Goal: Task Accomplishment & Management: Manage account settings

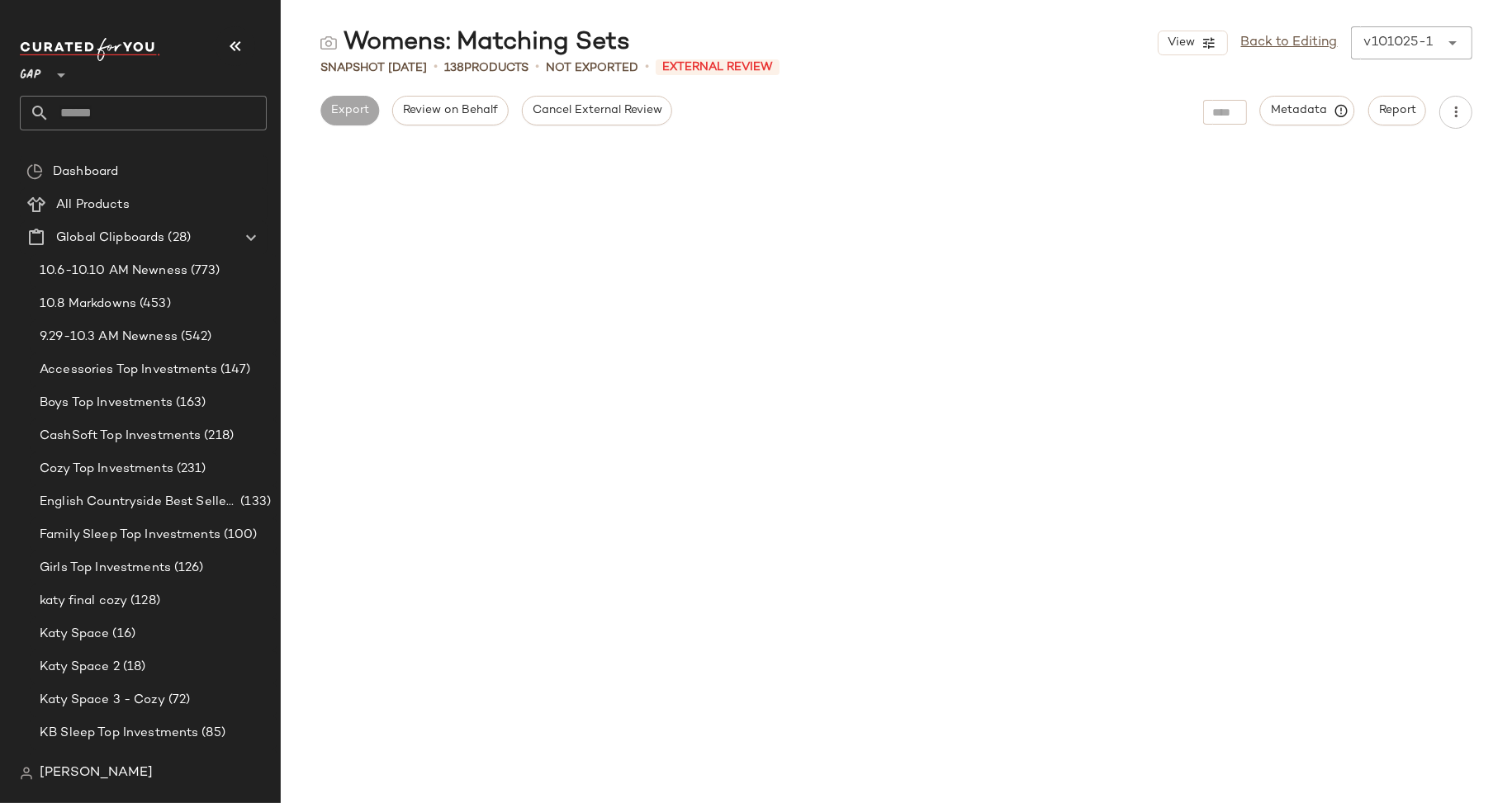
scroll to position [6748, 0]
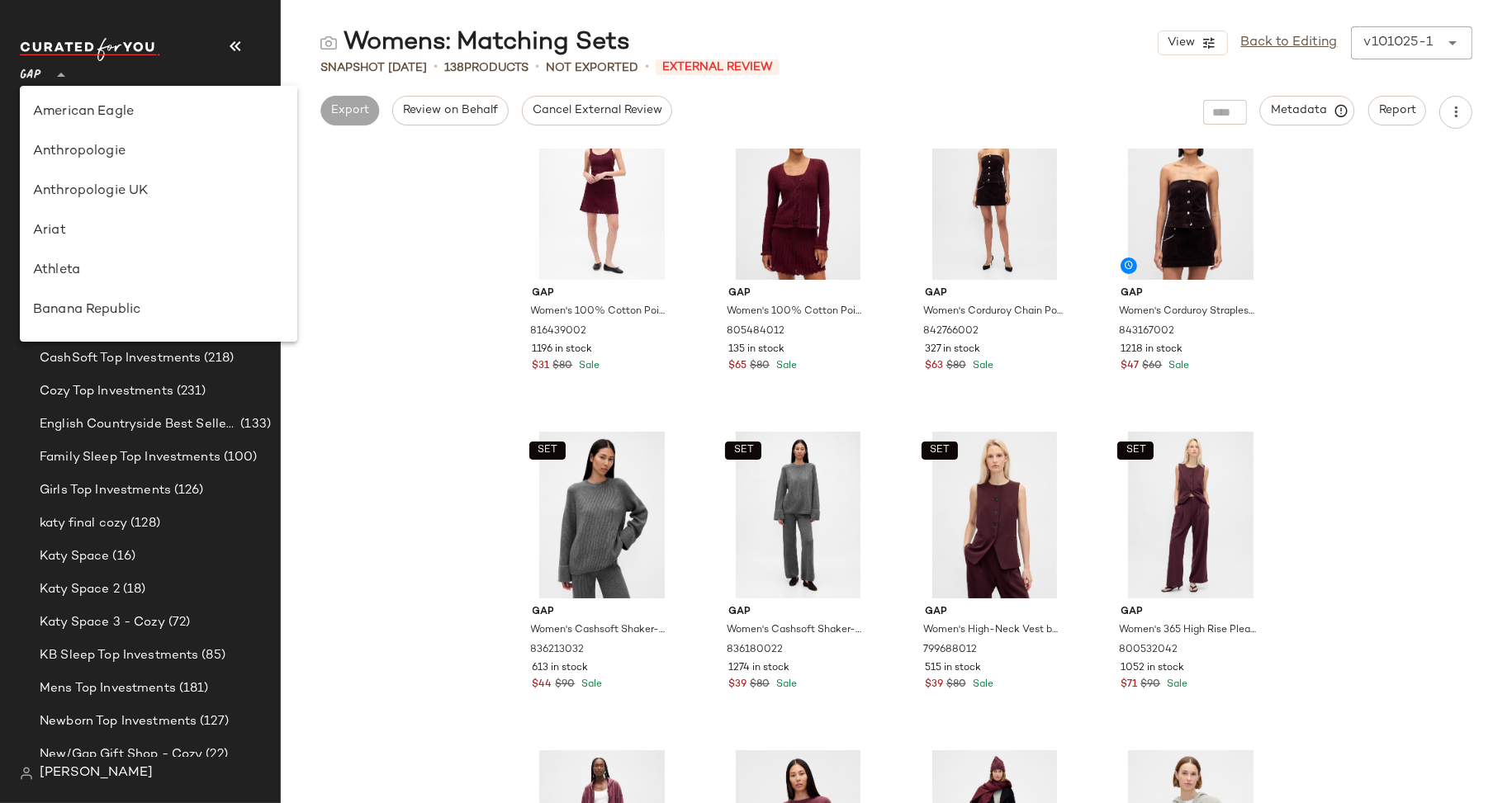
click at [37, 68] on span "GAP" at bounding box center [30, 71] width 22 height 29
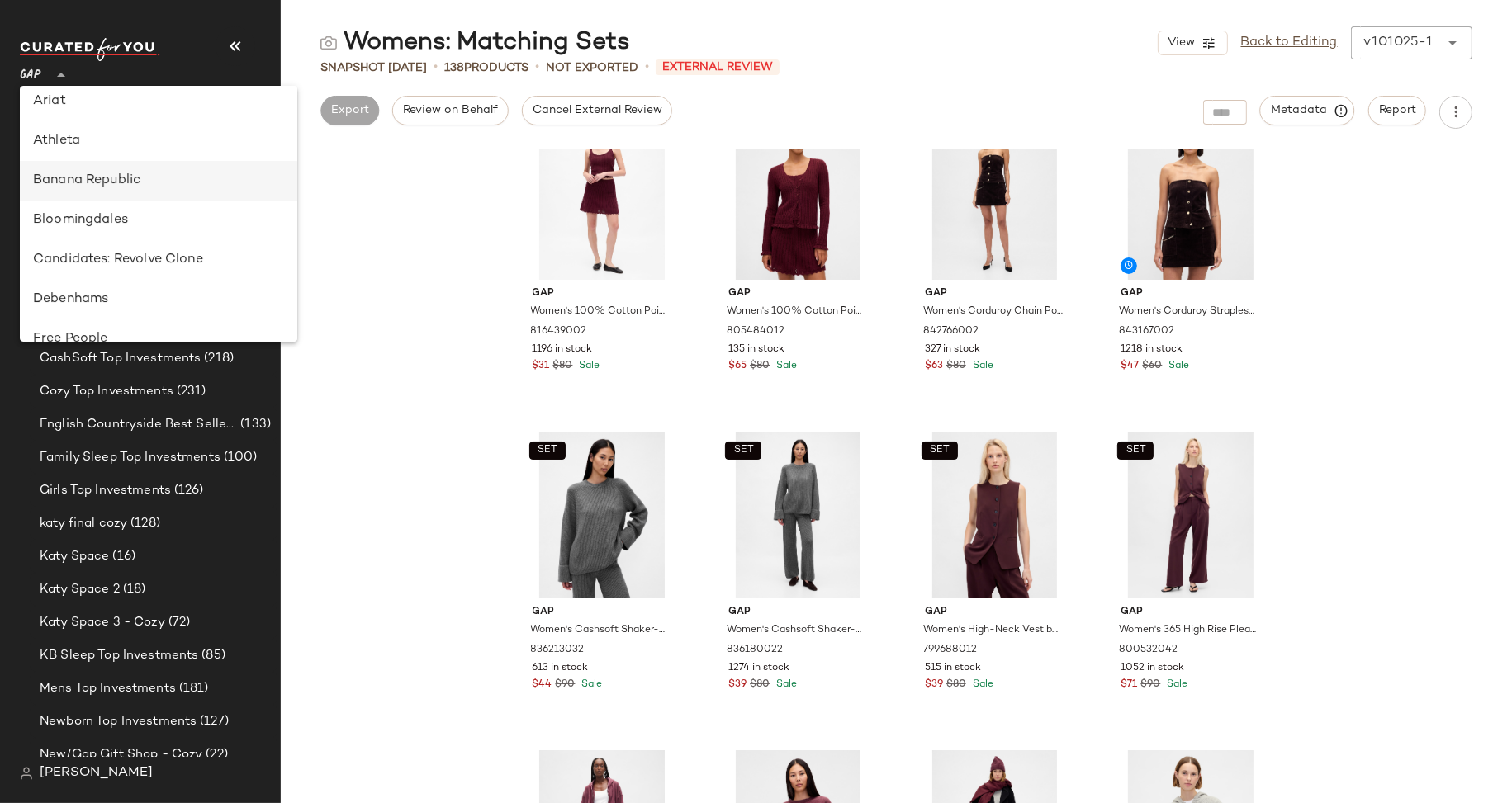
scroll to position [131, 0]
click at [89, 182] on div "Banana Republic" at bounding box center [159, 178] width 251 height 20
type input "**"
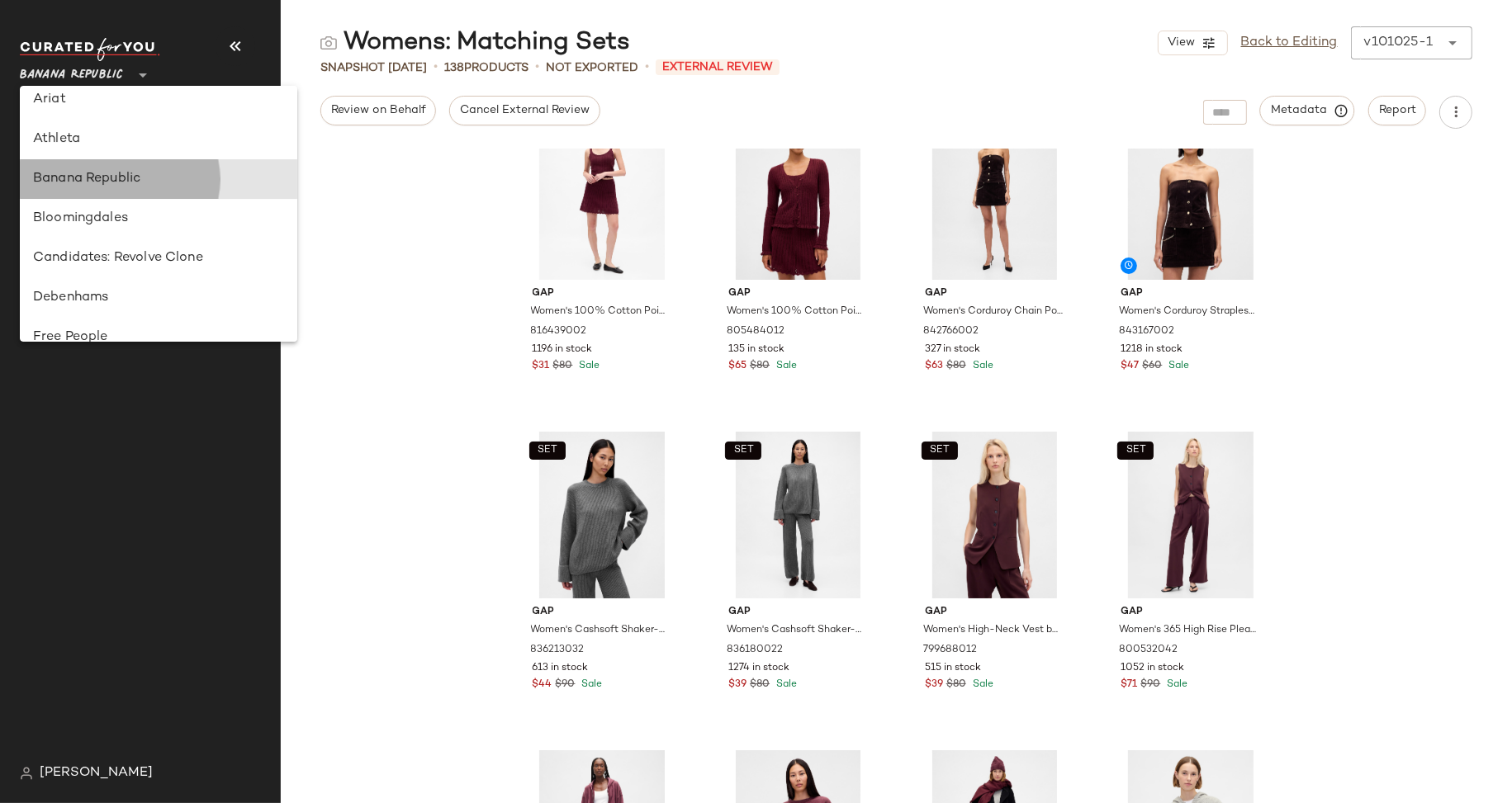
scroll to position [0, 0]
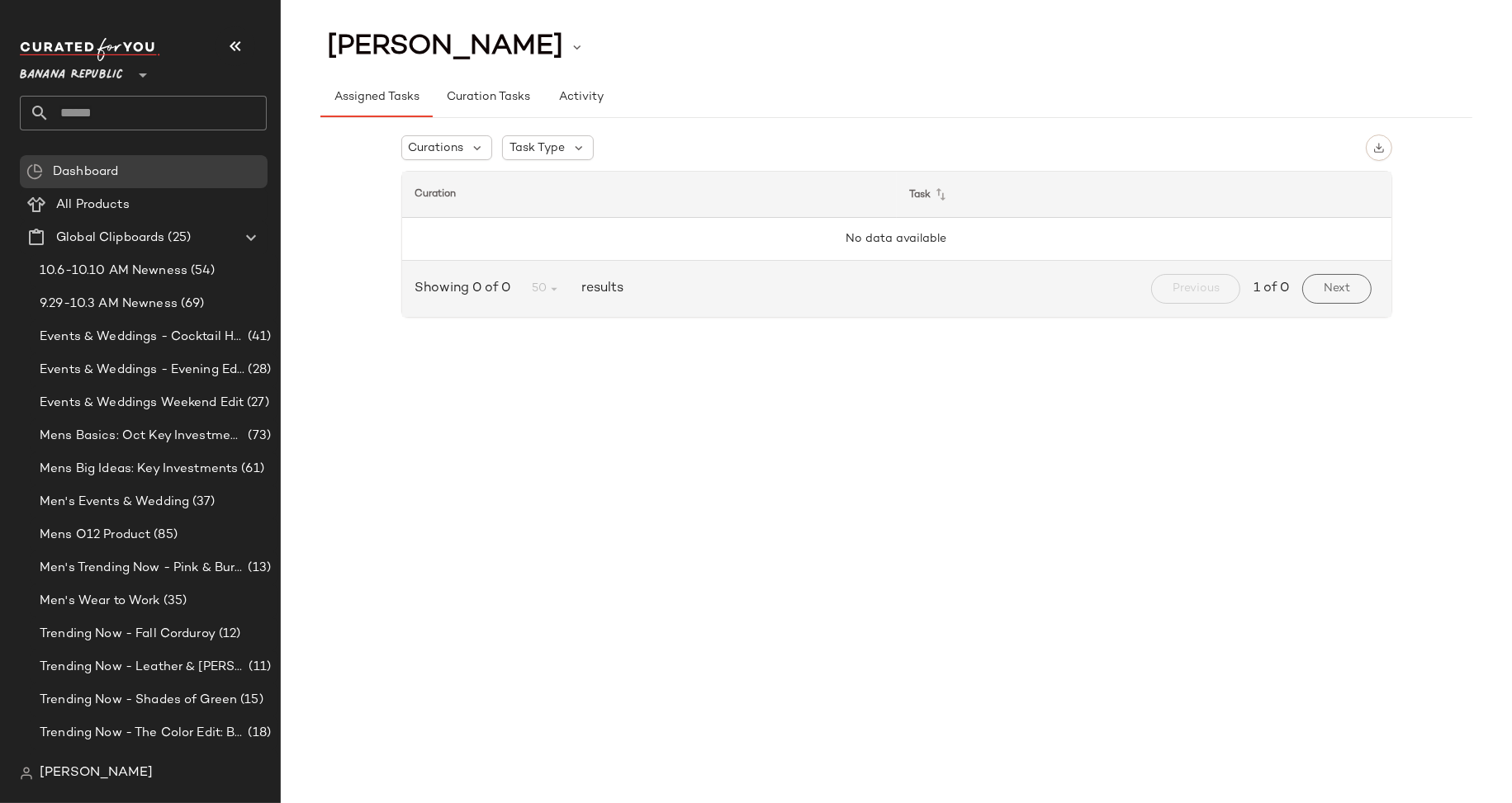
click at [187, 108] on input "text" at bounding box center [158, 113] width 217 height 35
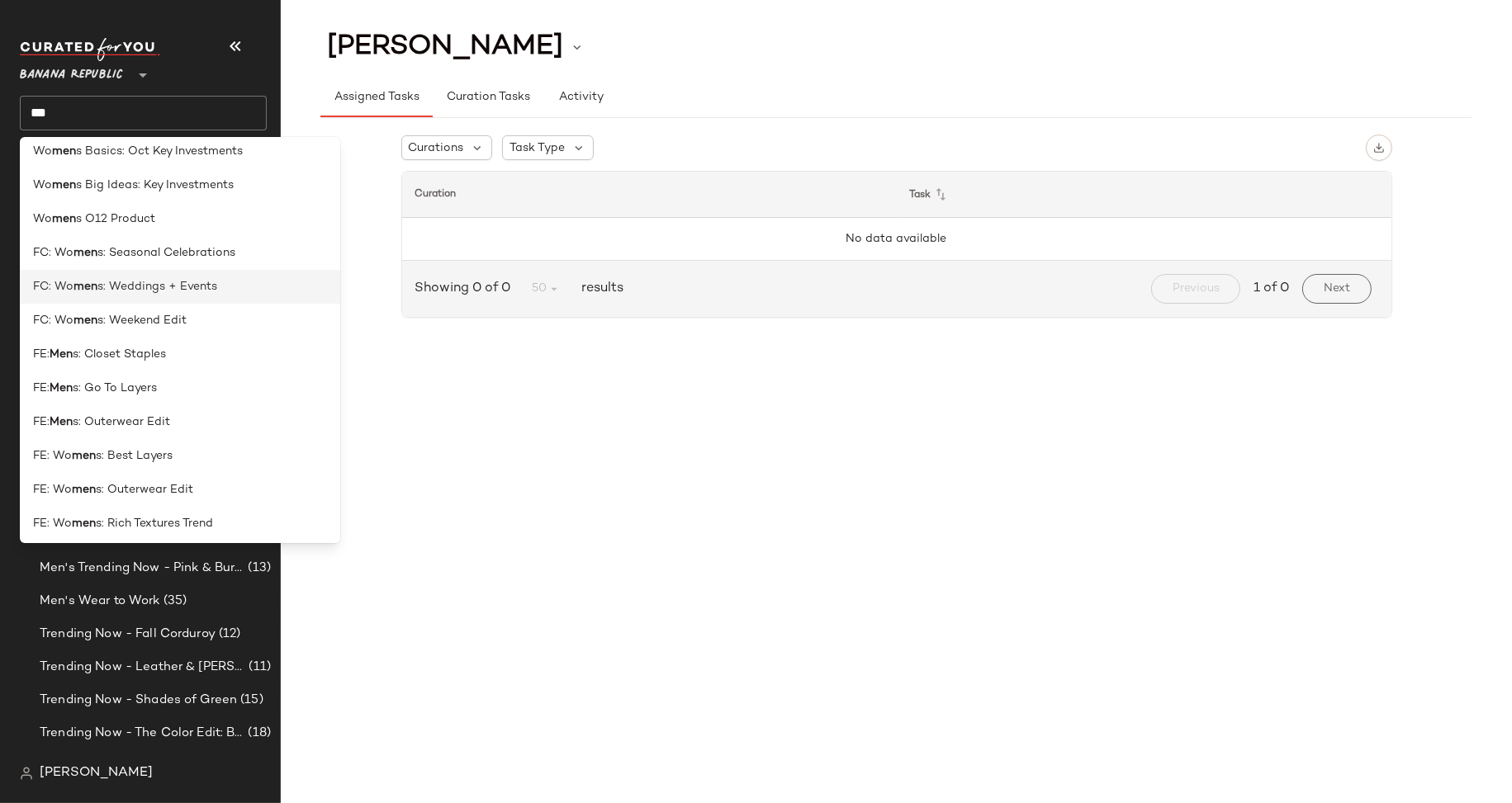
scroll to position [215, 0]
click at [81, 113] on input "***" at bounding box center [143, 113] width 247 height 35
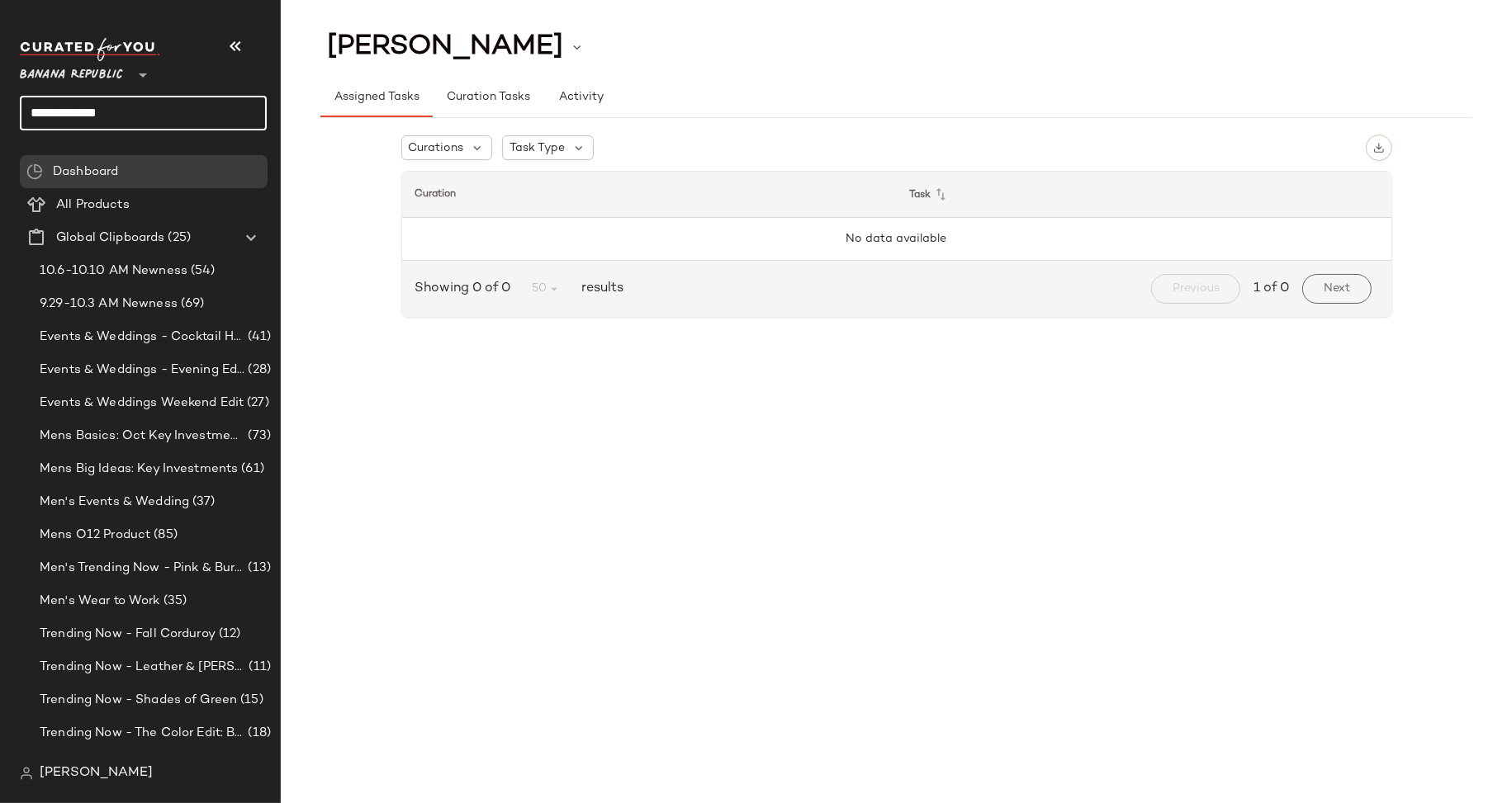
click at [64, 112] on input "**********" at bounding box center [143, 113] width 247 height 35
drag, startPoint x: 120, startPoint y: 113, endPoint x: -90, endPoint y: 93, distance: 211.0
click at [0, 93] on html "**********" at bounding box center [756, 401] width 1512 height 803
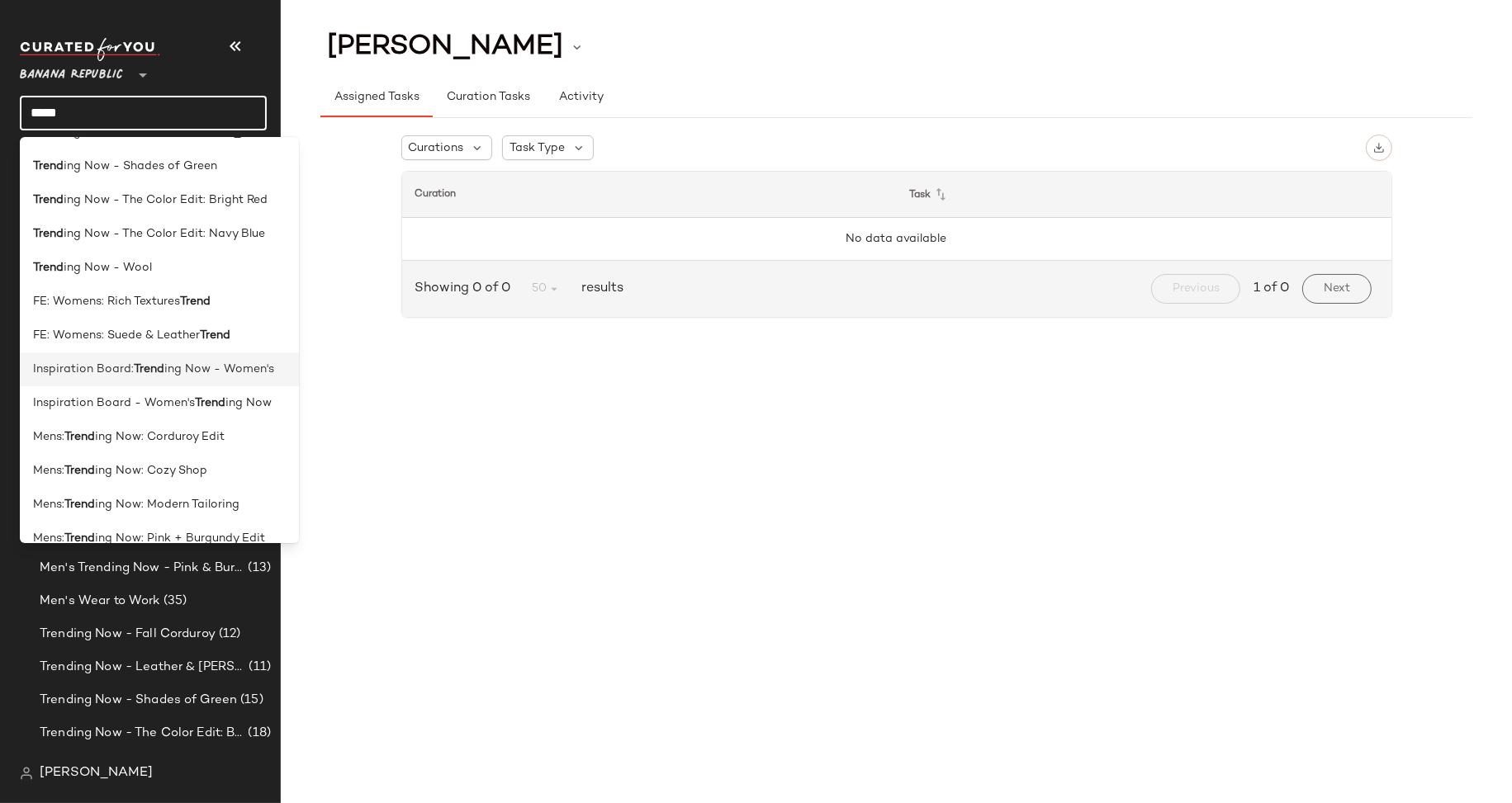
scroll to position [113, 0]
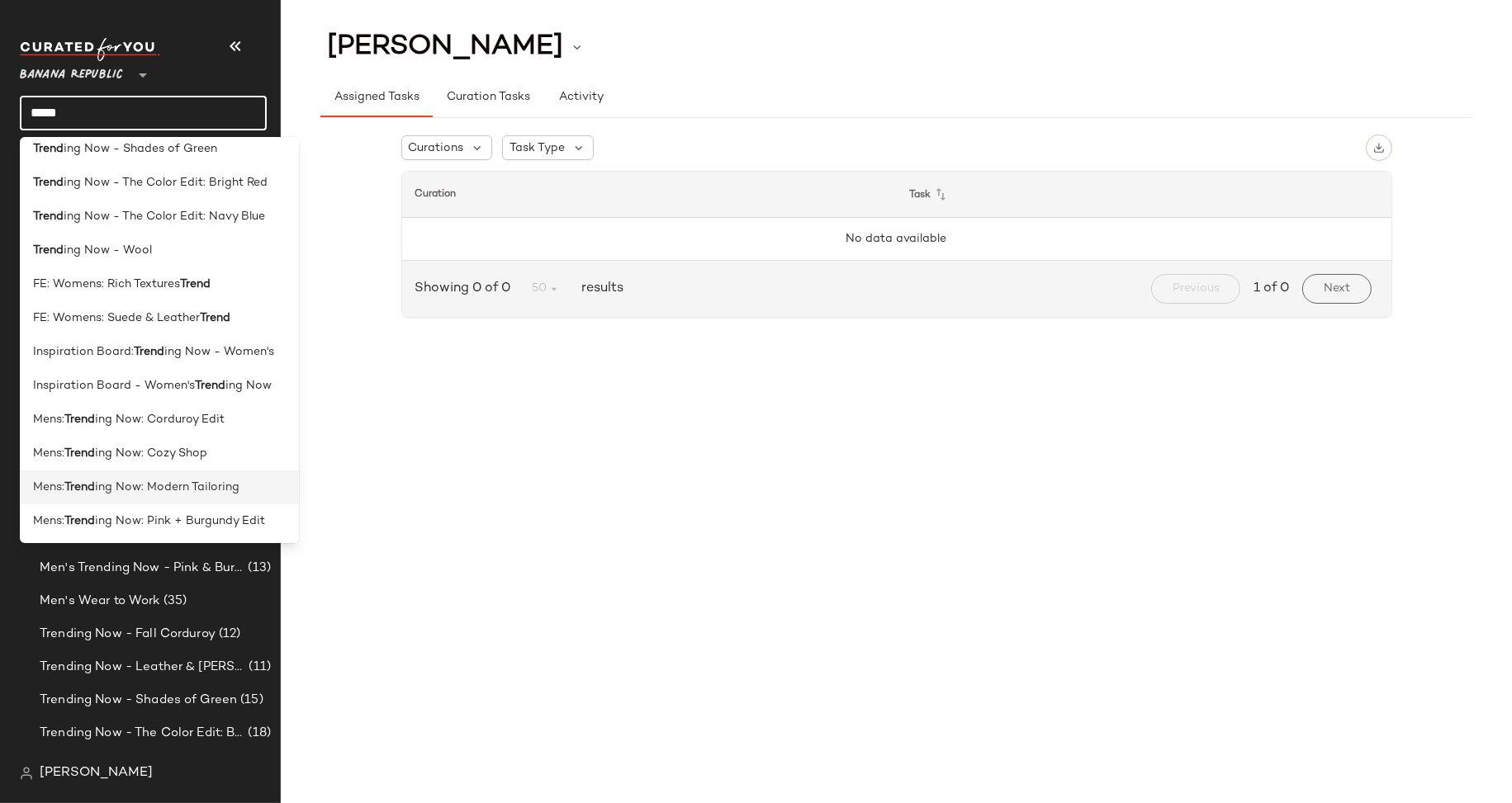
type input "*****"
click at [159, 482] on span "ing Now: Modern Tailoring" at bounding box center [167, 488] width 145 height 17
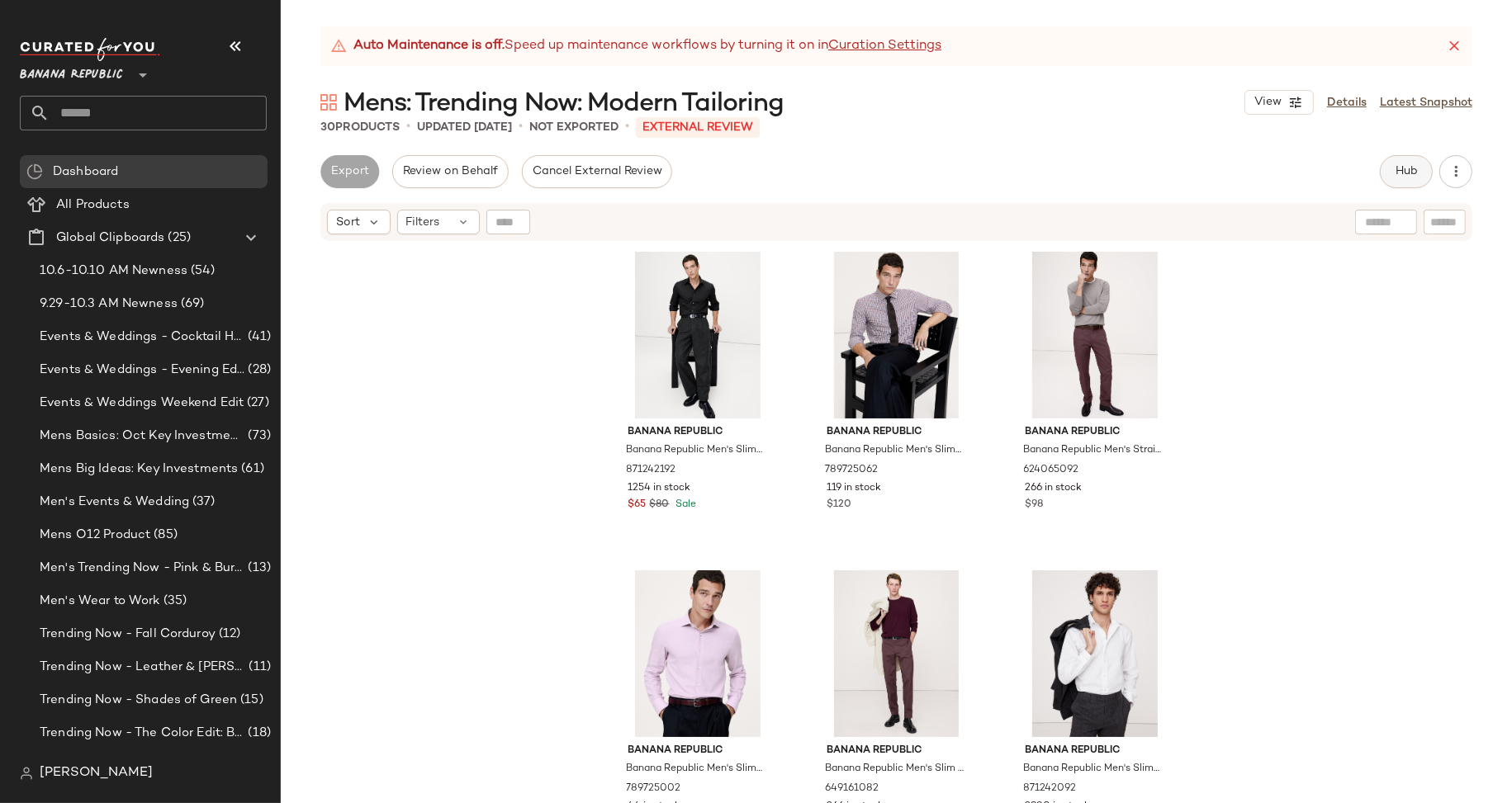
click at [1403, 177] on span "Hub" at bounding box center [1405, 172] width 23 height 13
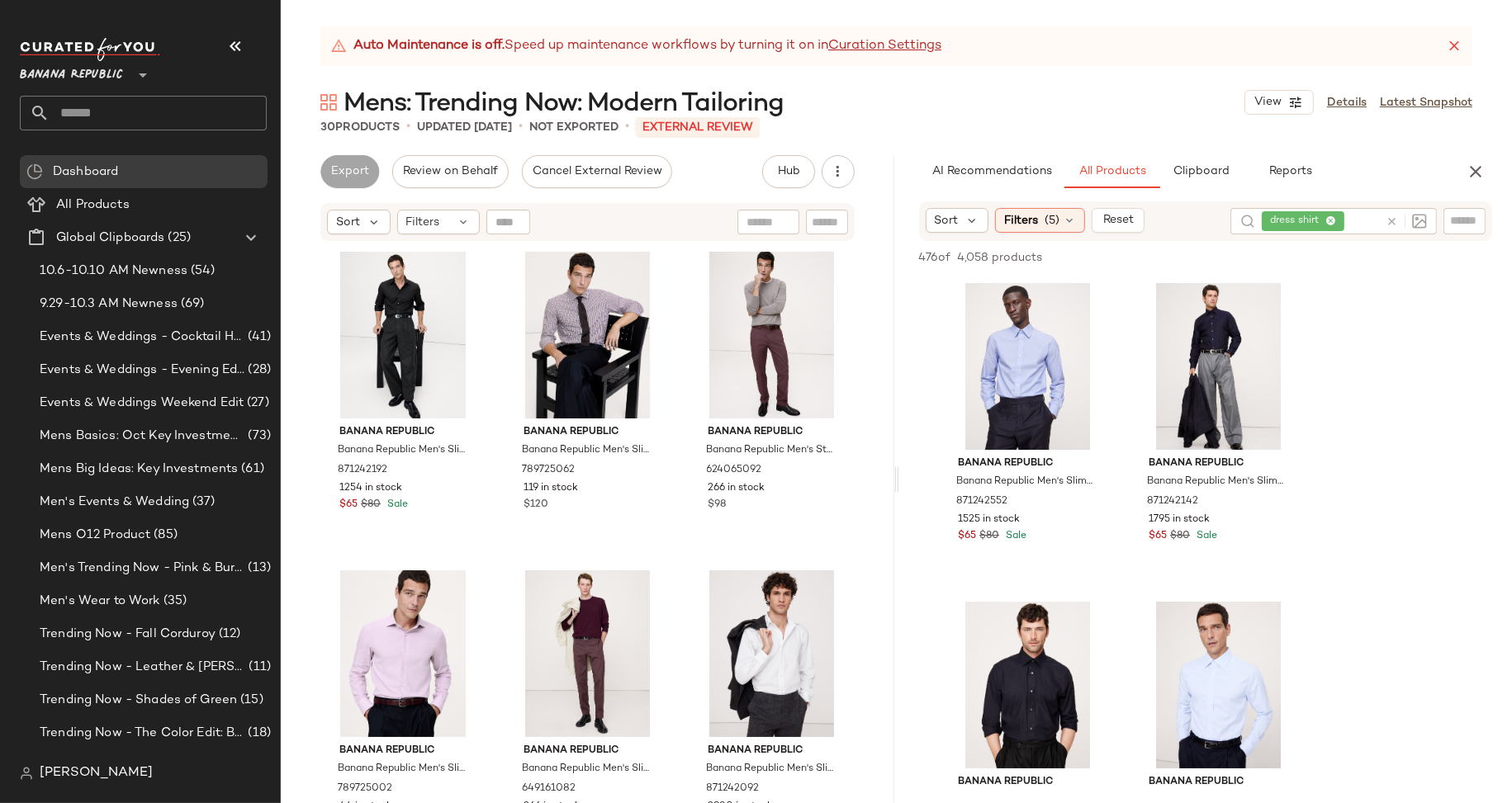
click at [1390, 219] on icon at bounding box center [1392, 222] width 12 height 12
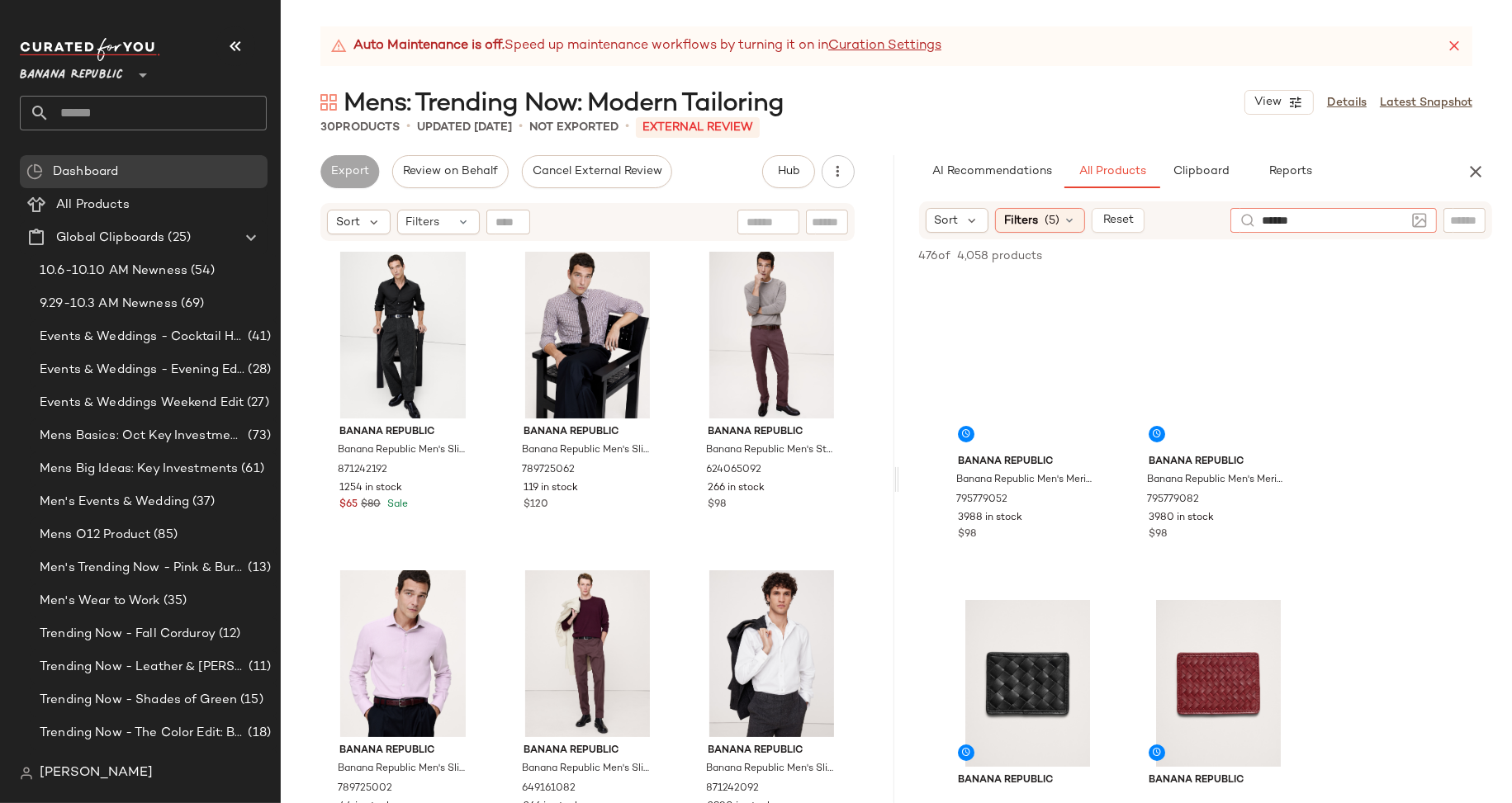
type input "*******"
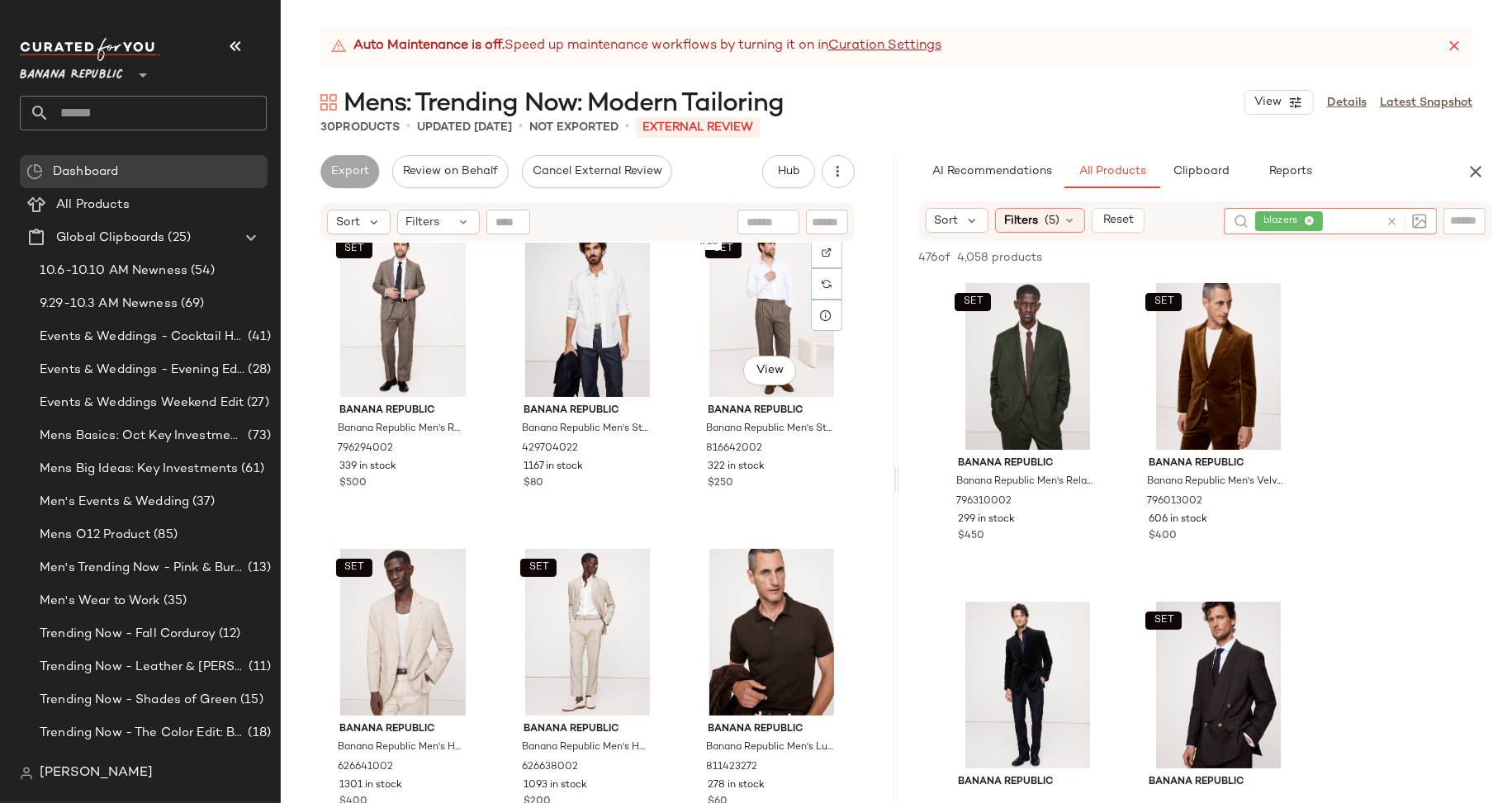
scroll to position [1651, 0]
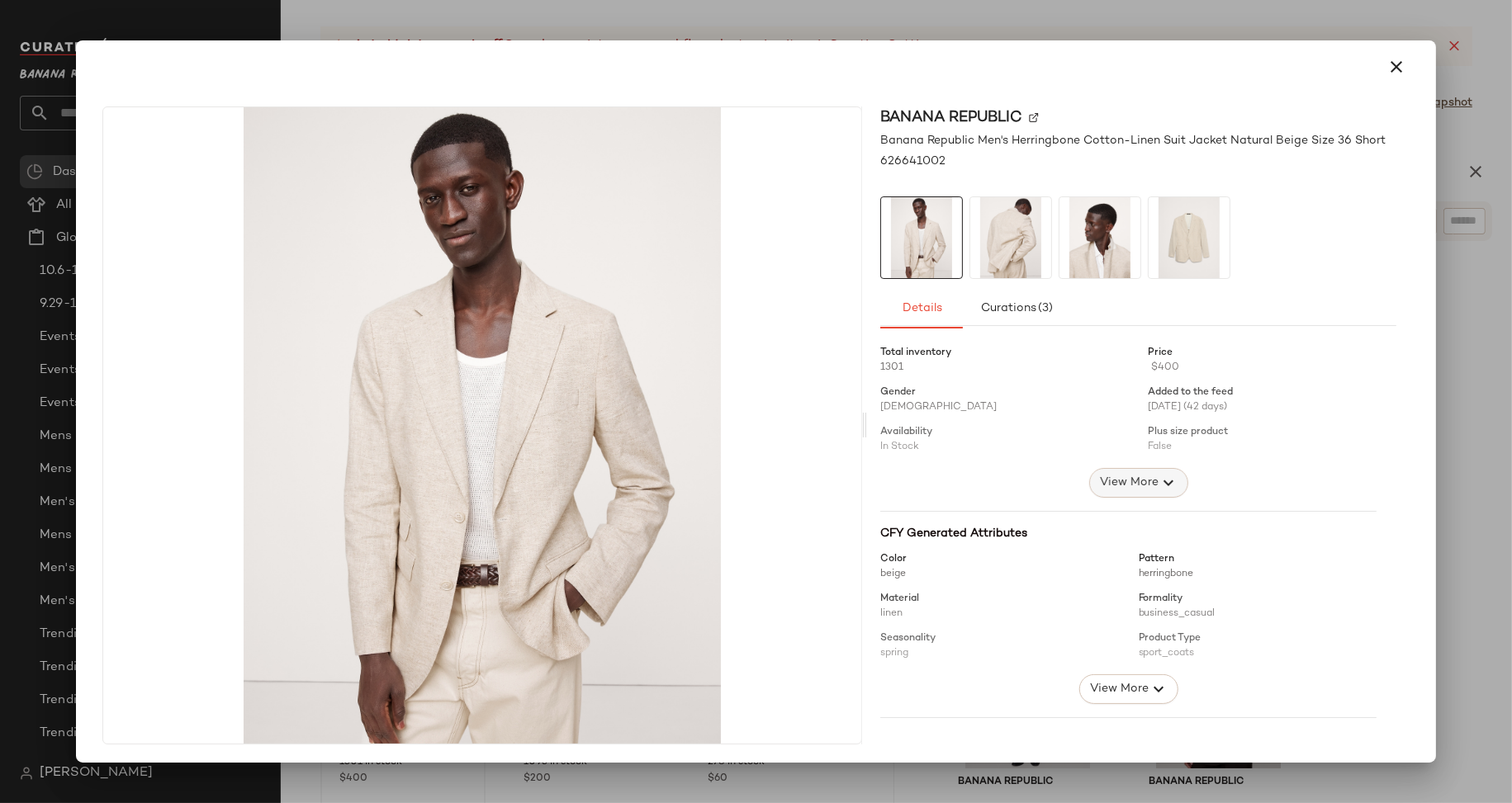
click at [1133, 484] on span "View More" at bounding box center [1128, 482] width 60 height 20
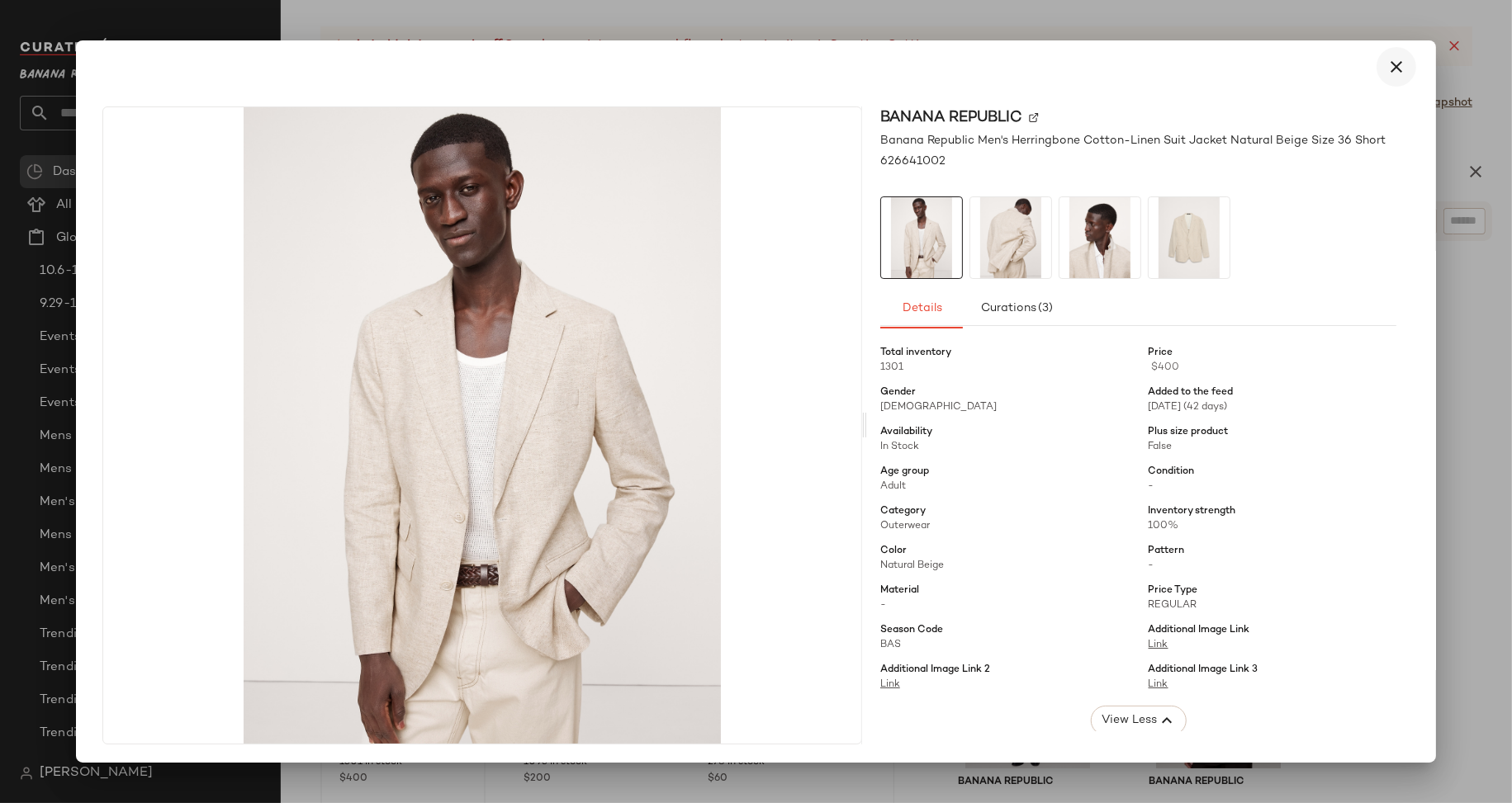
click at [1389, 62] on icon "button" at bounding box center [1396, 67] width 20 height 20
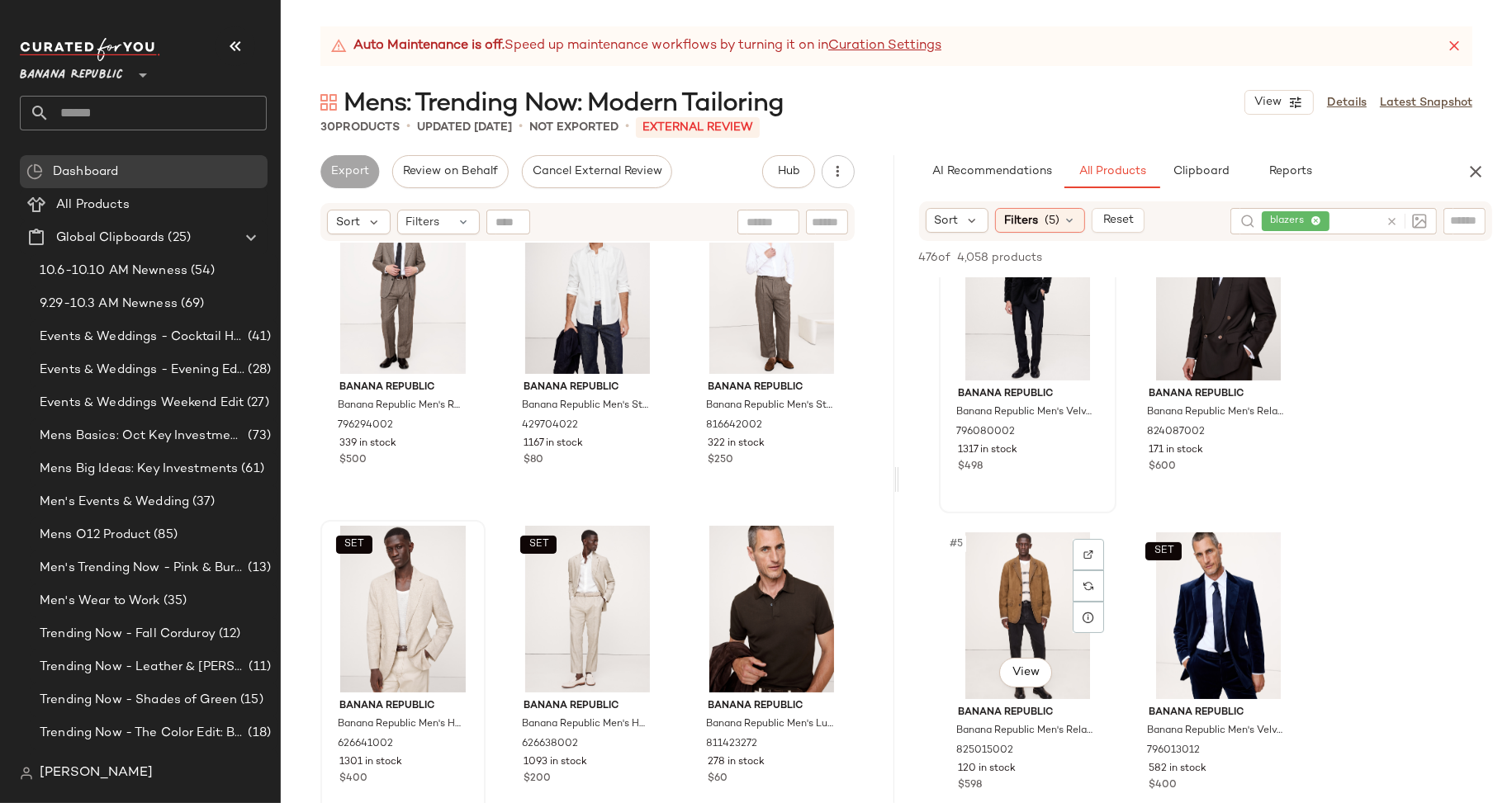
scroll to position [406, 0]
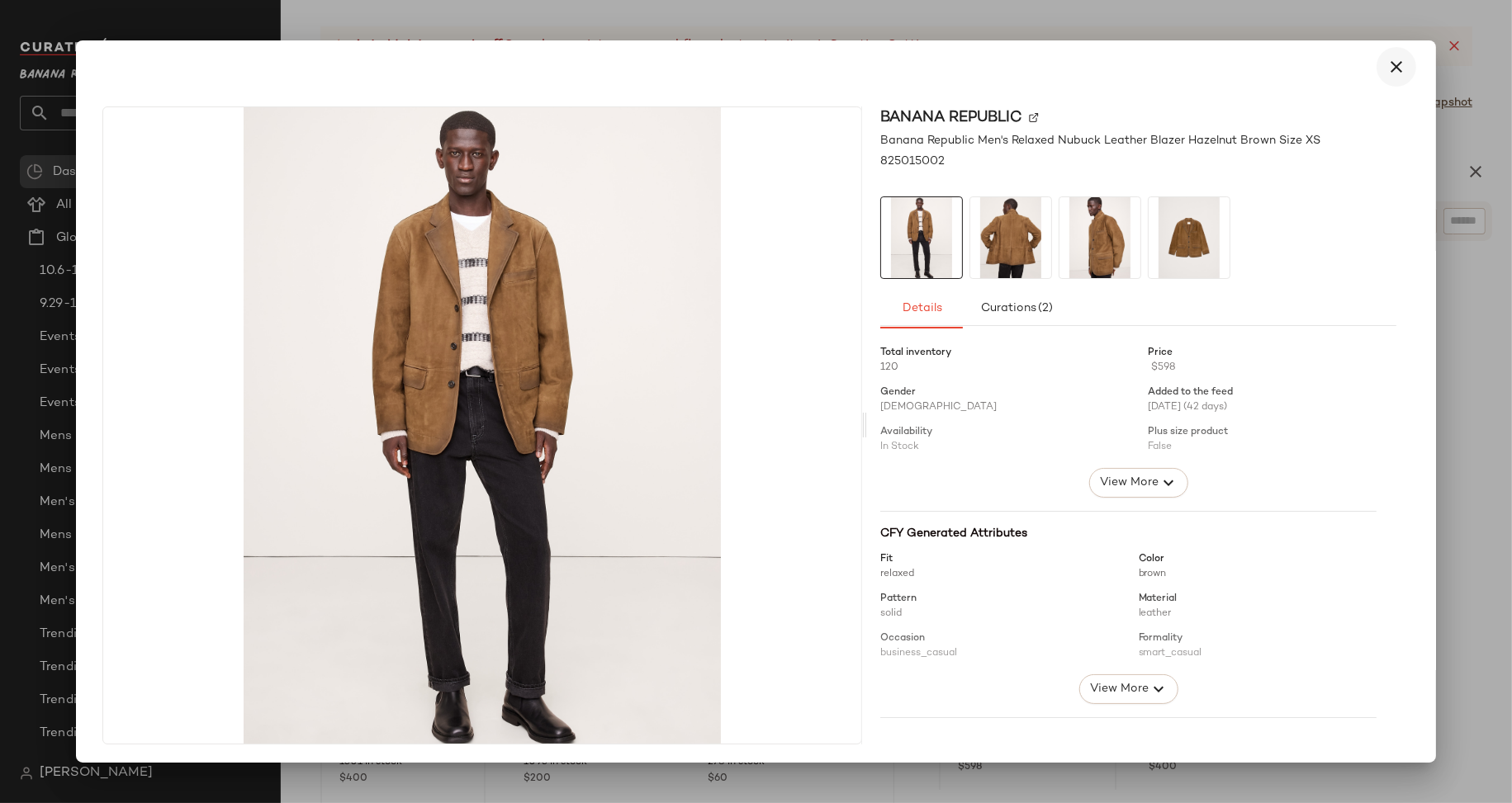
click at [1393, 74] on icon "button" at bounding box center [1396, 67] width 20 height 20
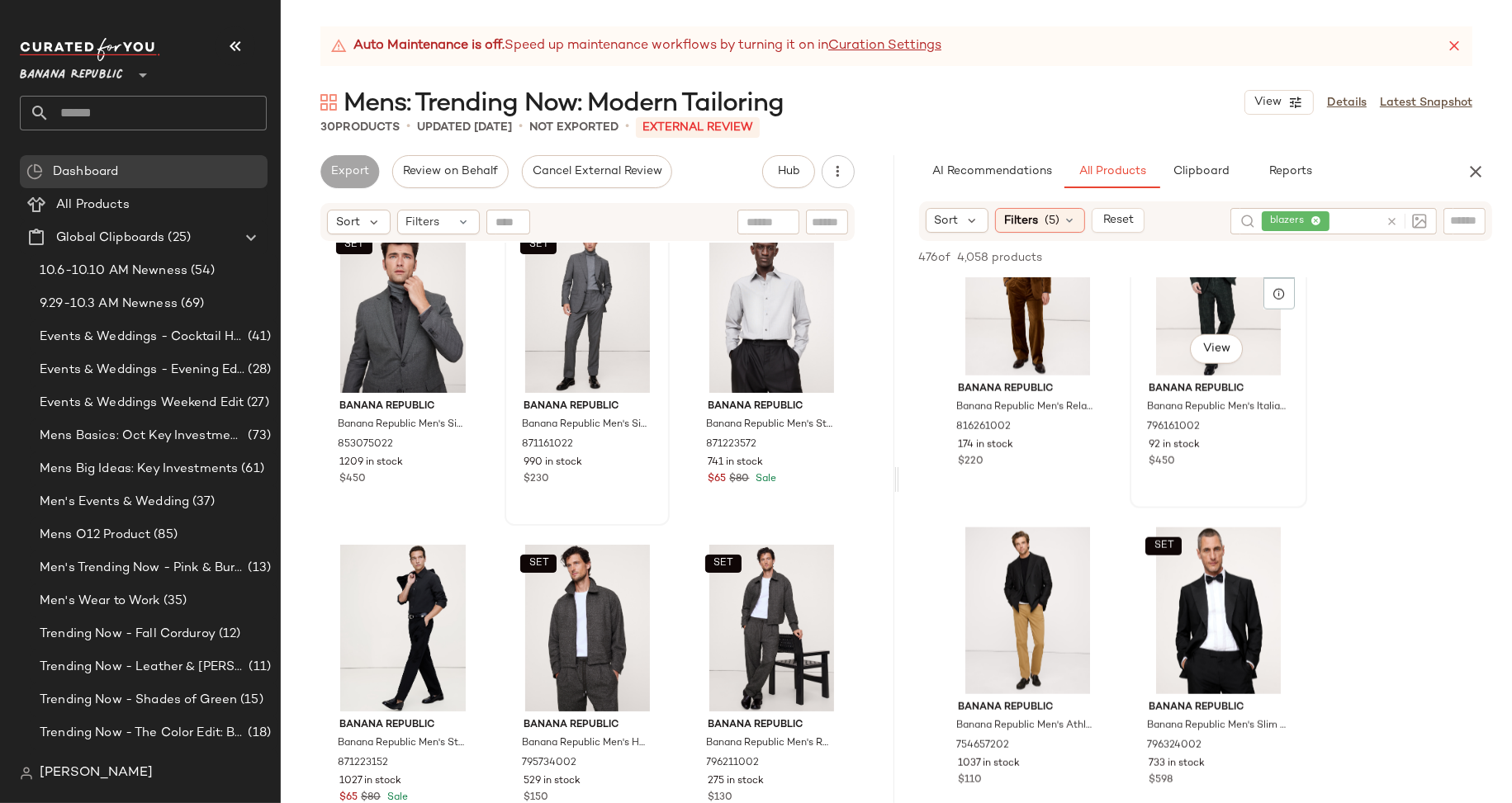
scroll to position [2047, 0]
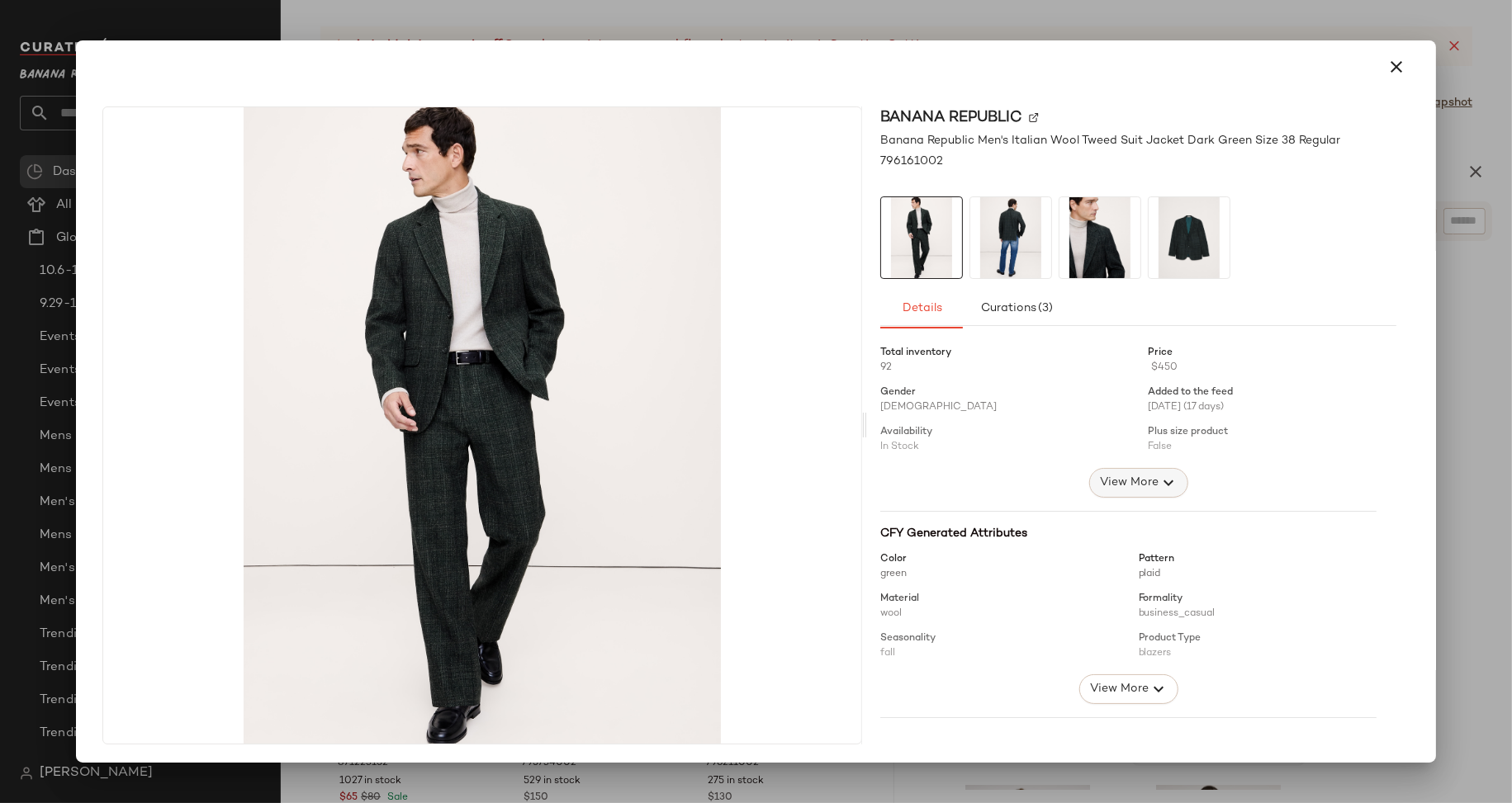
click at [1107, 485] on span "View More" at bounding box center [1128, 482] width 60 height 20
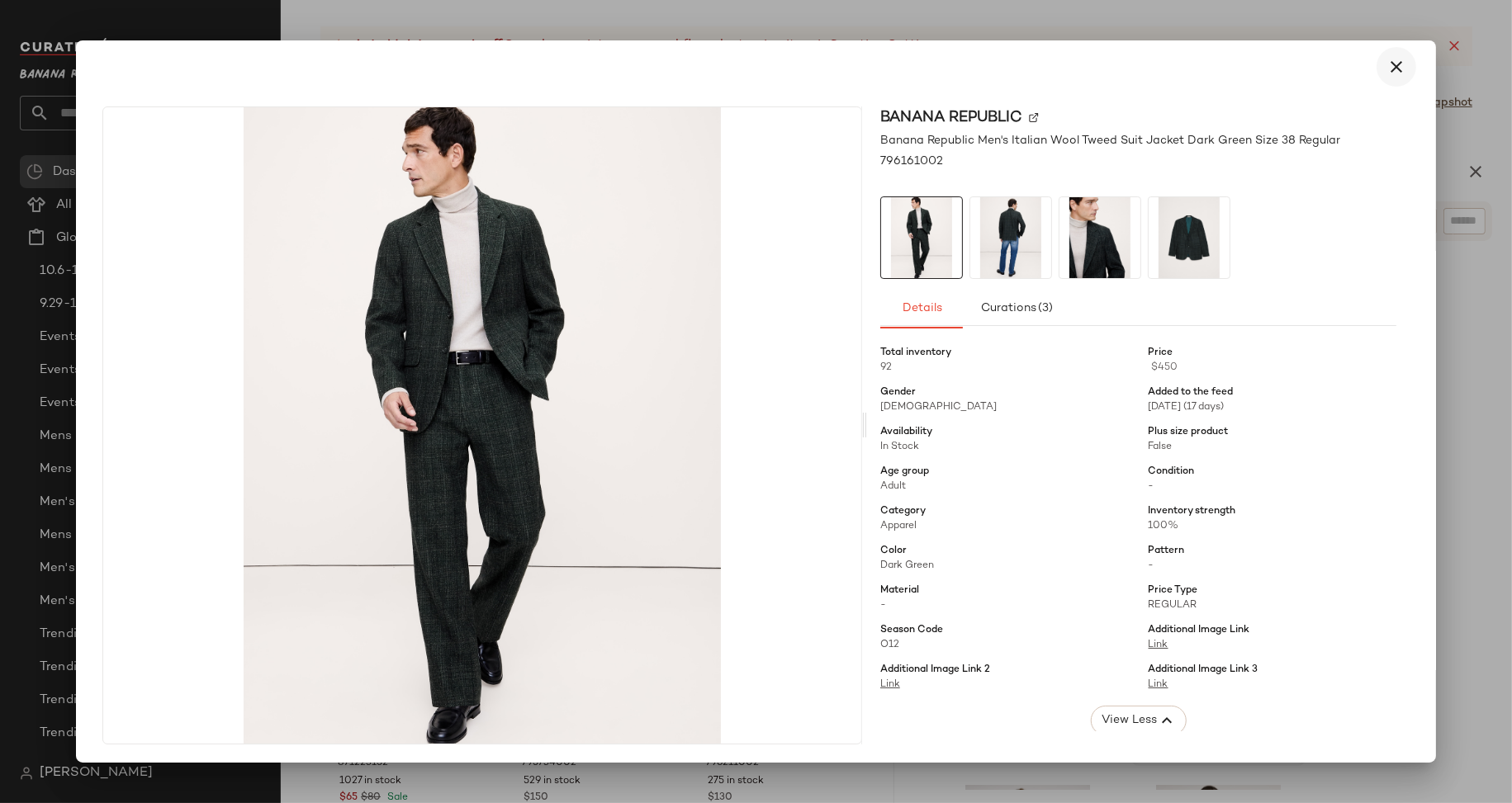
click at [1386, 67] on icon "button" at bounding box center [1396, 67] width 20 height 20
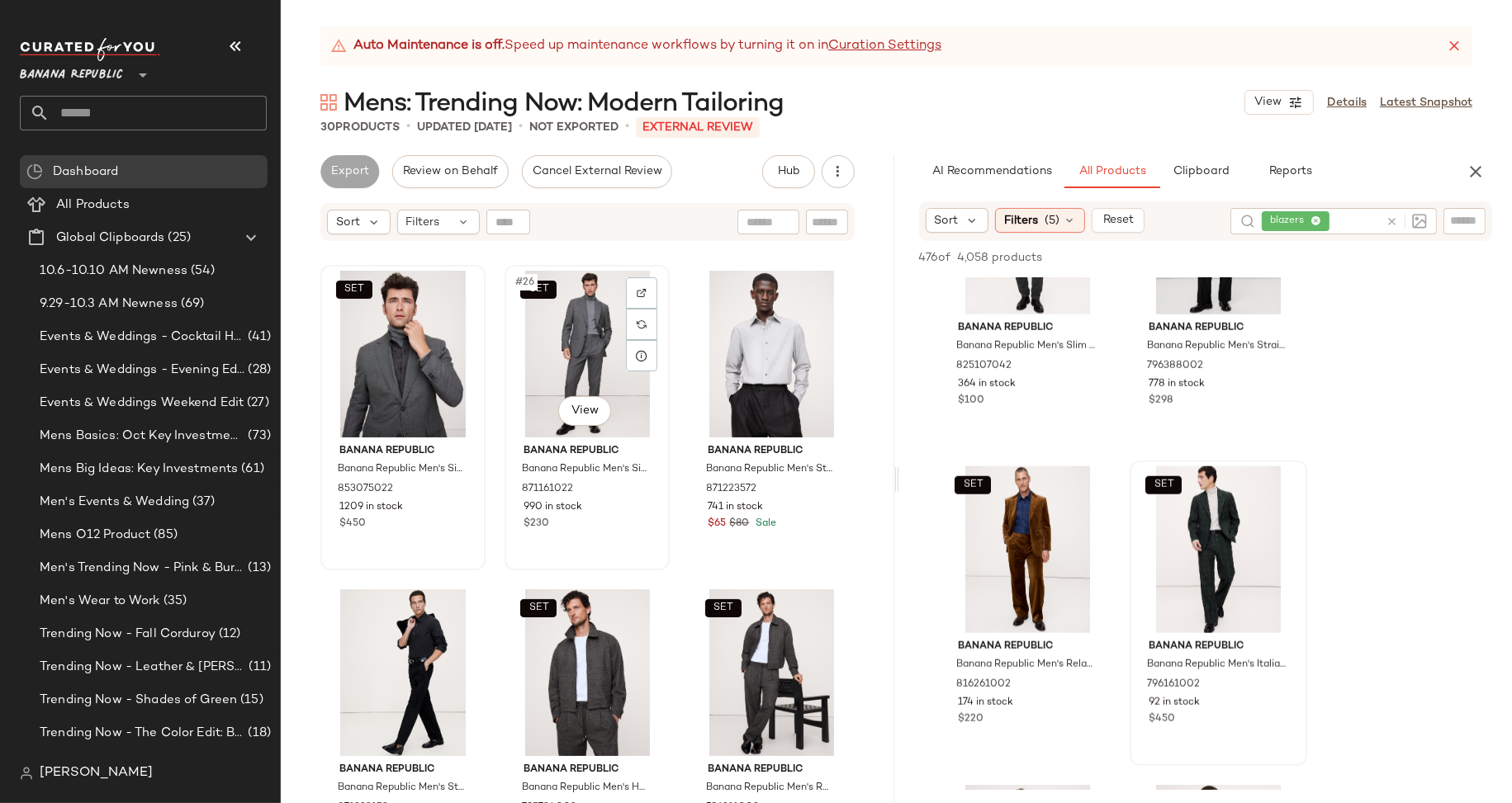
scroll to position [2520, 0]
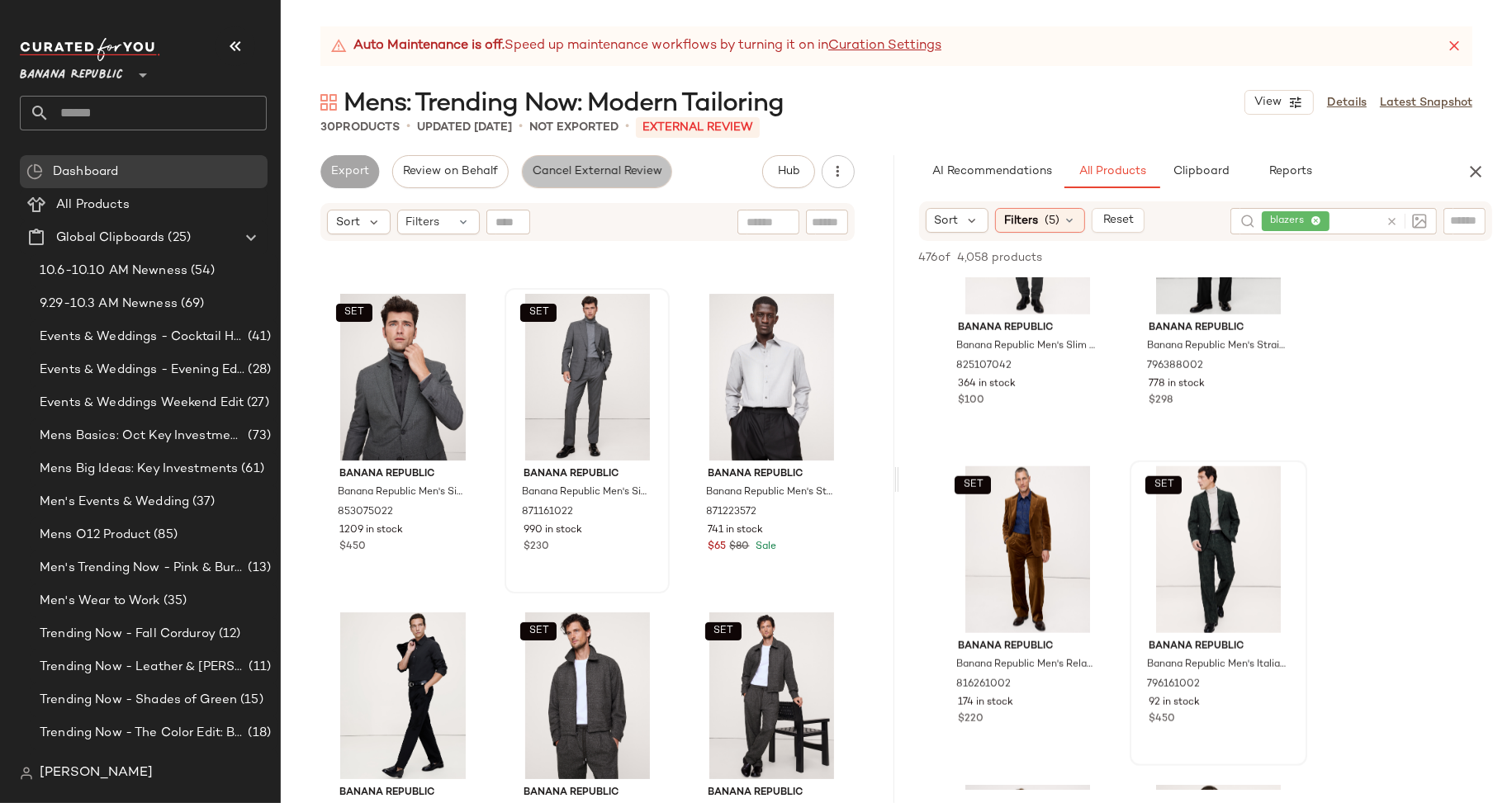
click at [581, 172] on span "Cancel External Review" at bounding box center [597, 172] width 131 height 13
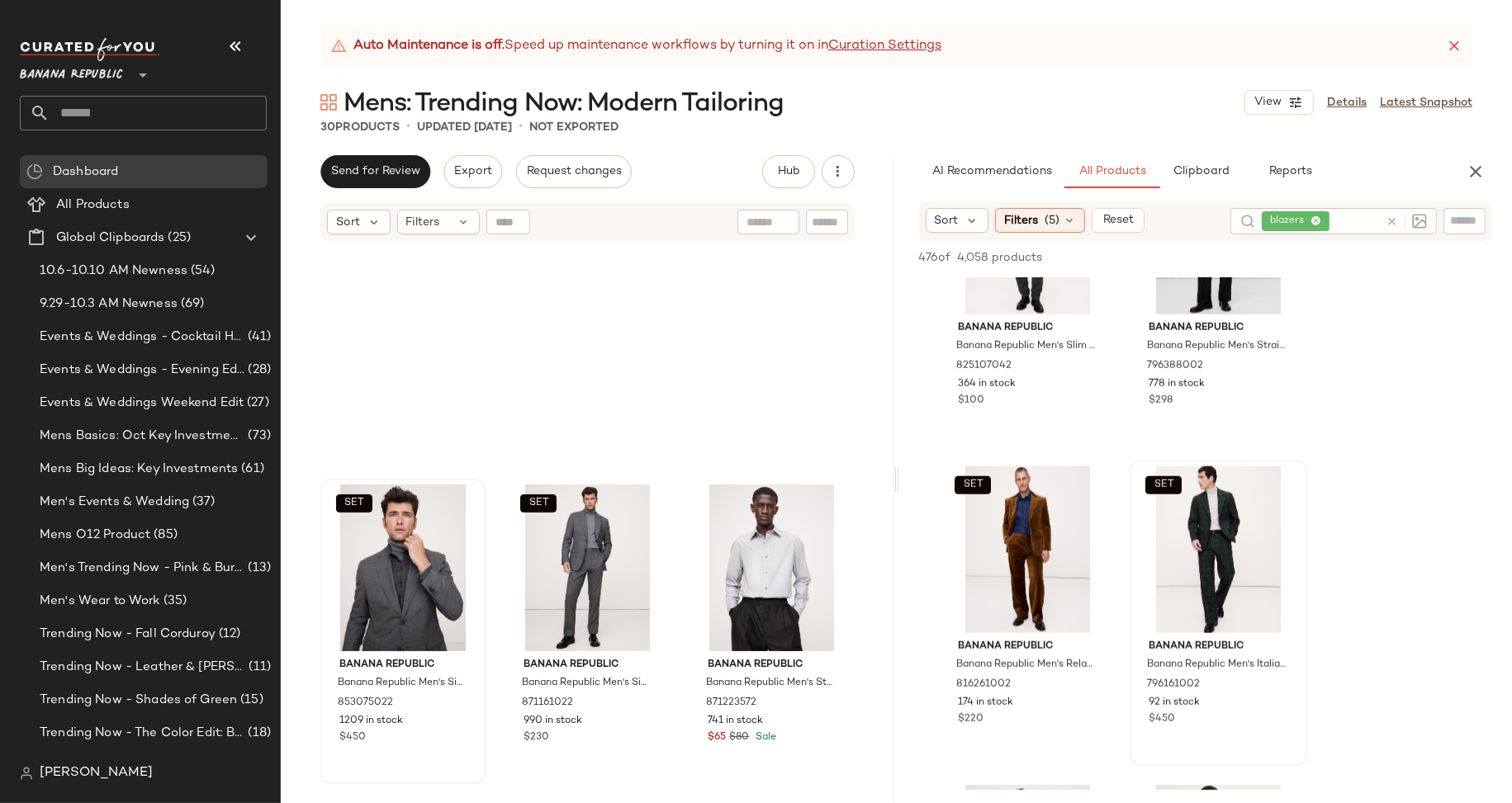
scroll to position [2587, 0]
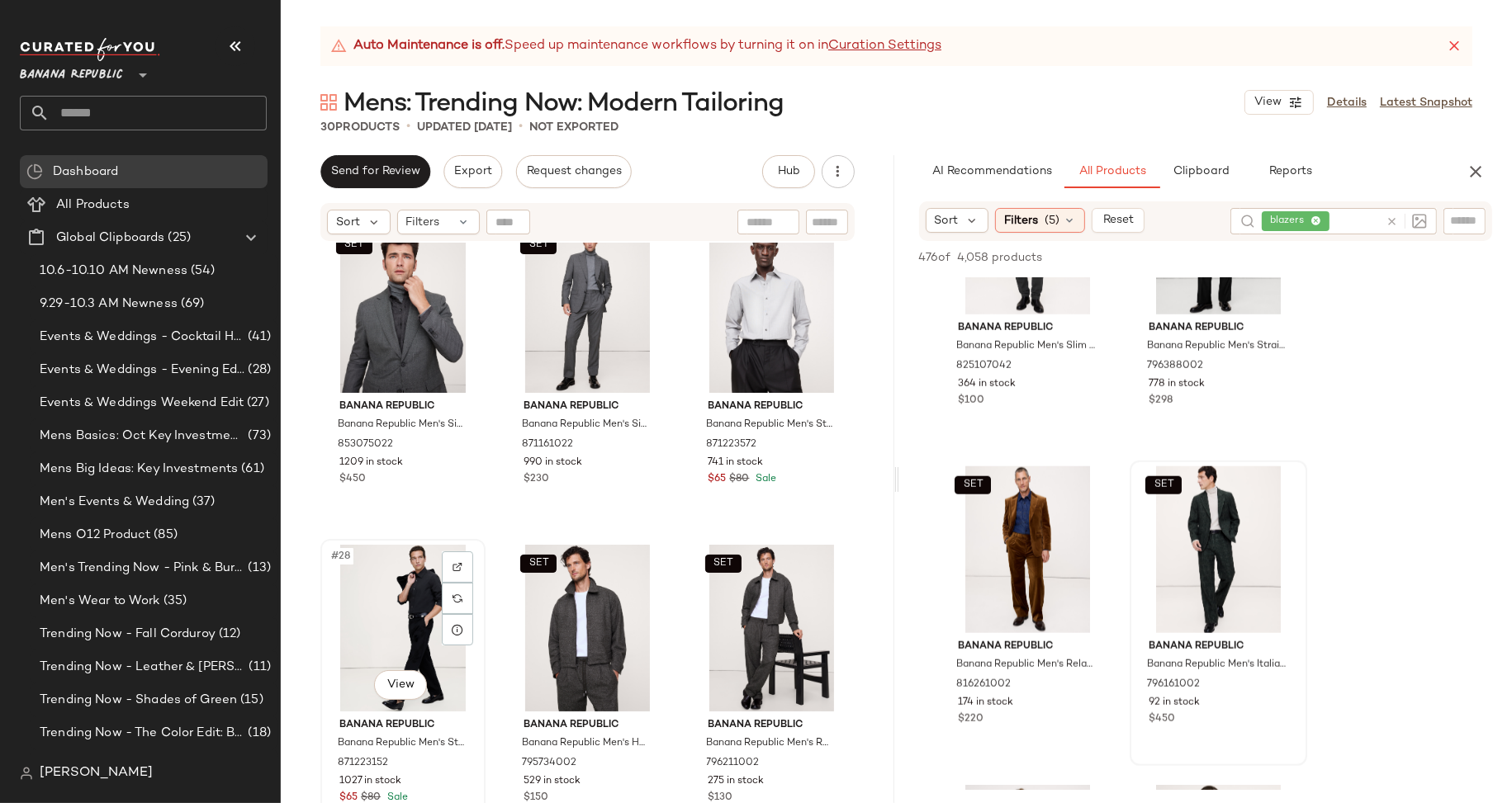
click at [350, 633] on div "#28 View" at bounding box center [402, 628] width 153 height 166
click at [510, 636] on div "SET #29 View" at bounding box center [587, 628] width 153 height 166
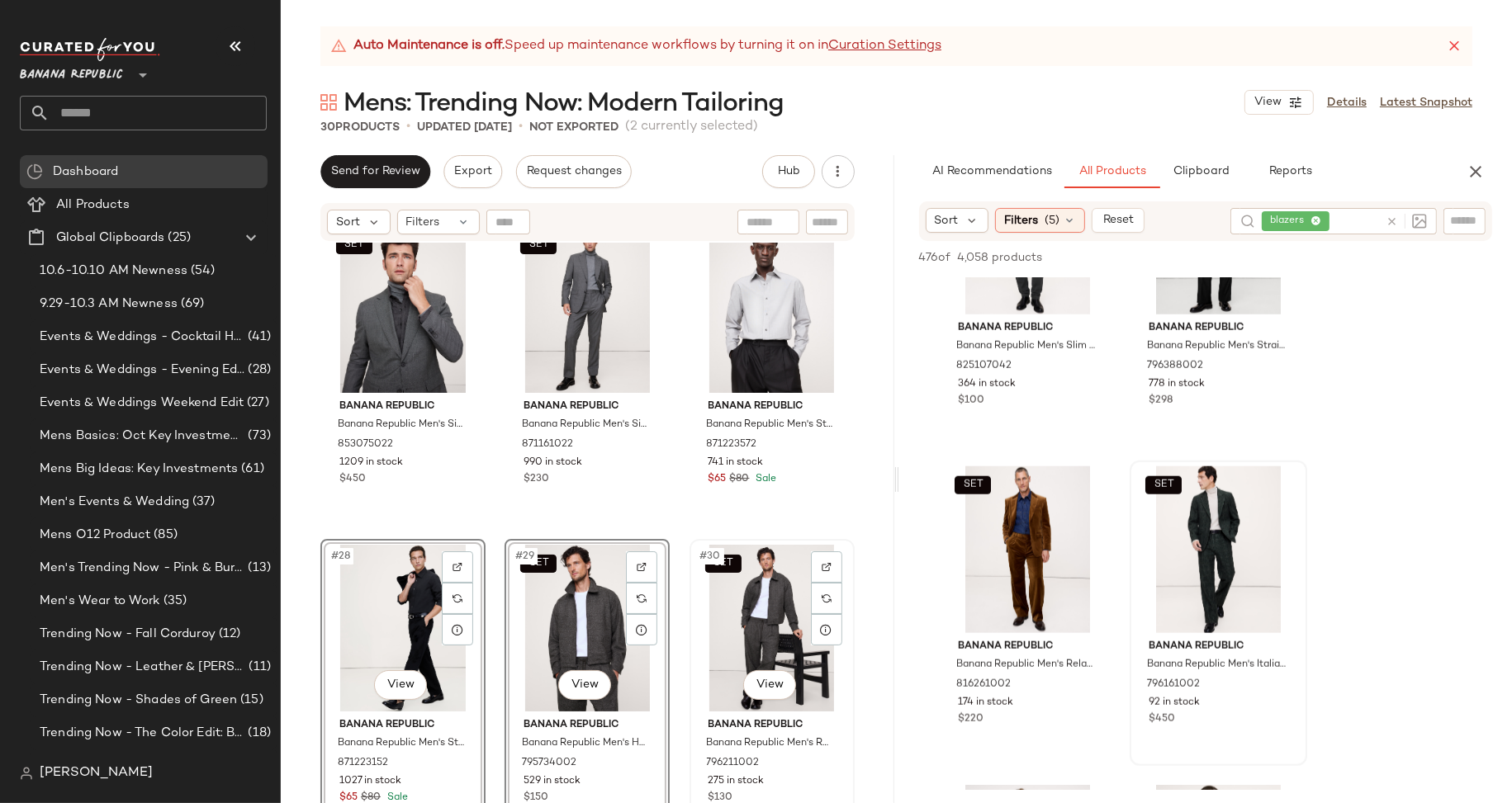
click at [702, 633] on div "SET #30 View" at bounding box center [771, 628] width 153 height 166
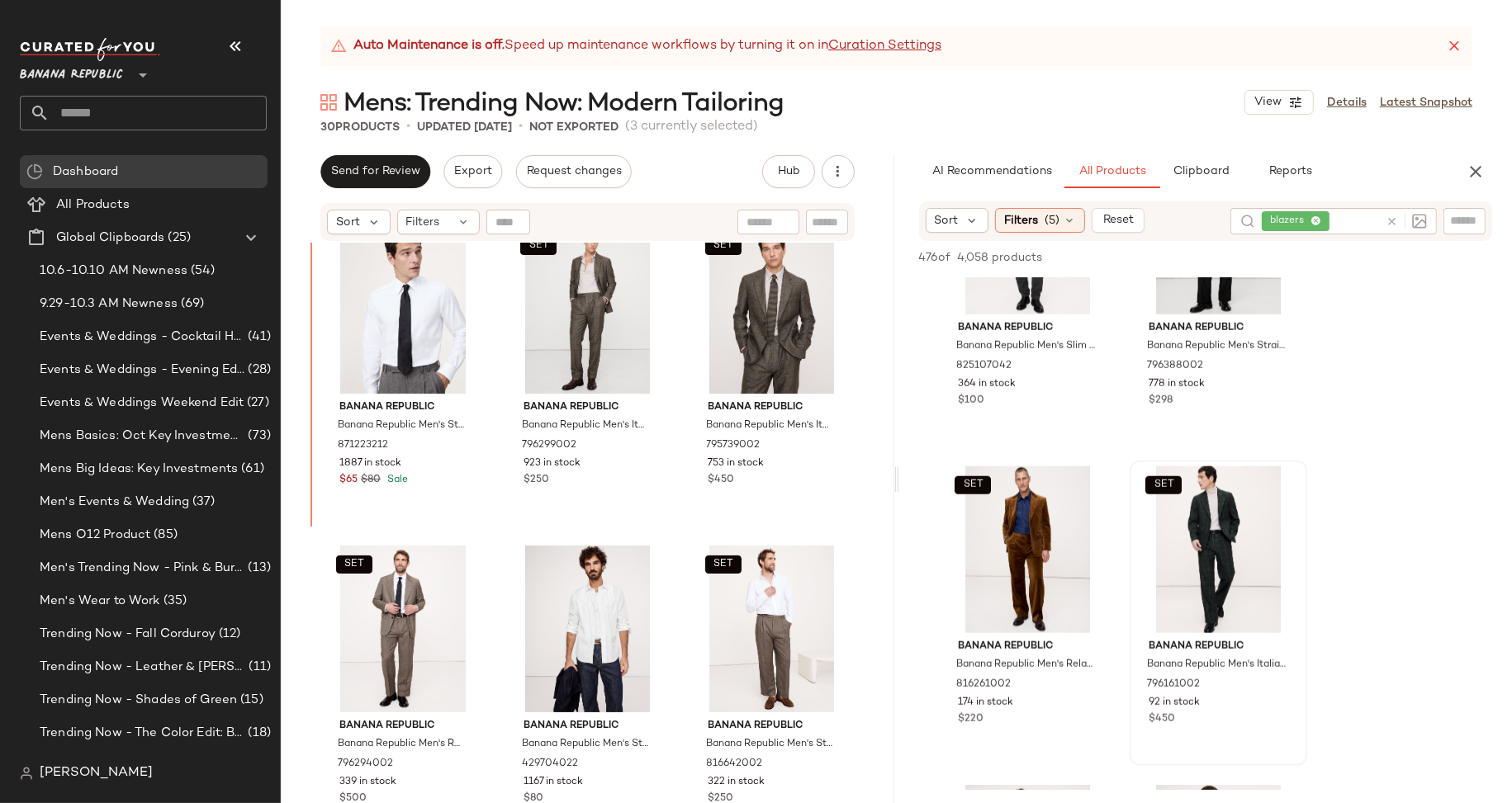
scroll to position [1271, 0]
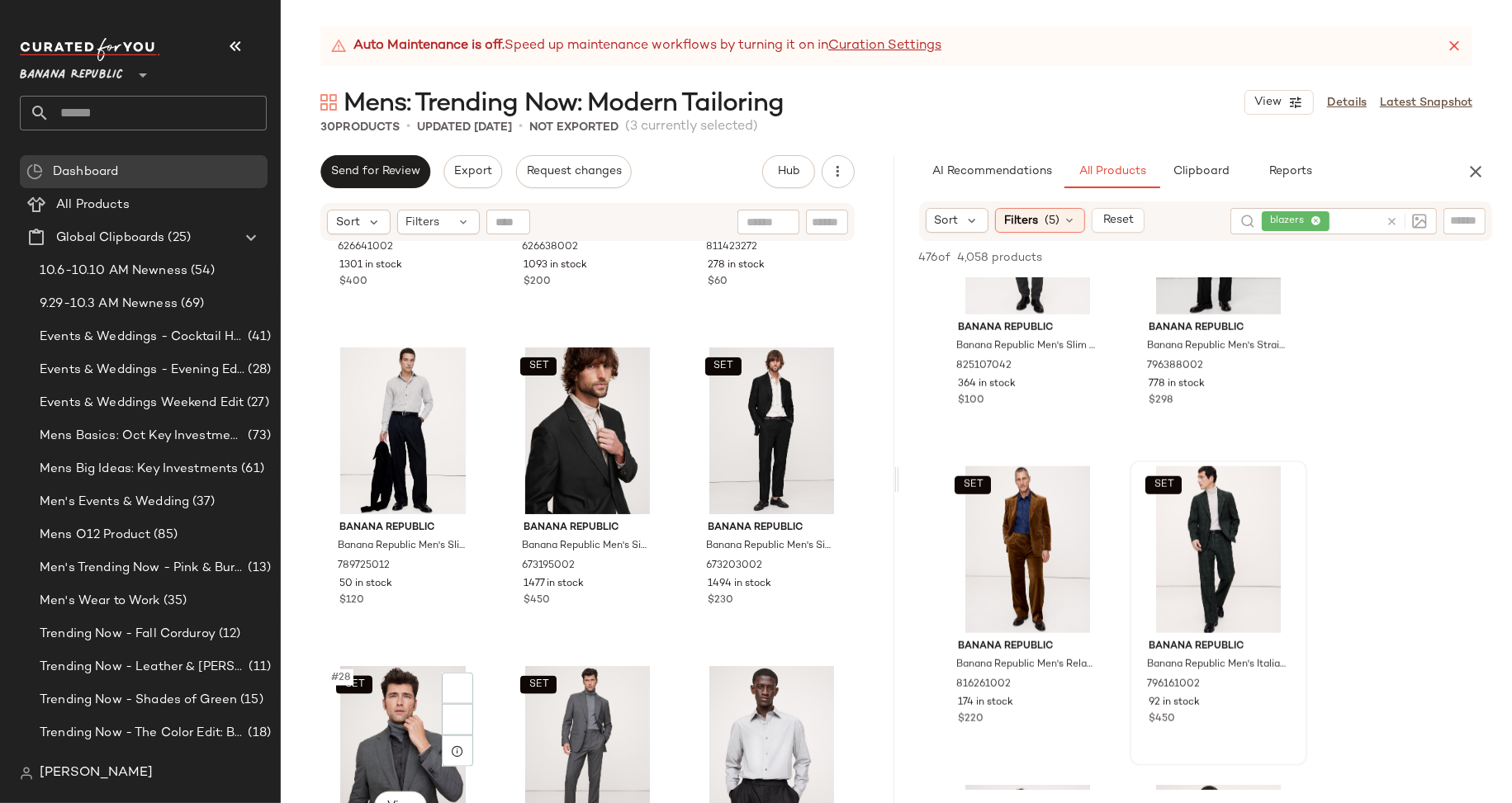
scroll to position [2587, 0]
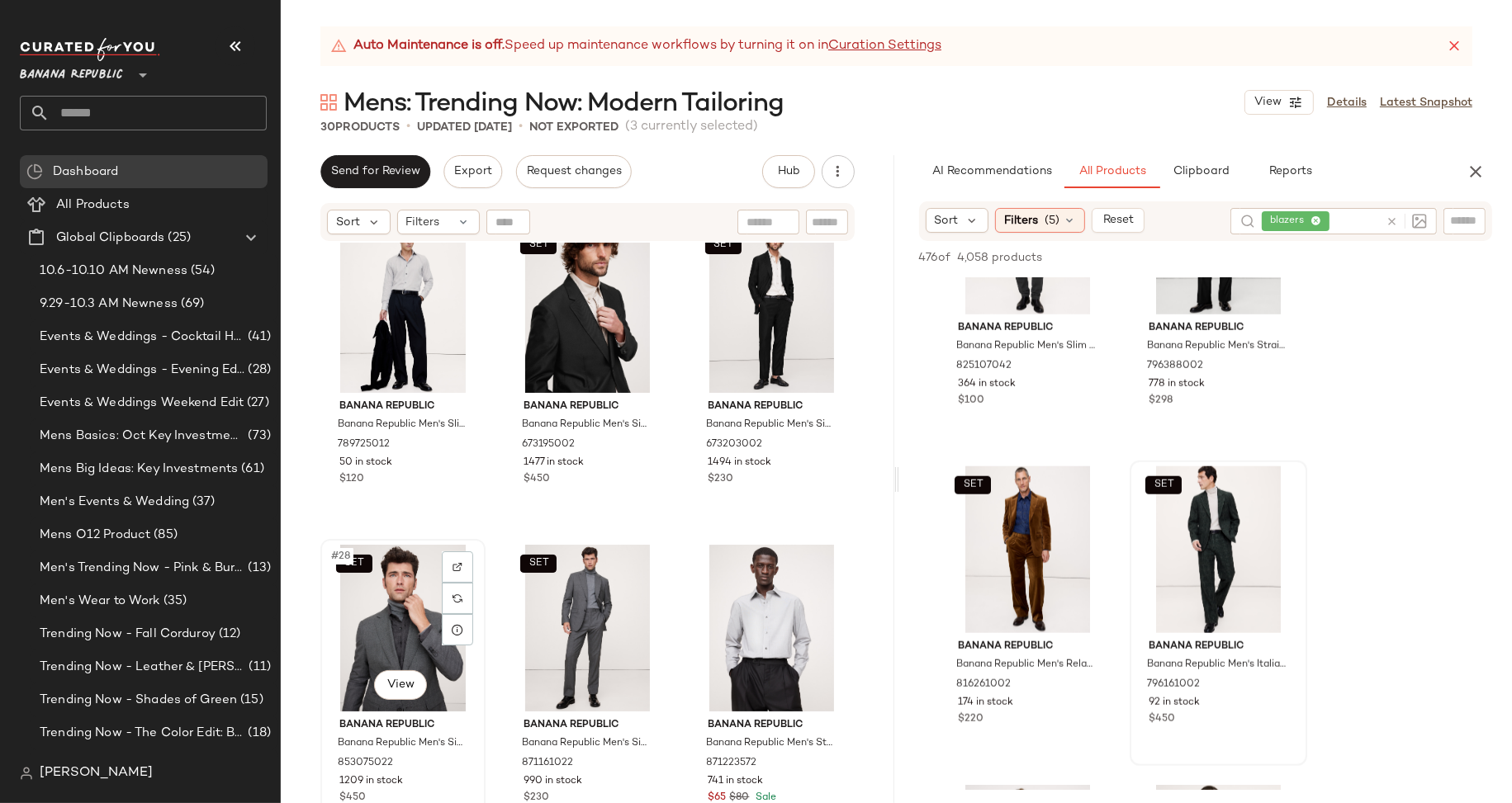
click at [339, 645] on div "SET #28 View" at bounding box center [402, 628] width 153 height 166
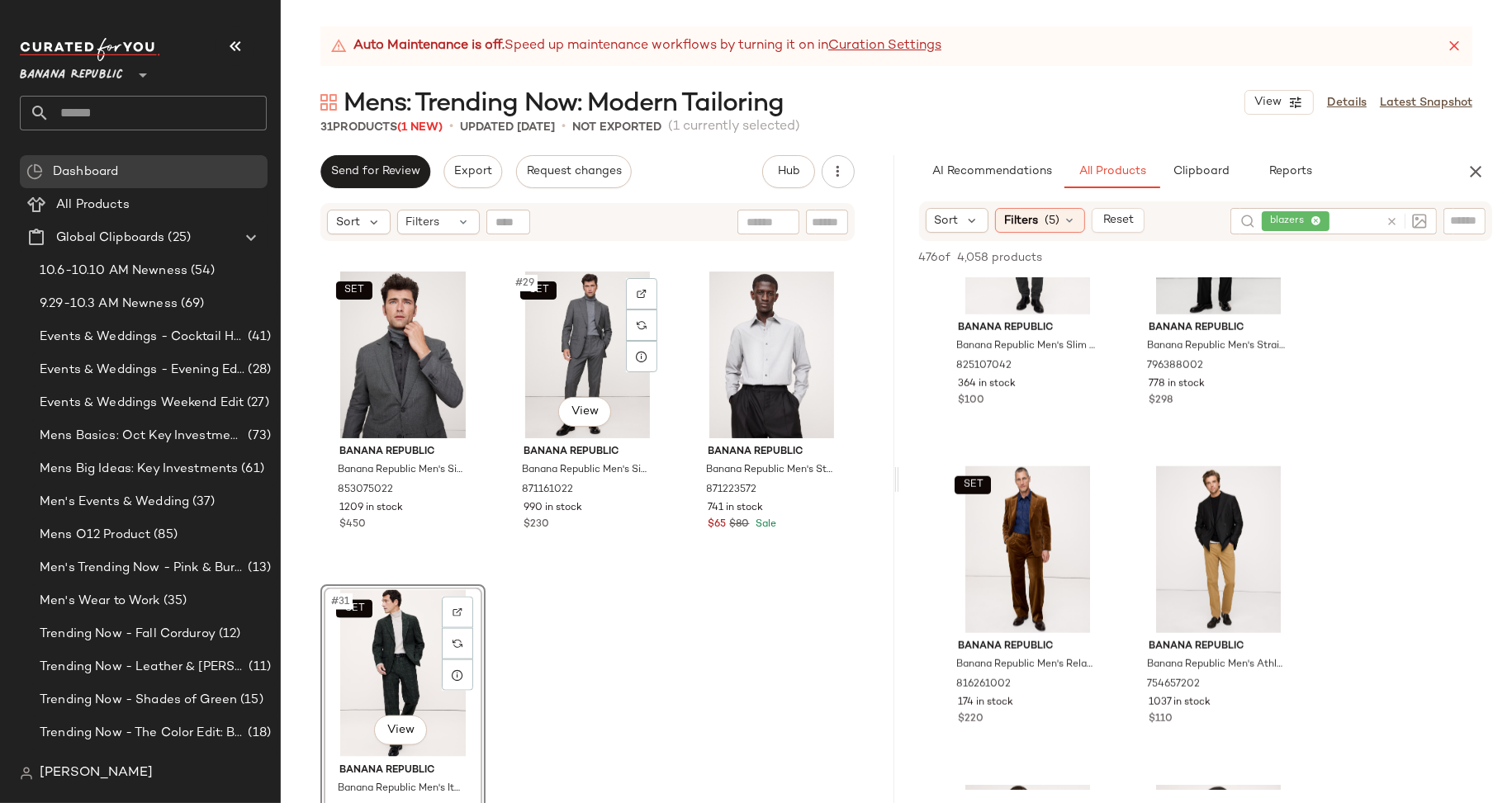
scroll to position [2877, 0]
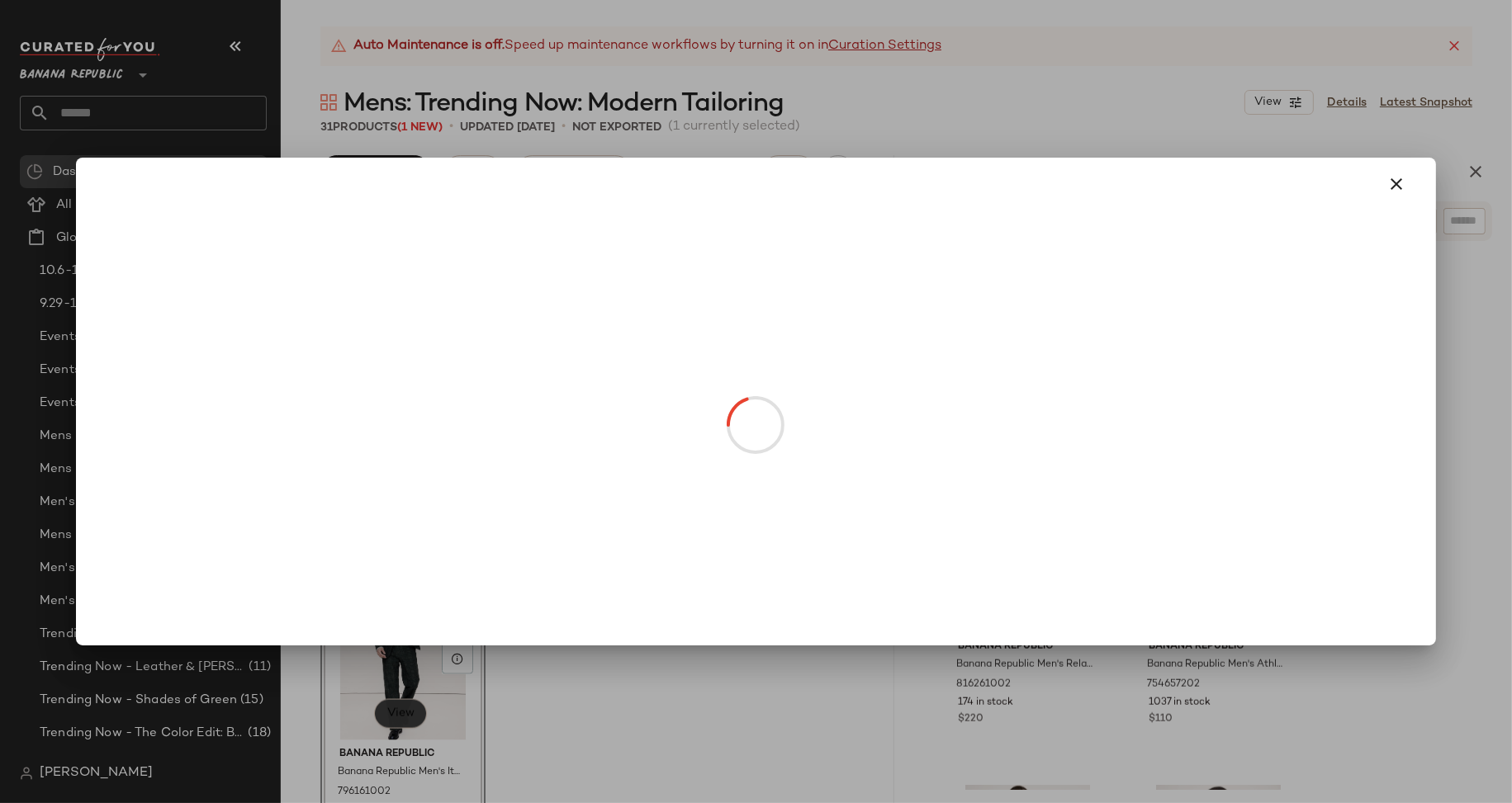
click at [399, 704] on body "Banana Republic ** Dashboard All Products Global Clipboards (25) 10.6-10.10 AM …" at bounding box center [756, 401] width 1512 height 803
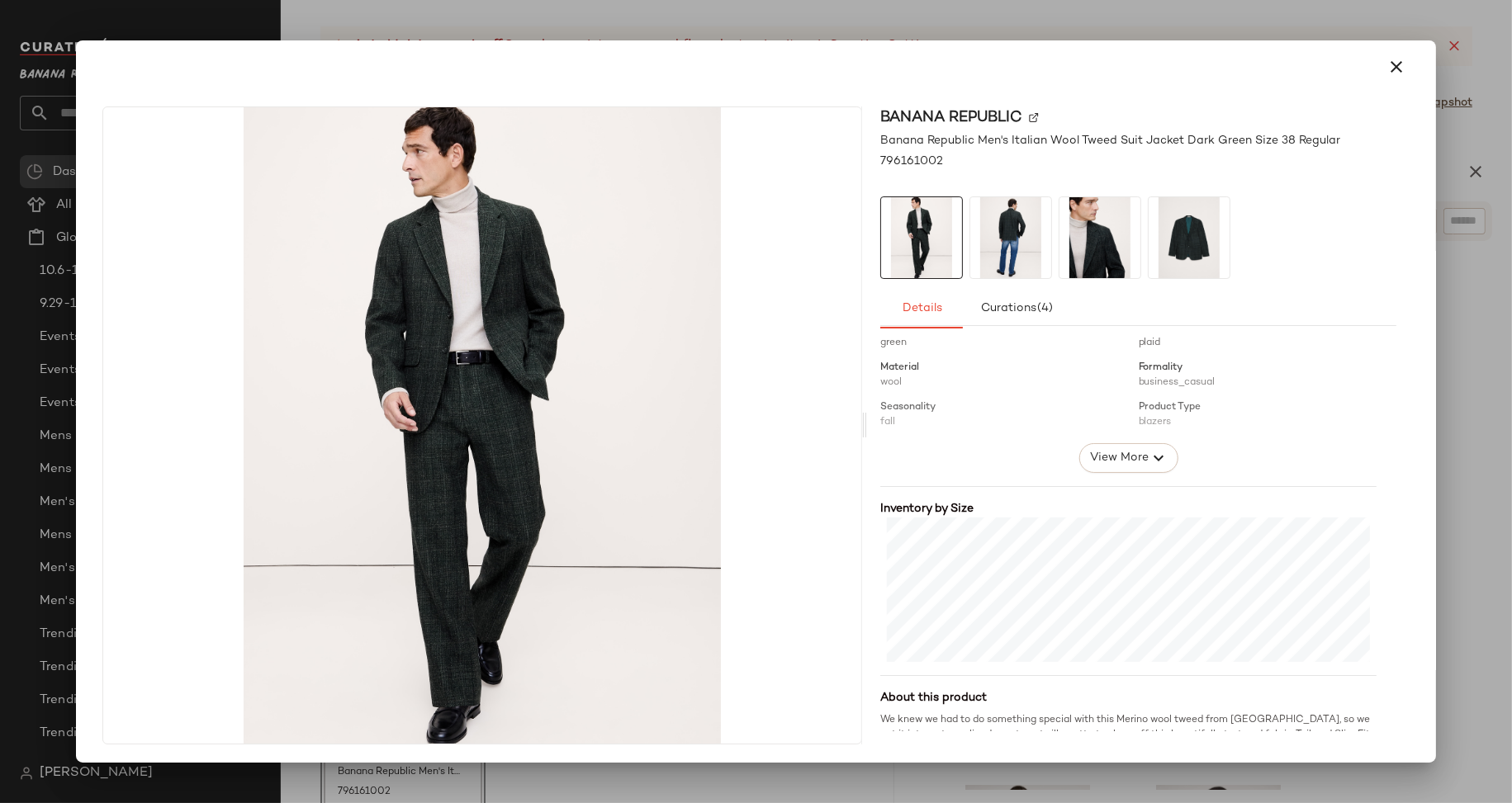
scroll to position [316, 0]
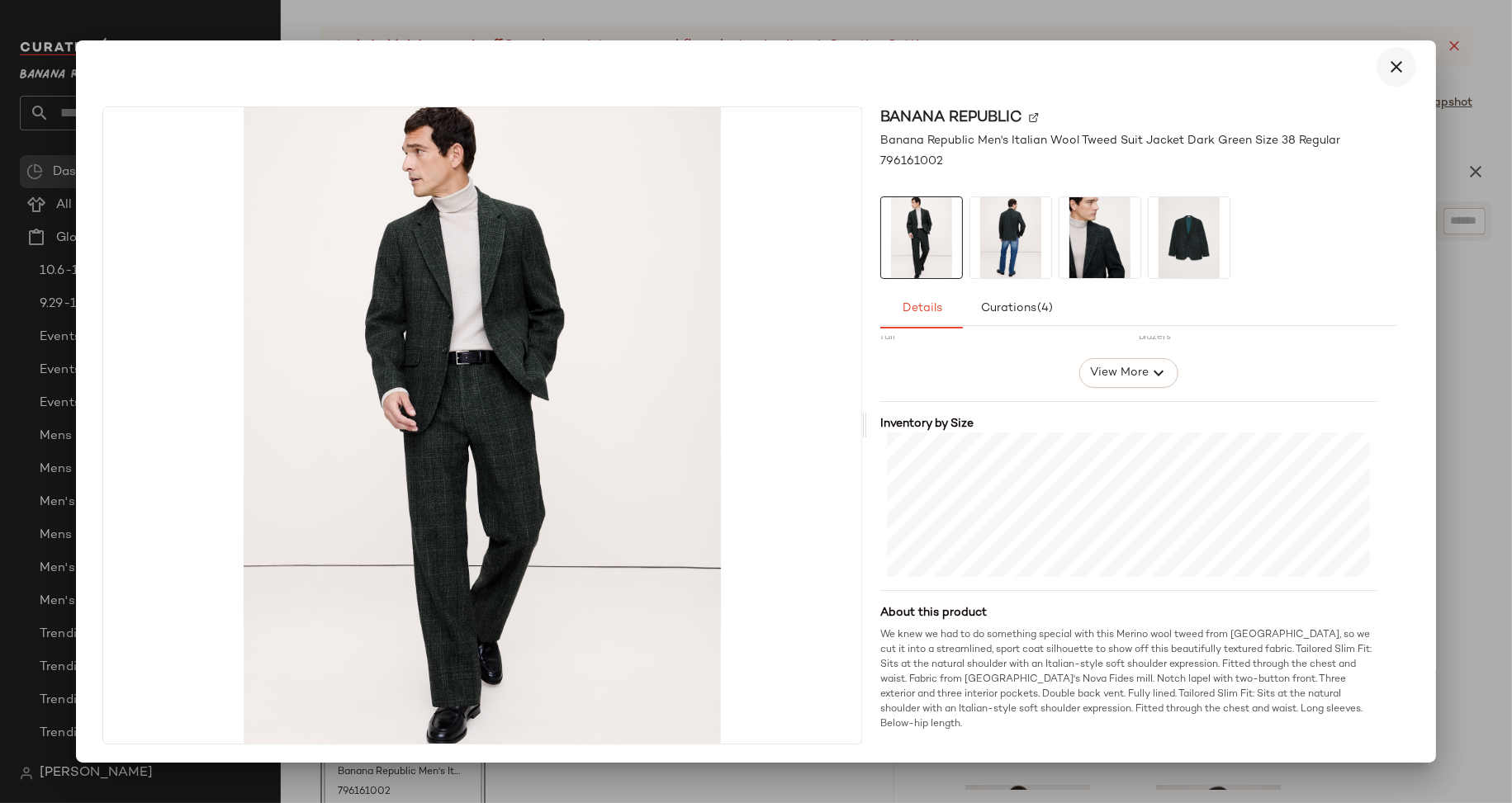
click at [1386, 66] on icon "button" at bounding box center [1396, 67] width 20 height 20
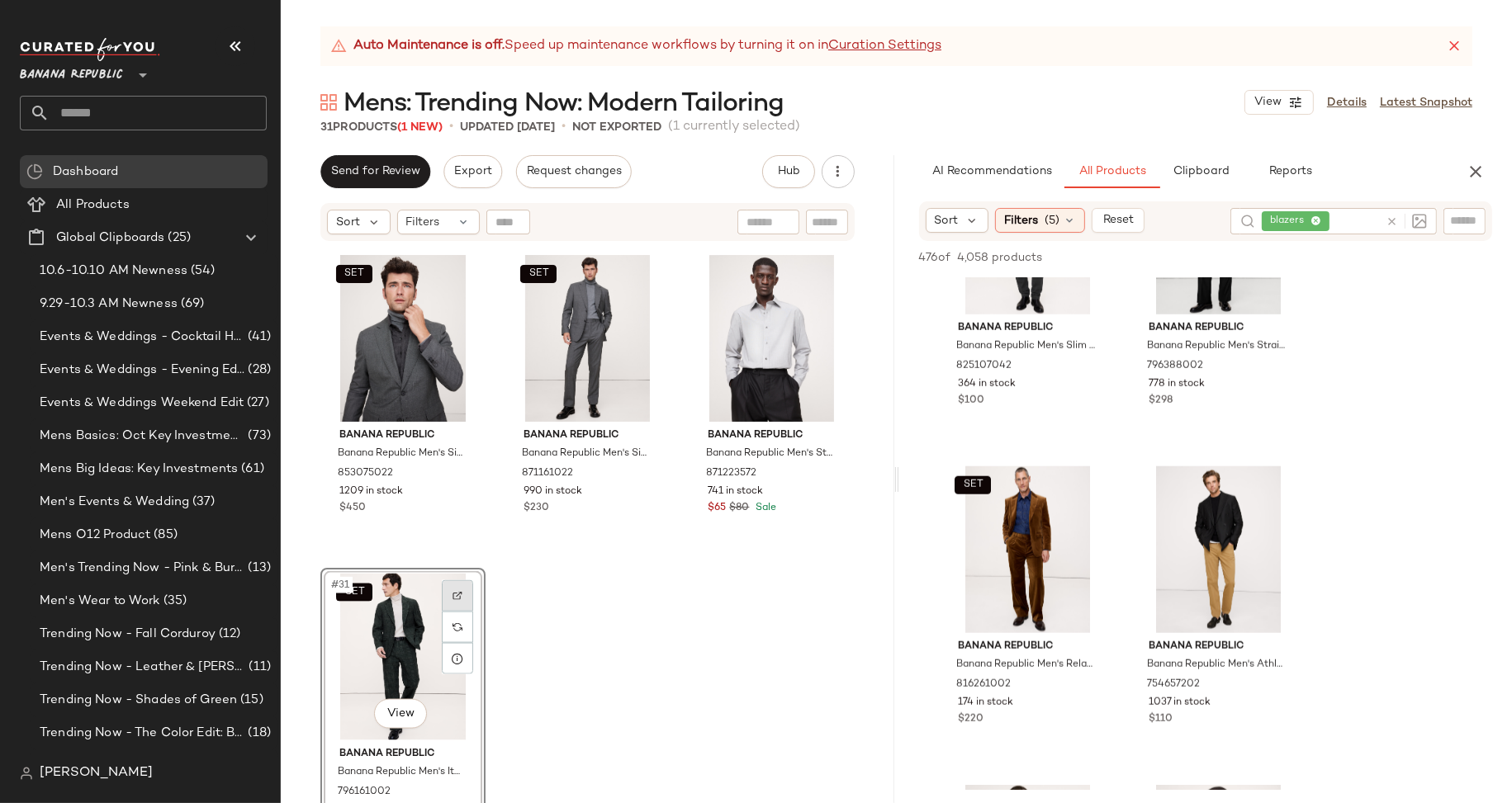
click at [459, 595] on img at bounding box center [457, 595] width 10 height 10
click at [1391, 222] on icon at bounding box center [1392, 222] width 12 height 12
click at [1449, 218] on div at bounding box center [1464, 220] width 42 height 25
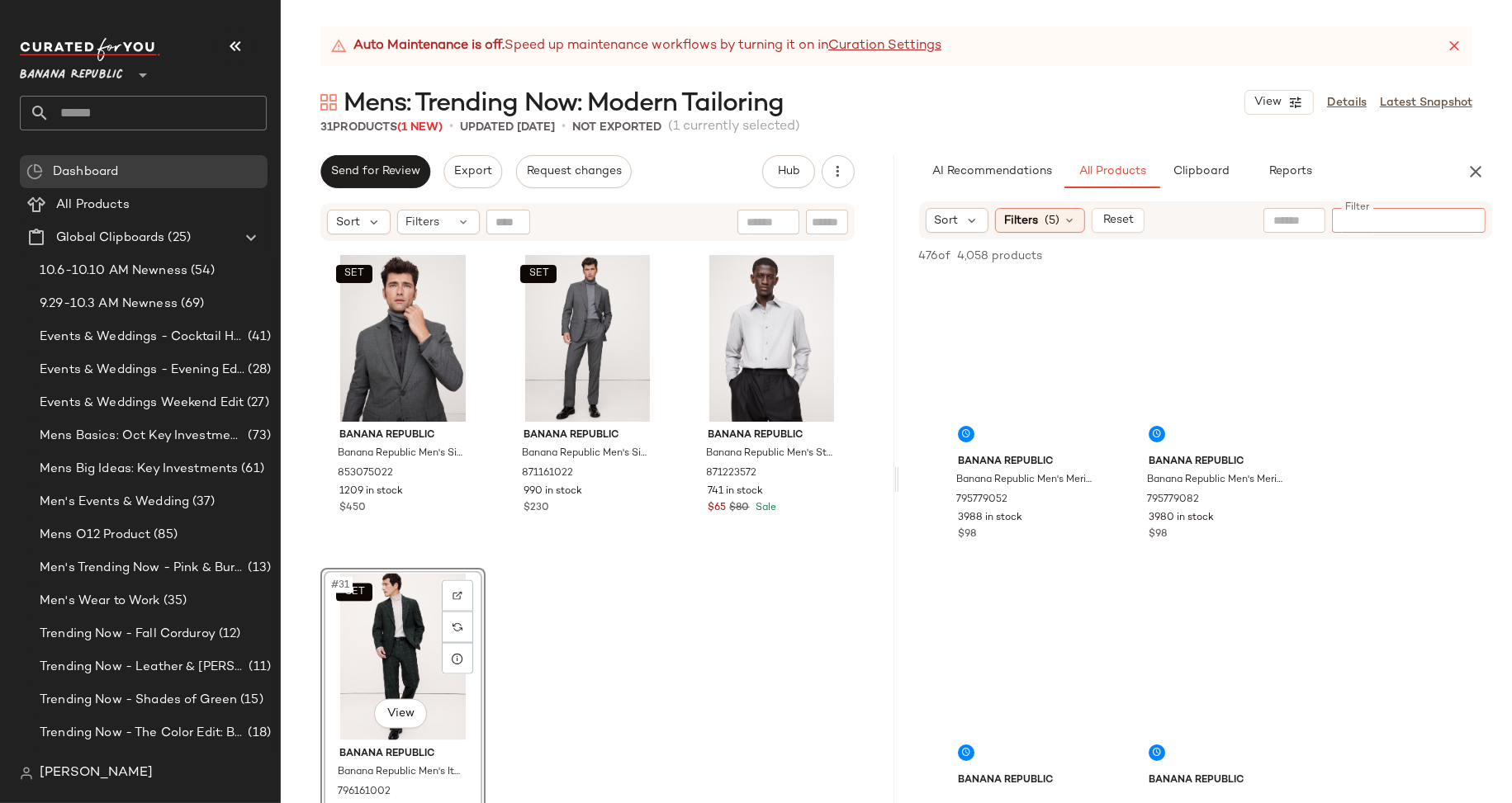
paste input "******"
type input "******"
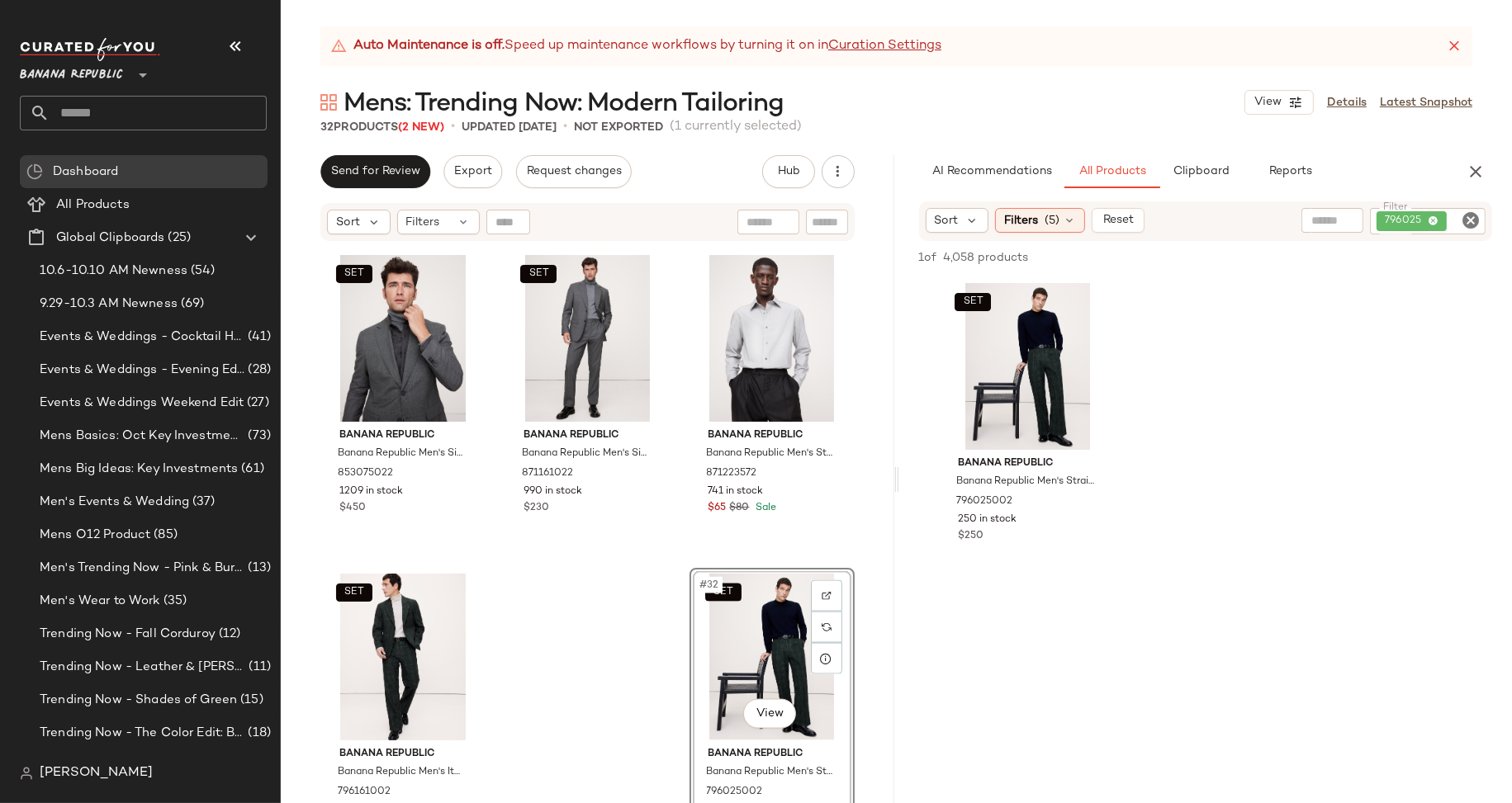
click at [1470, 218] on icon "Clear Filter" at bounding box center [1470, 220] width 20 height 20
click at [1401, 219] on input "Filter" at bounding box center [1409, 221] width 140 height 17
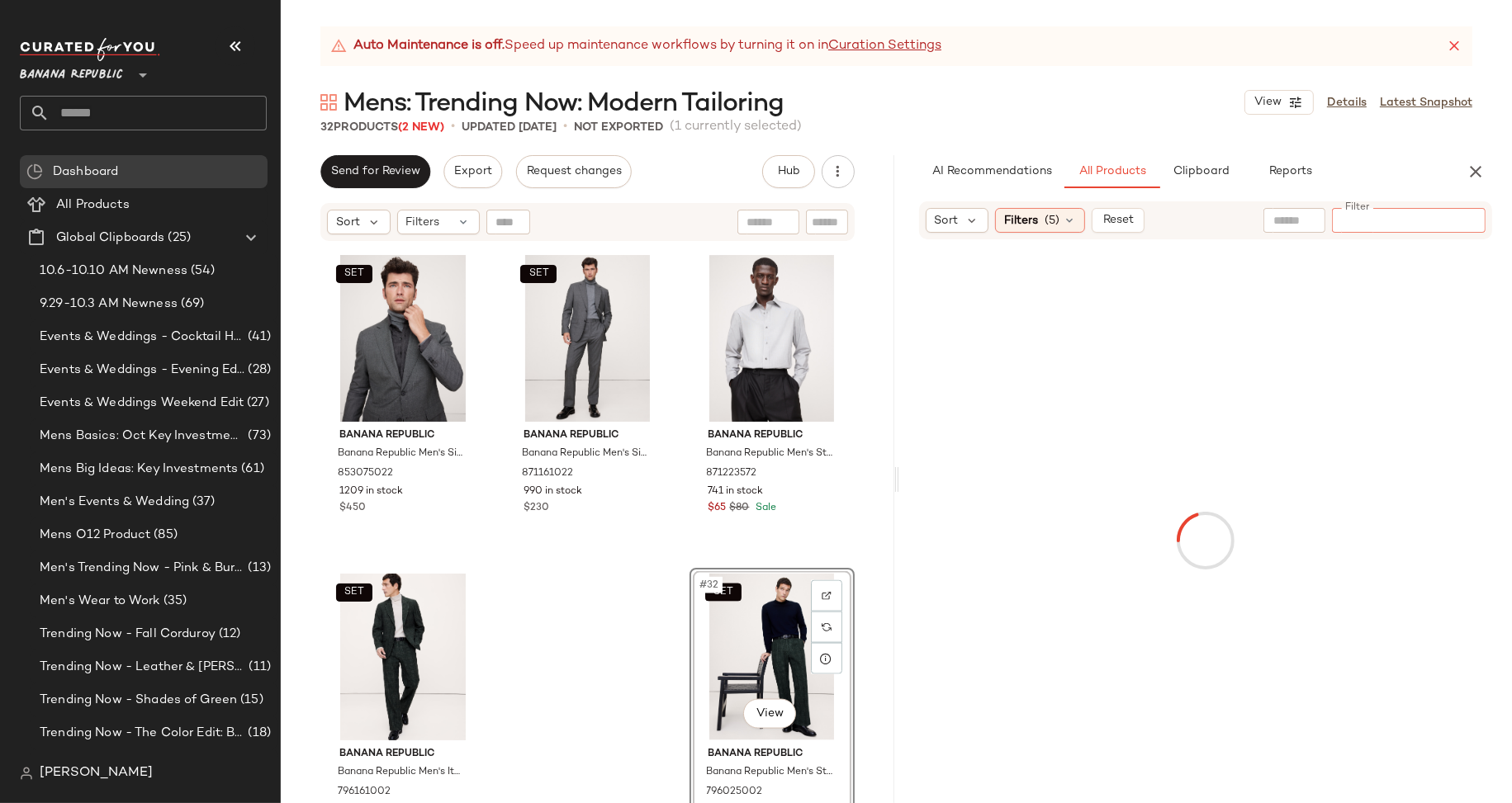
click at [1287, 225] on input "text" at bounding box center [1294, 221] width 42 height 17
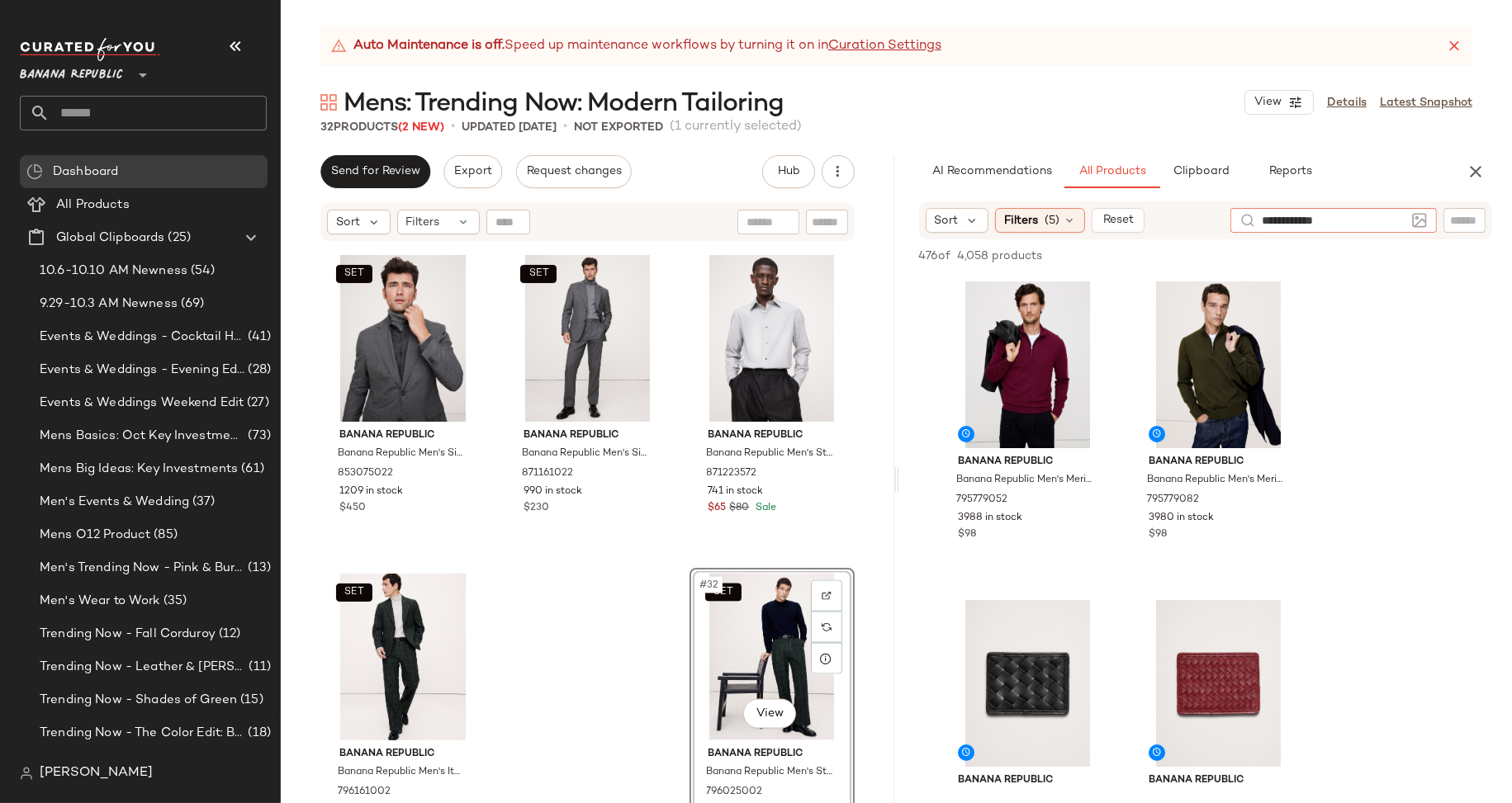
type input "**********"
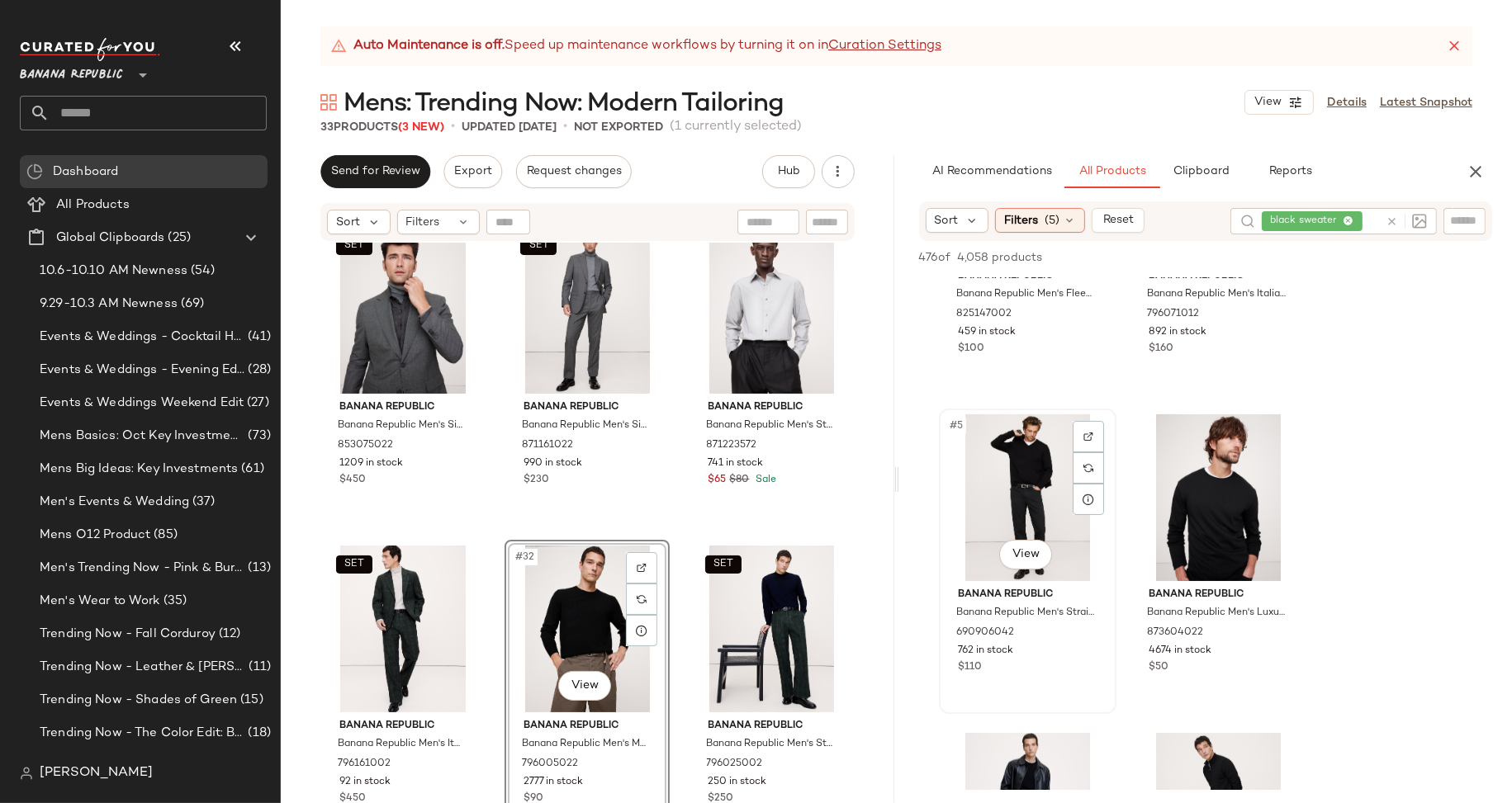
scroll to position [517, 0]
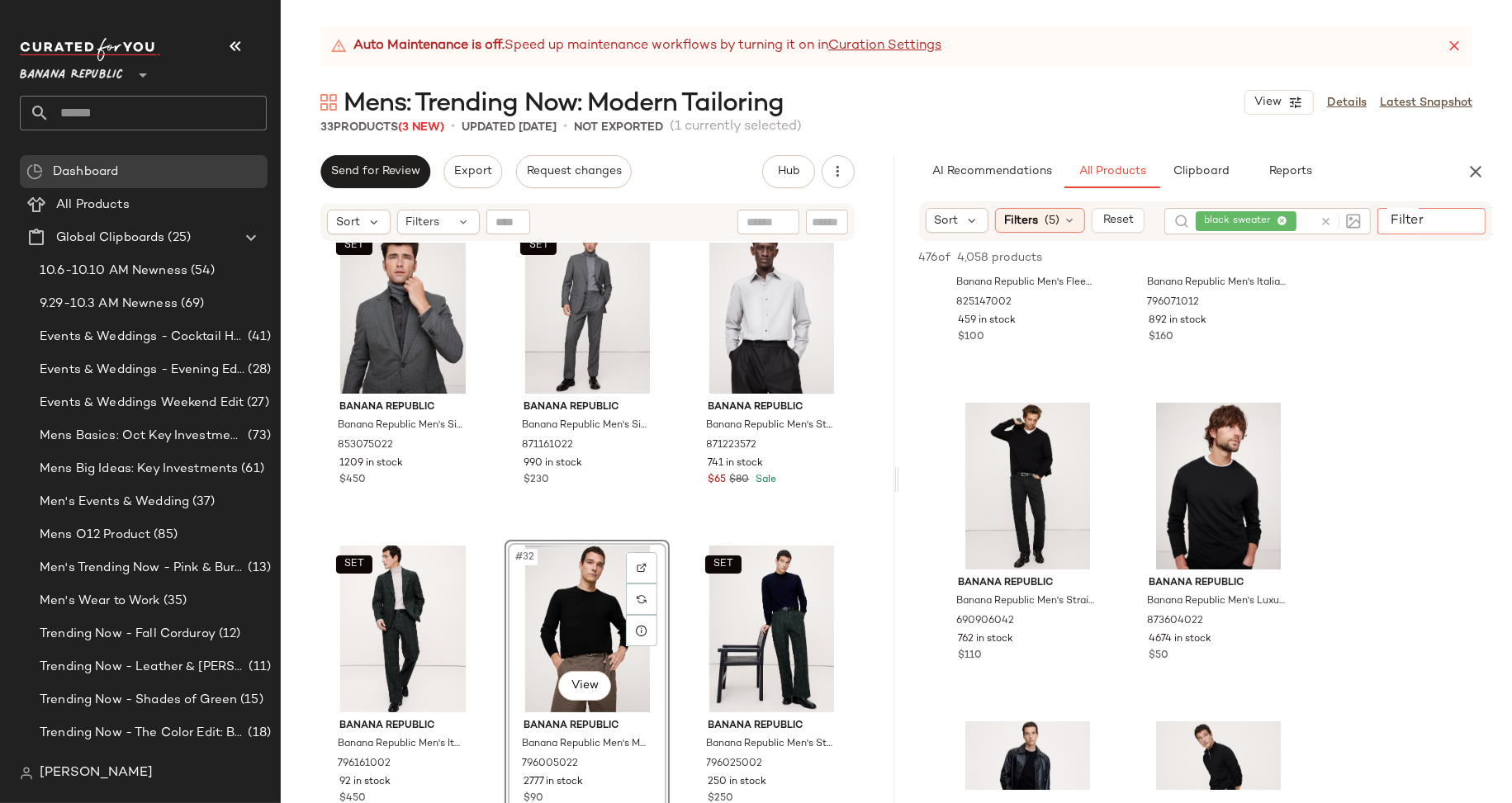
click at [1457, 216] on input "Filter" at bounding box center [1454, 221] width 140 height 17
click at [1327, 218] on div "black sweater" at bounding box center [1314, 221] width 246 height 26
click at [1393, 218] on icon at bounding box center [1392, 222] width 12 height 12
click at [1456, 223] on input "text" at bounding box center [1463, 221] width 29 height 17
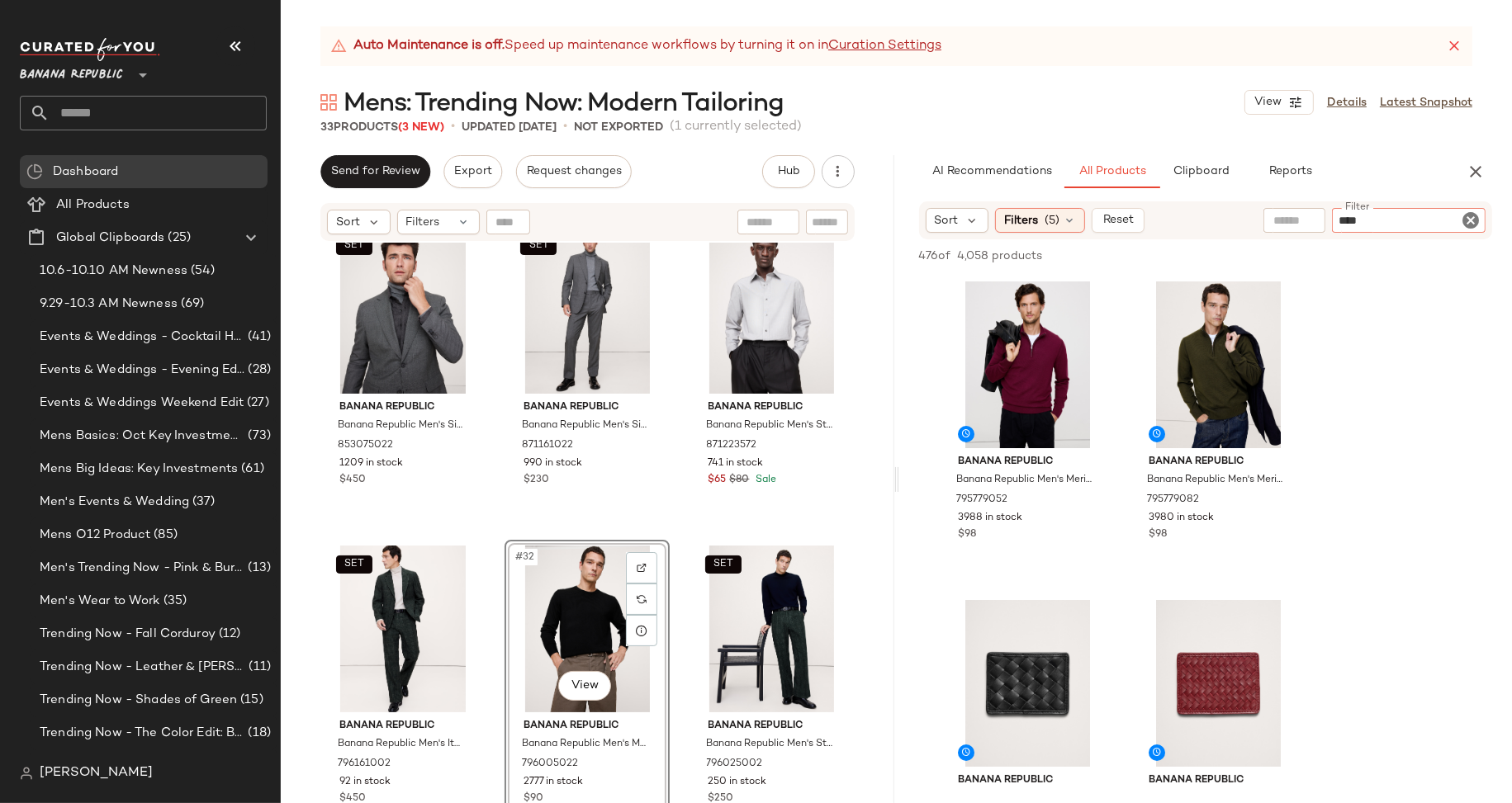
type input "*****"
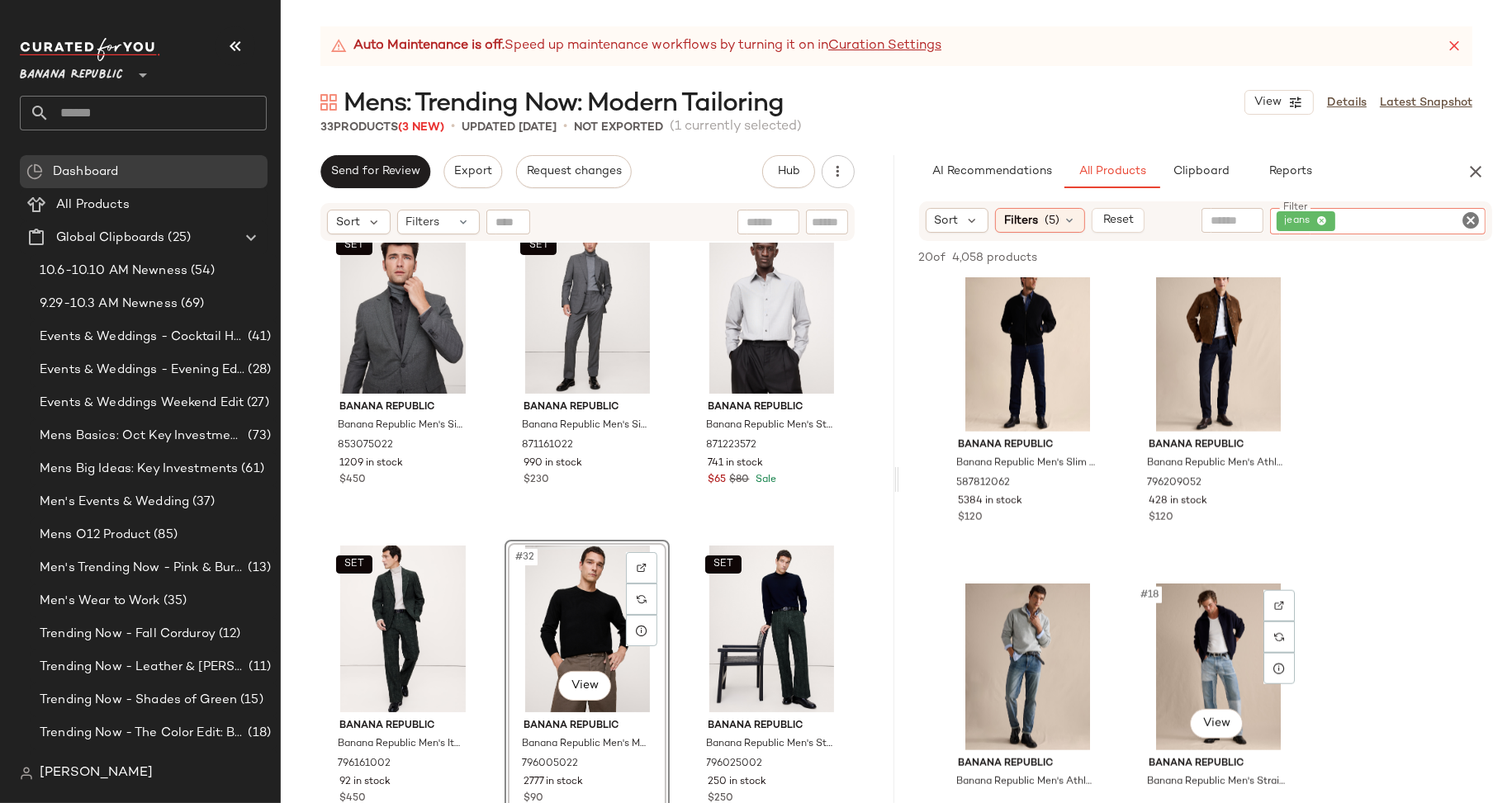
scroll to position [2180, 0]
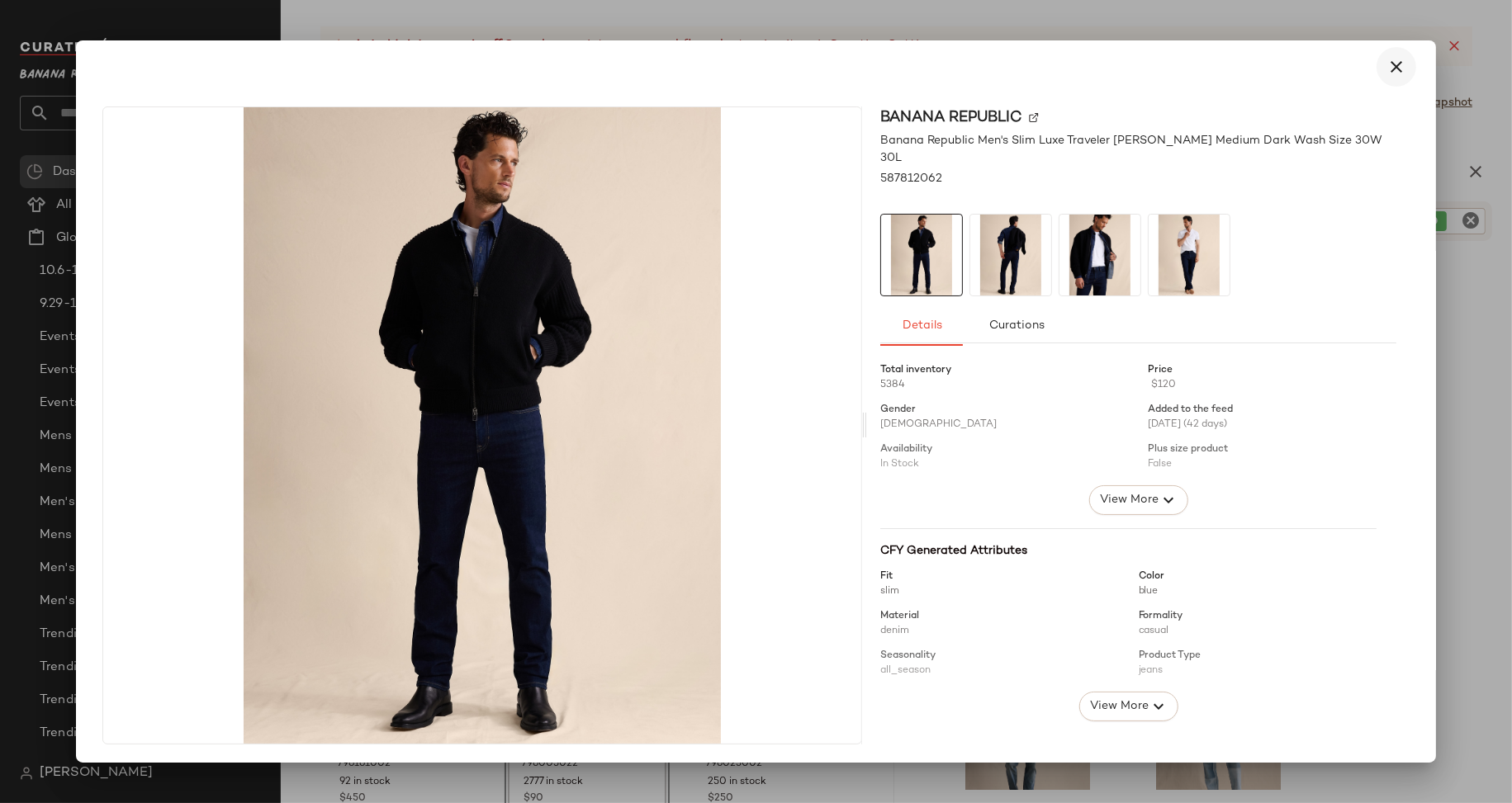
click at [1386, 68] on icon "button" at bounding box center [1396, 67] width 20 height 20
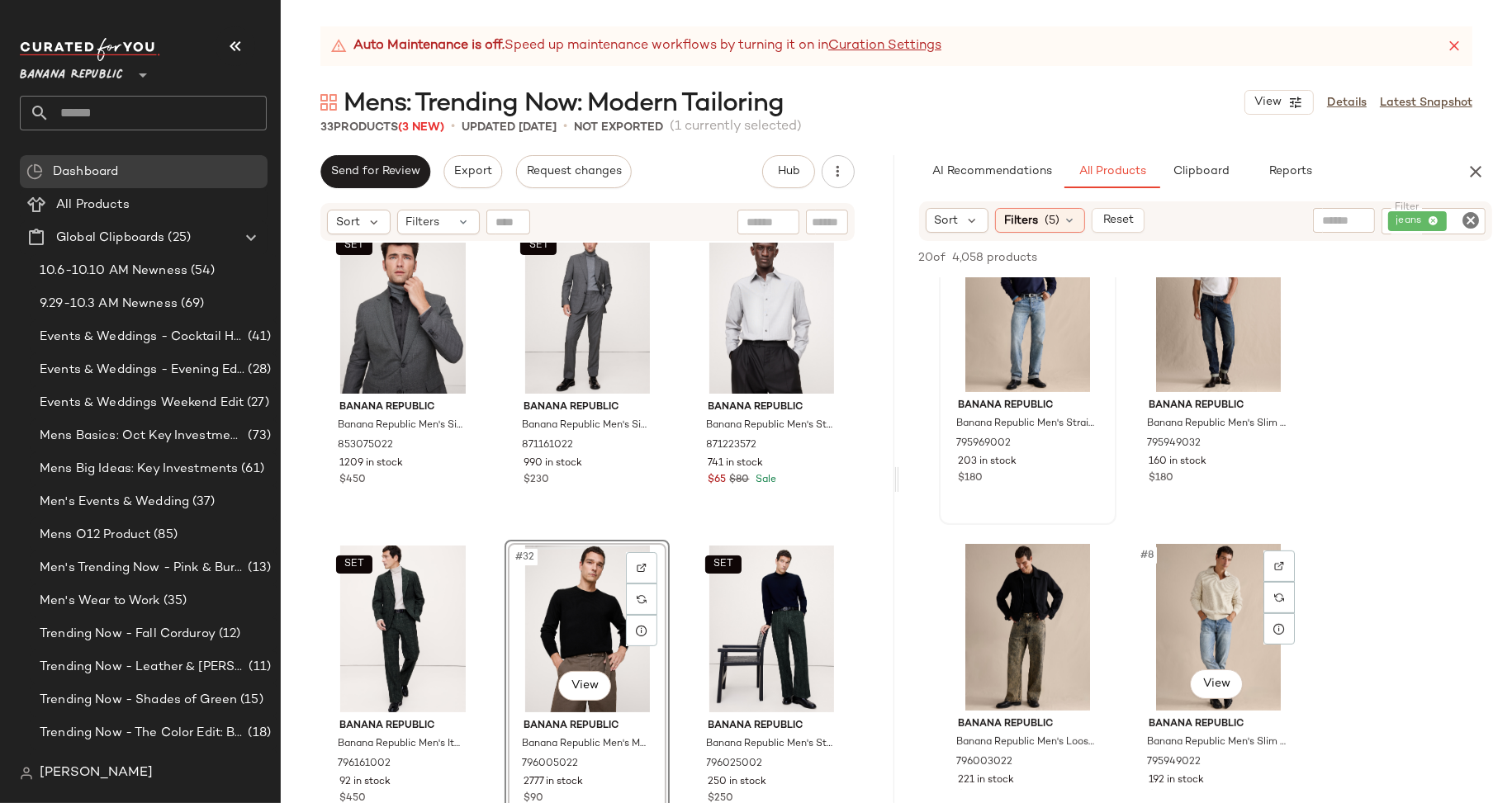
scroll to position [681, 0]
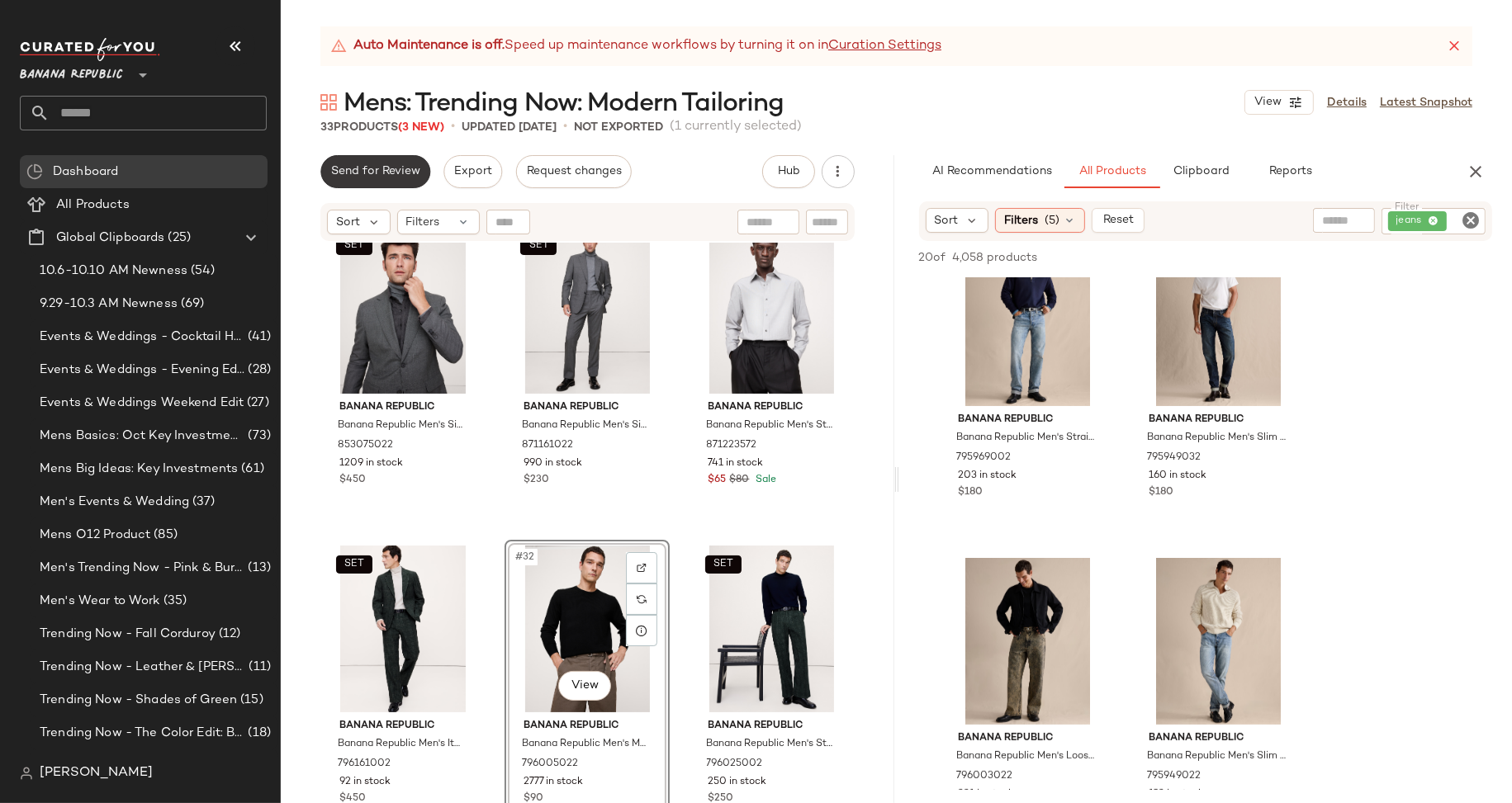
click at [372, 167] on span "Send for Review" at bounding box center [375, 172] width 90 height 13
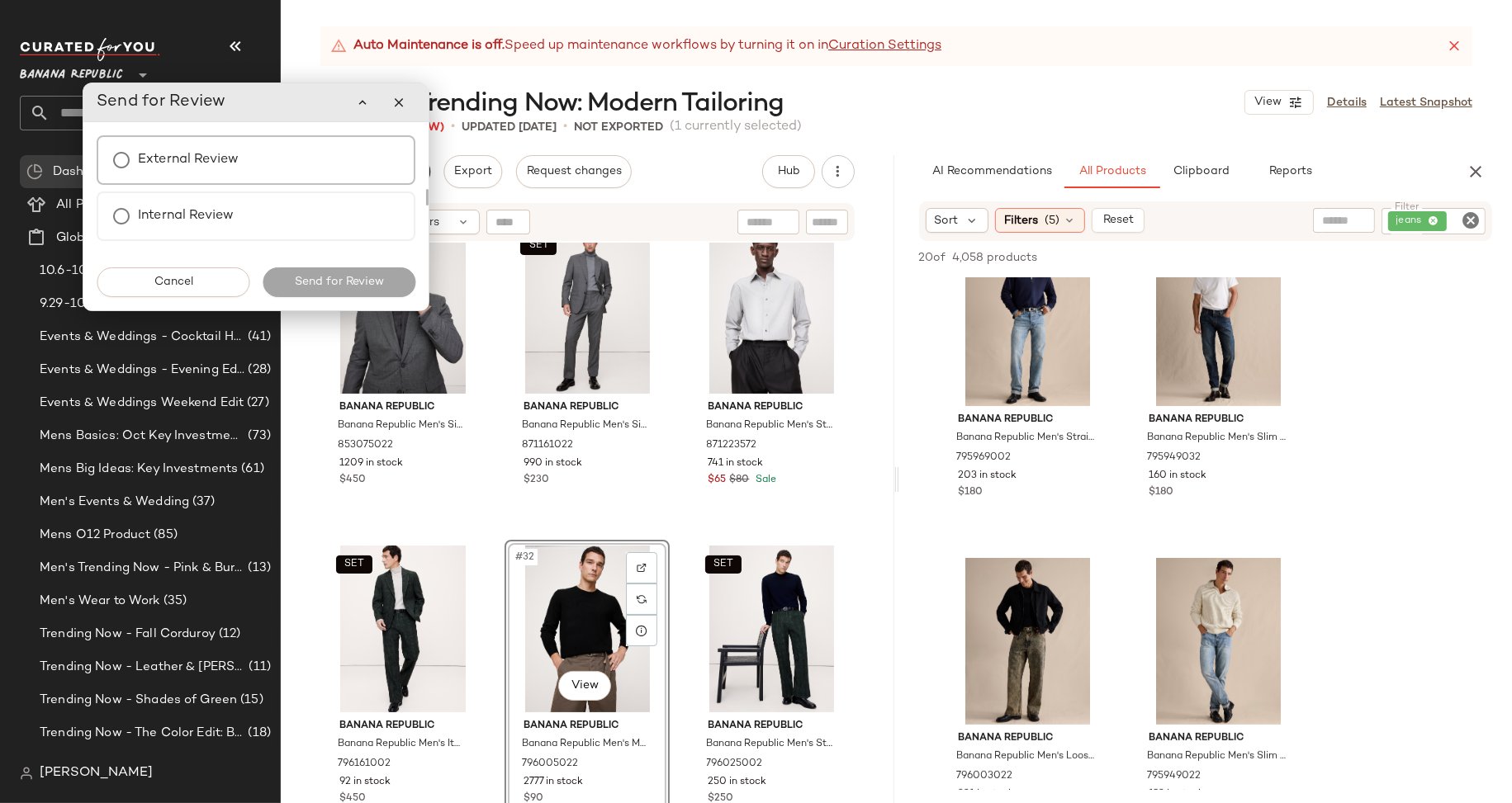
click at [227, 155] on label "External Review" at bounding box center [188, 160] width 101 height 33
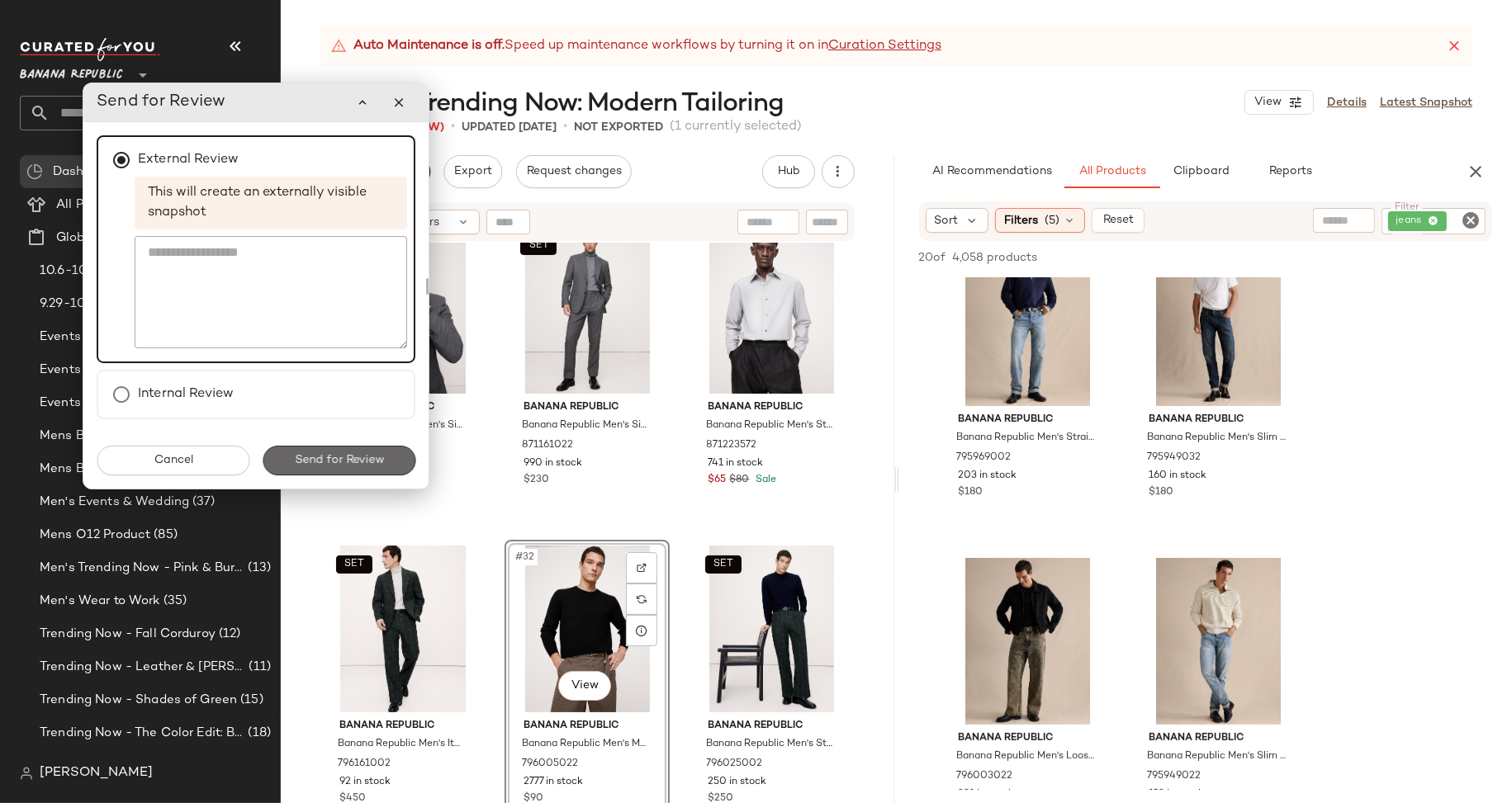
click at [327, 459] on span "Send for Review" at bounding box center [339, 460] width 90 height 13
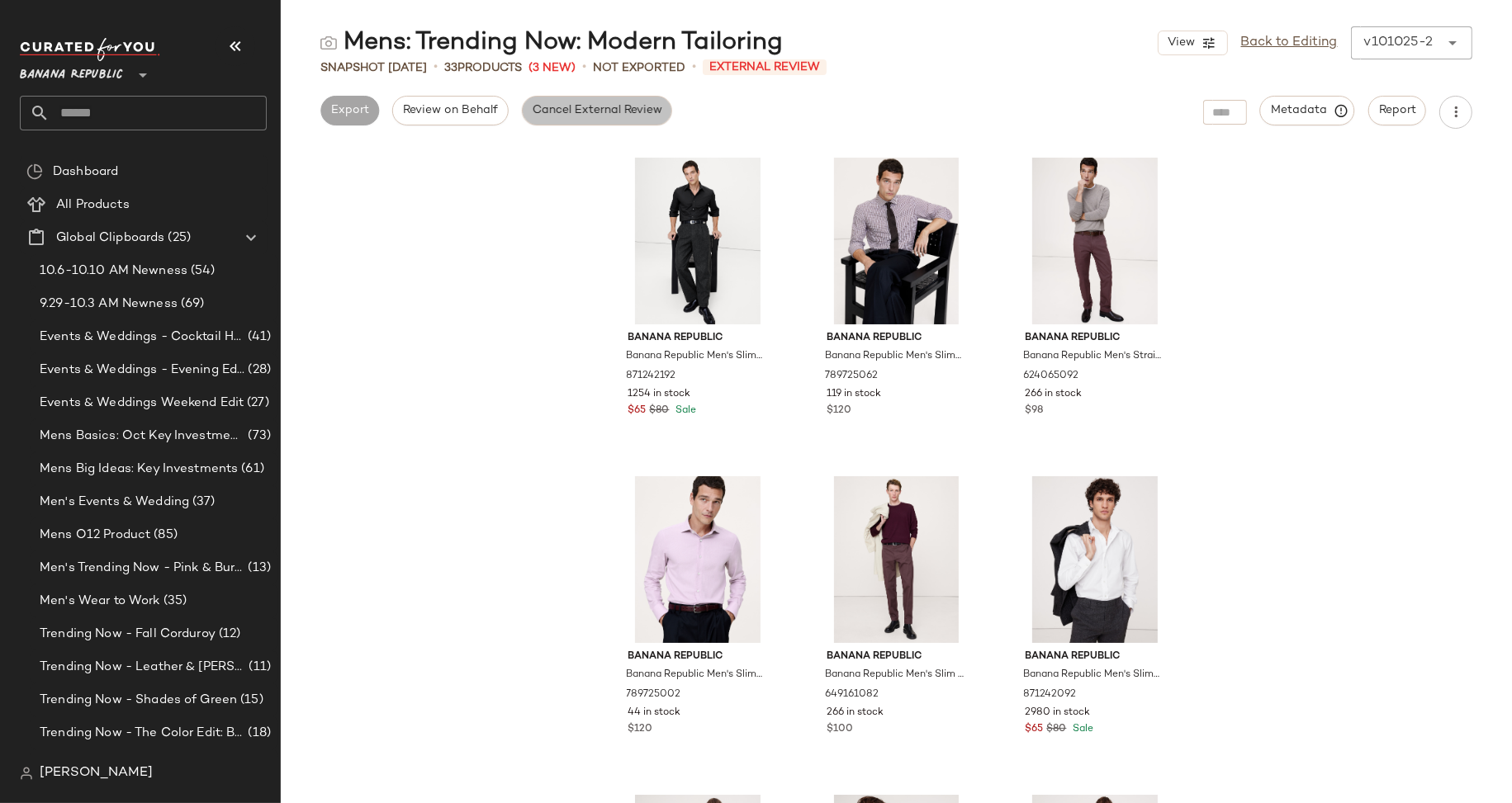
click at [550, 113] on span "Cancel External Review" at bounding box center [597, 110] width 131 height 13
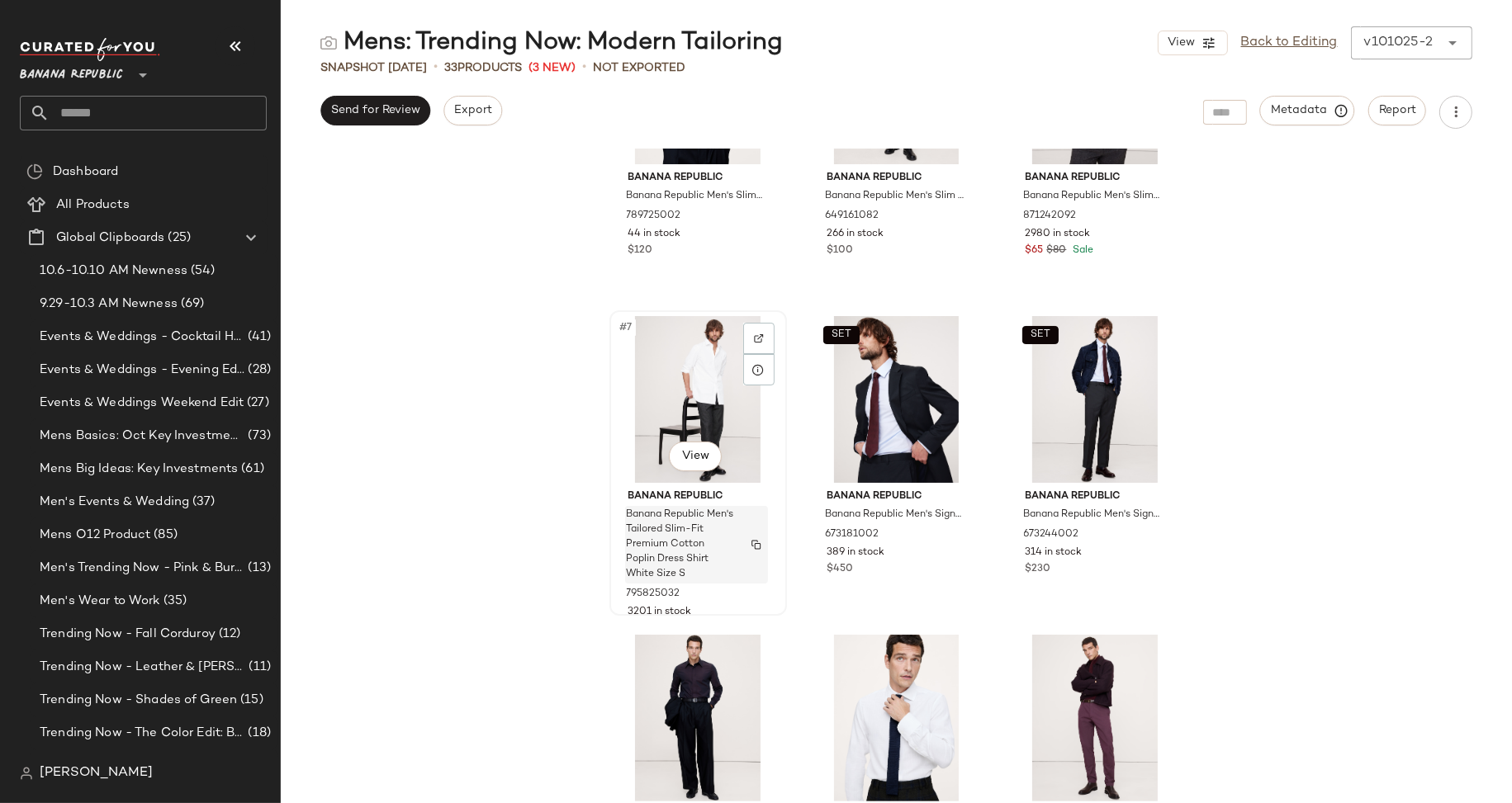
scroll to position [502, 0]
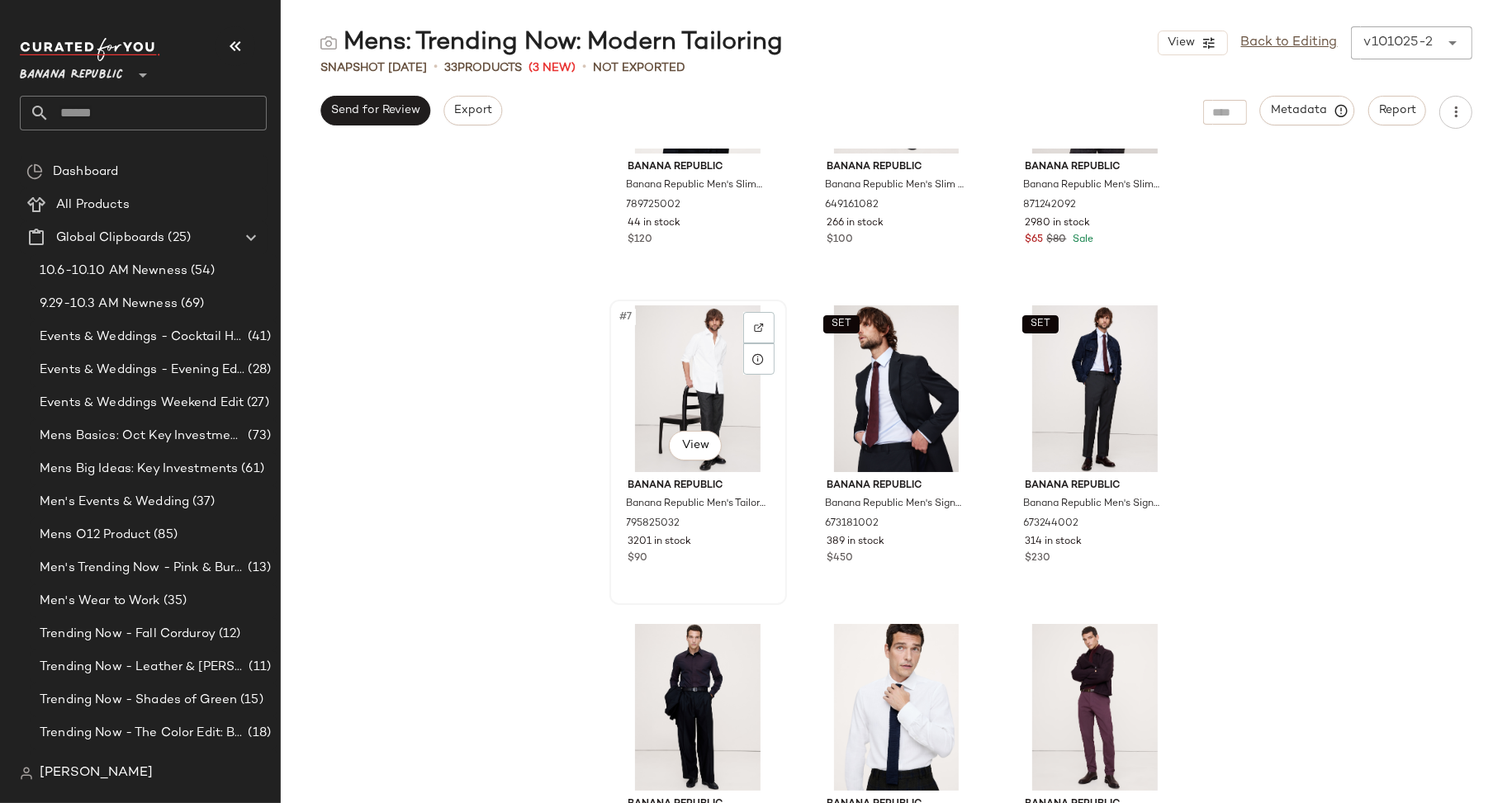
click at [627, 382] on div "#7 View" at bounding box center [698, 389] width 166 height 166
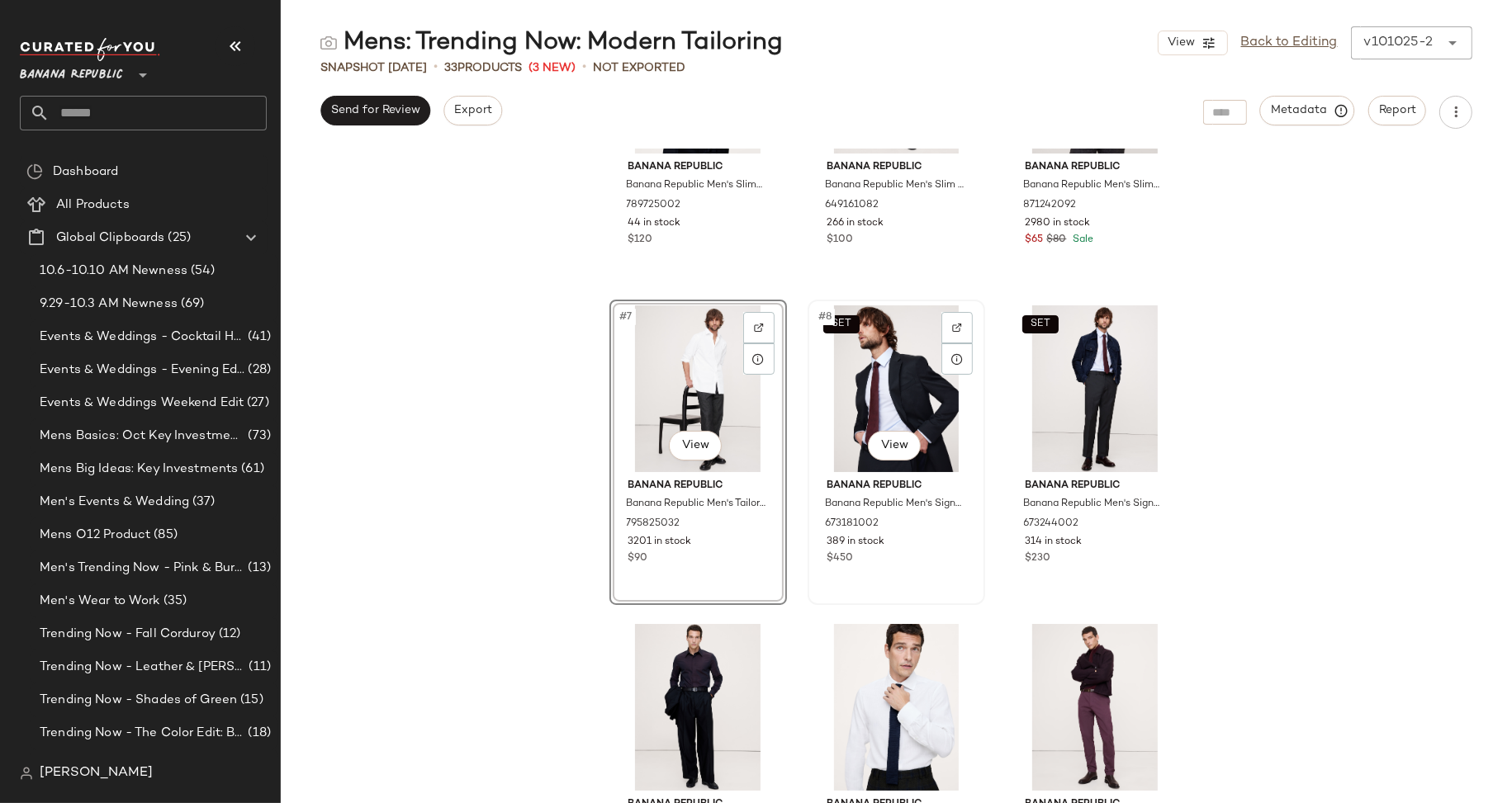
click at [838, 406] on div "SET #8 View" at bounding box center [897, 389] width 166 height 166
click at [1027, 409] on div "SET #9 View" at bounding box center [1095, 389] width 166 height 166
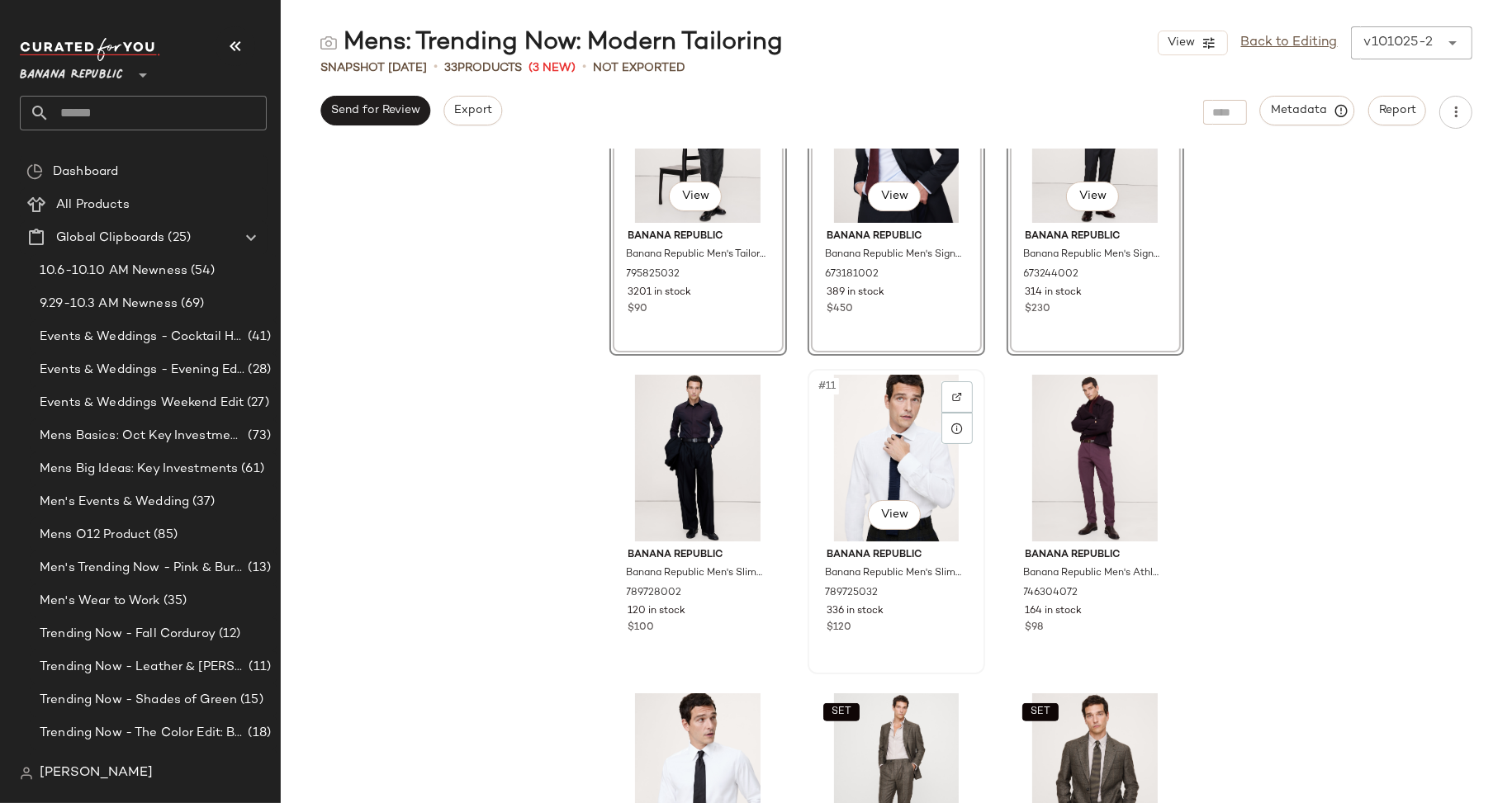
scroll to position [809, 0]
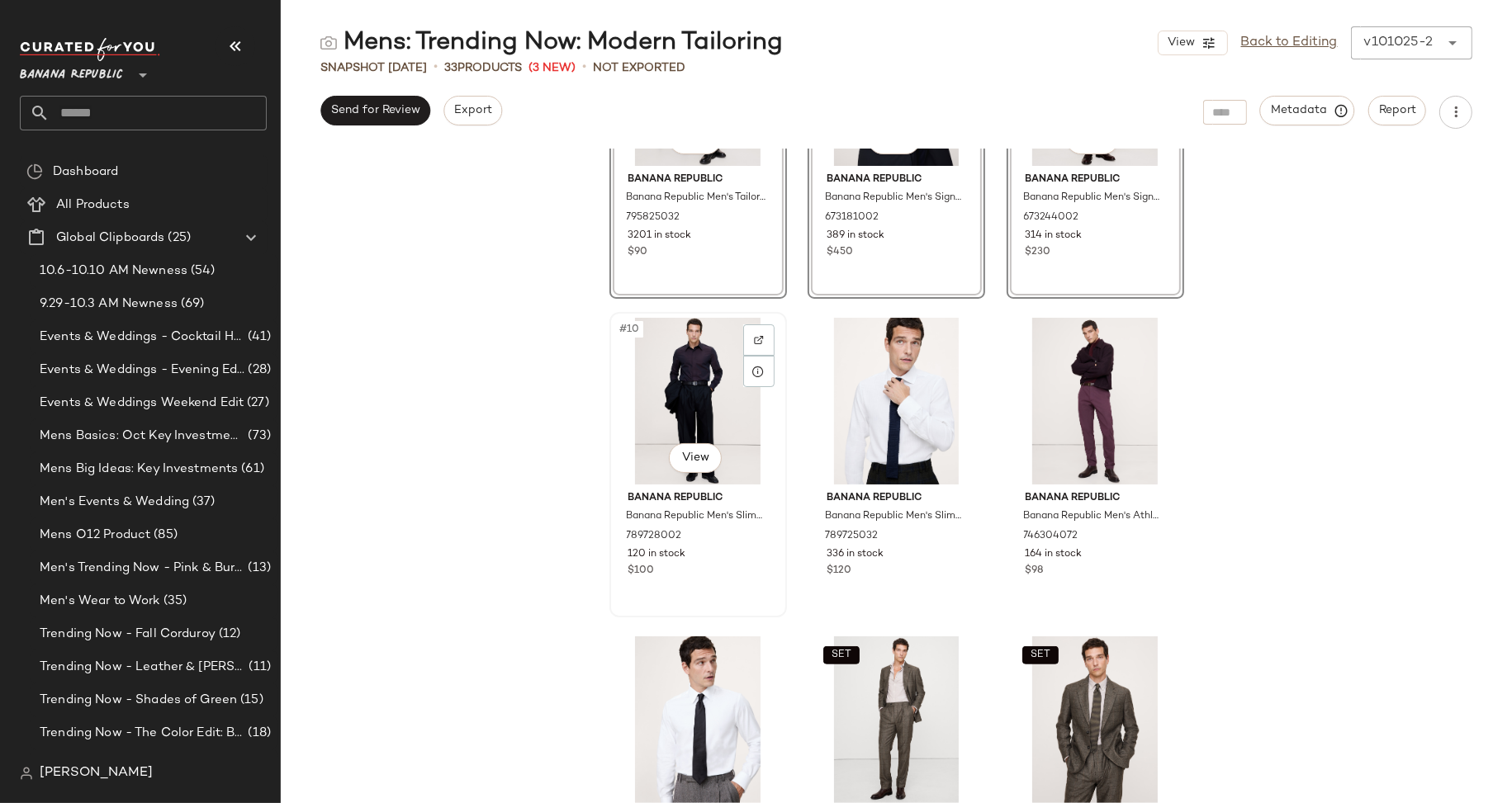
click at [620, 440] on div "#10 View" at bounding box center [698, 401] width 166 height 166
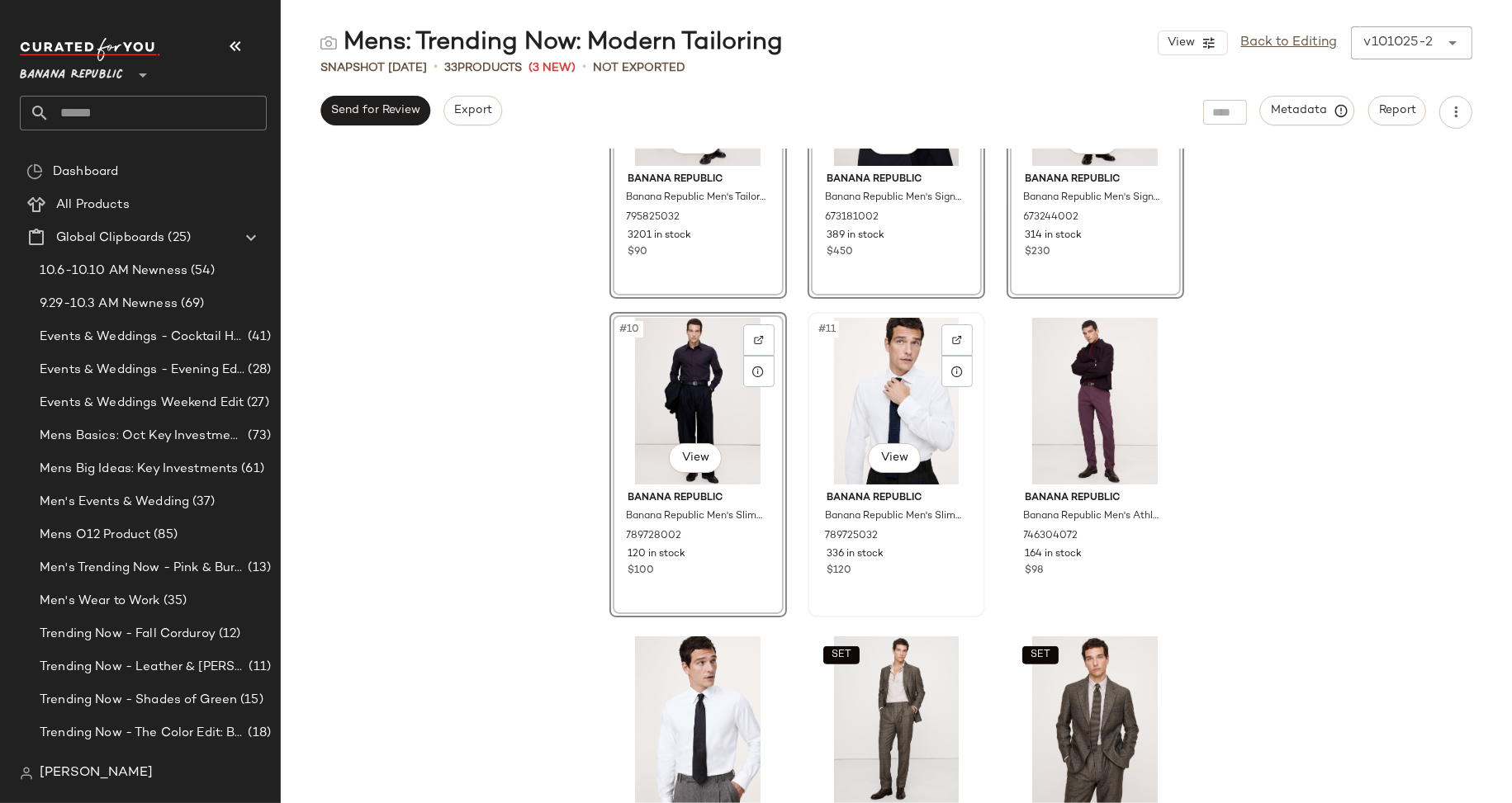
click at [814, 436] on div "#11 View" at bounding box center [897, 401] width 166 height 166
click at [1022, 424] on div "#12 View" at bounding box center [1095, 401] width 166 height 166
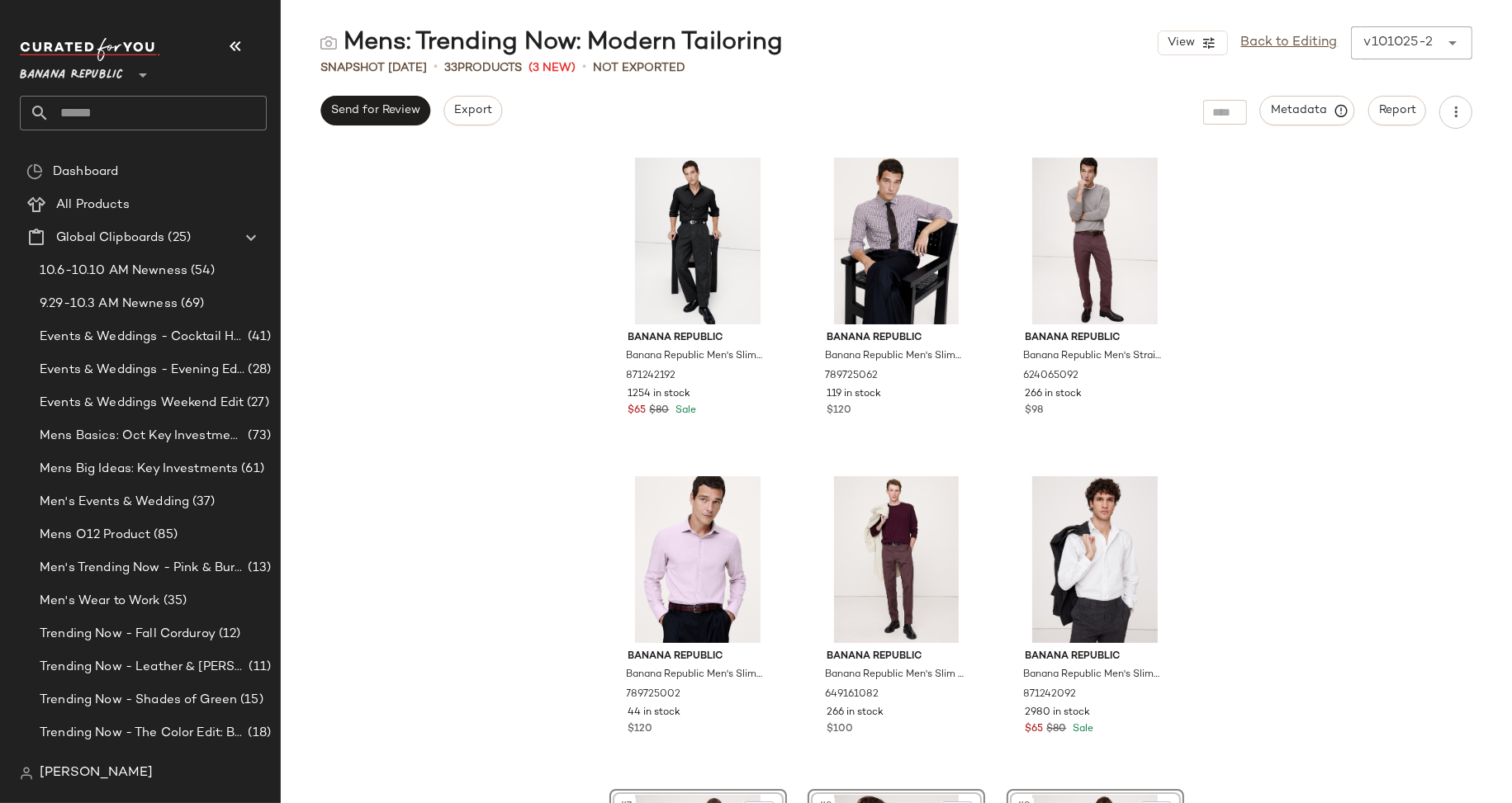
click at [573, 554] on div "Banana Republic Banana Republic Men's Slim-Fit Wrinkle-Resistant Dress Shirt Bl…" at bounding box center [896, 476] width 1231 height 655
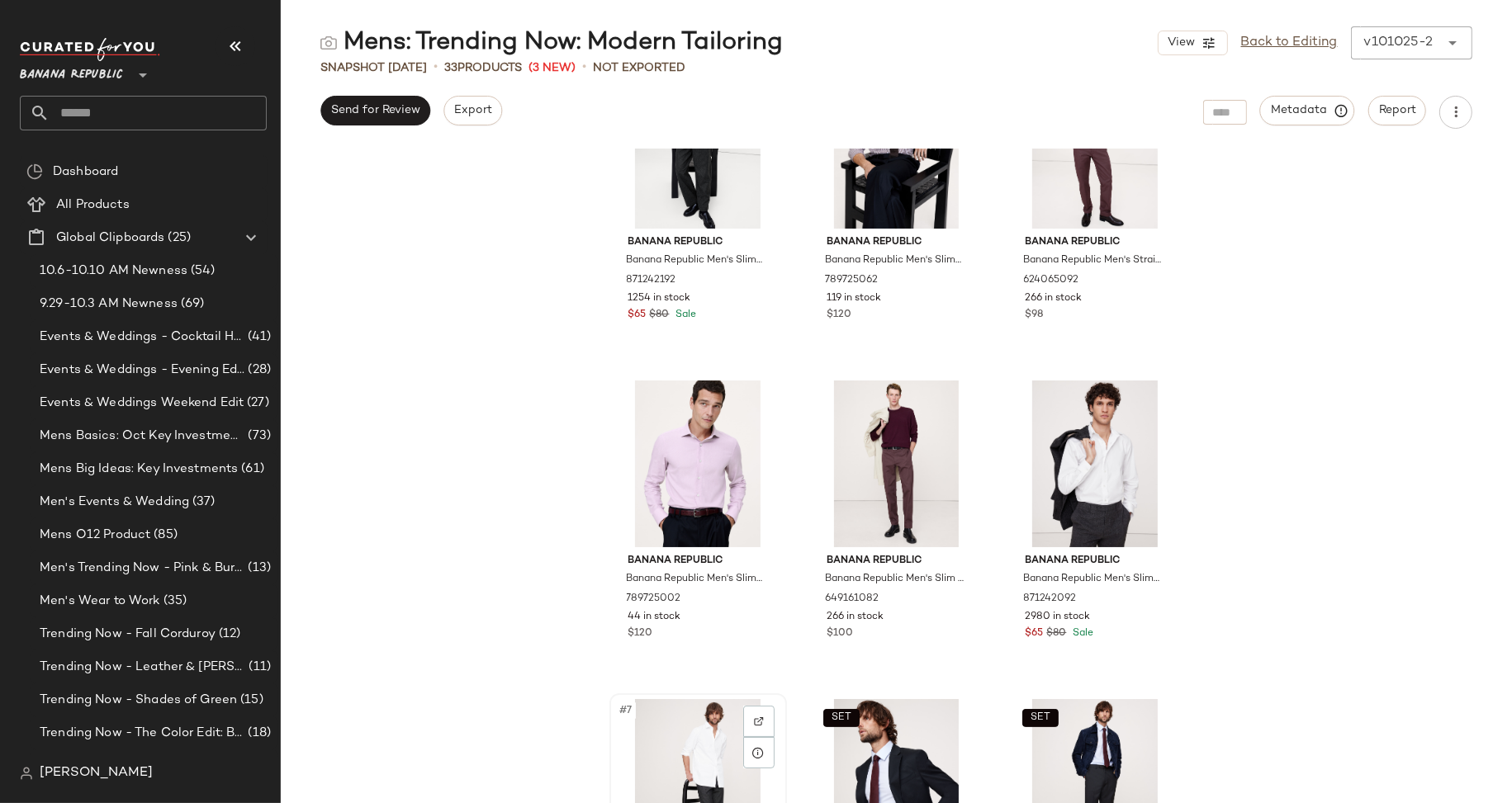
scroll to position [231, 0]
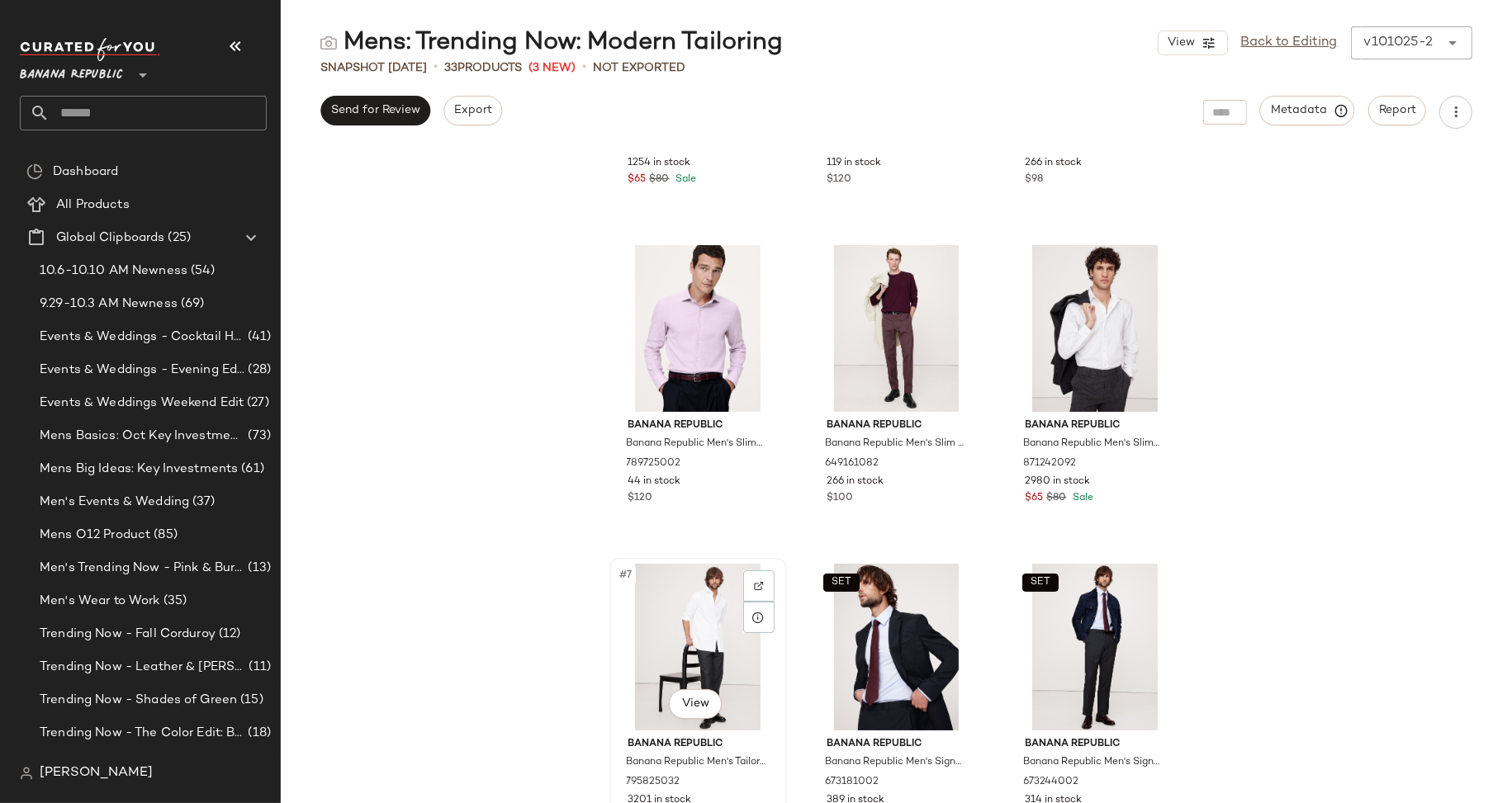
click at [624, 647] on div "#7 View" at bounding box center [698, 647] width 166 height 166
click at [826, 653] on div "SET #8 View" at bounding box center [897, 647] width 166 height 166
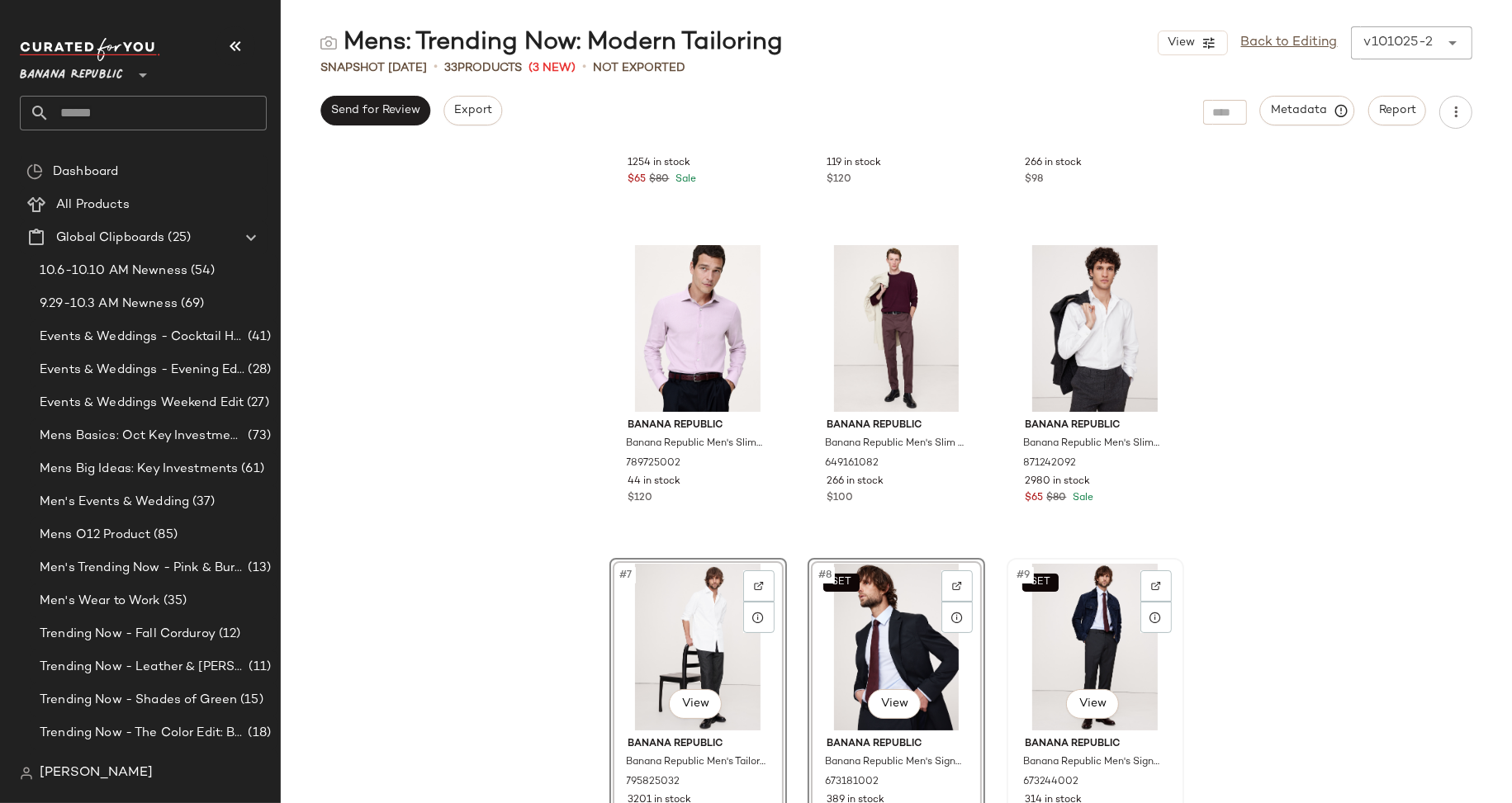
click at [1012, 652] on div "SET #9 View" at bounding box center [1095, 647] width 166 height 166
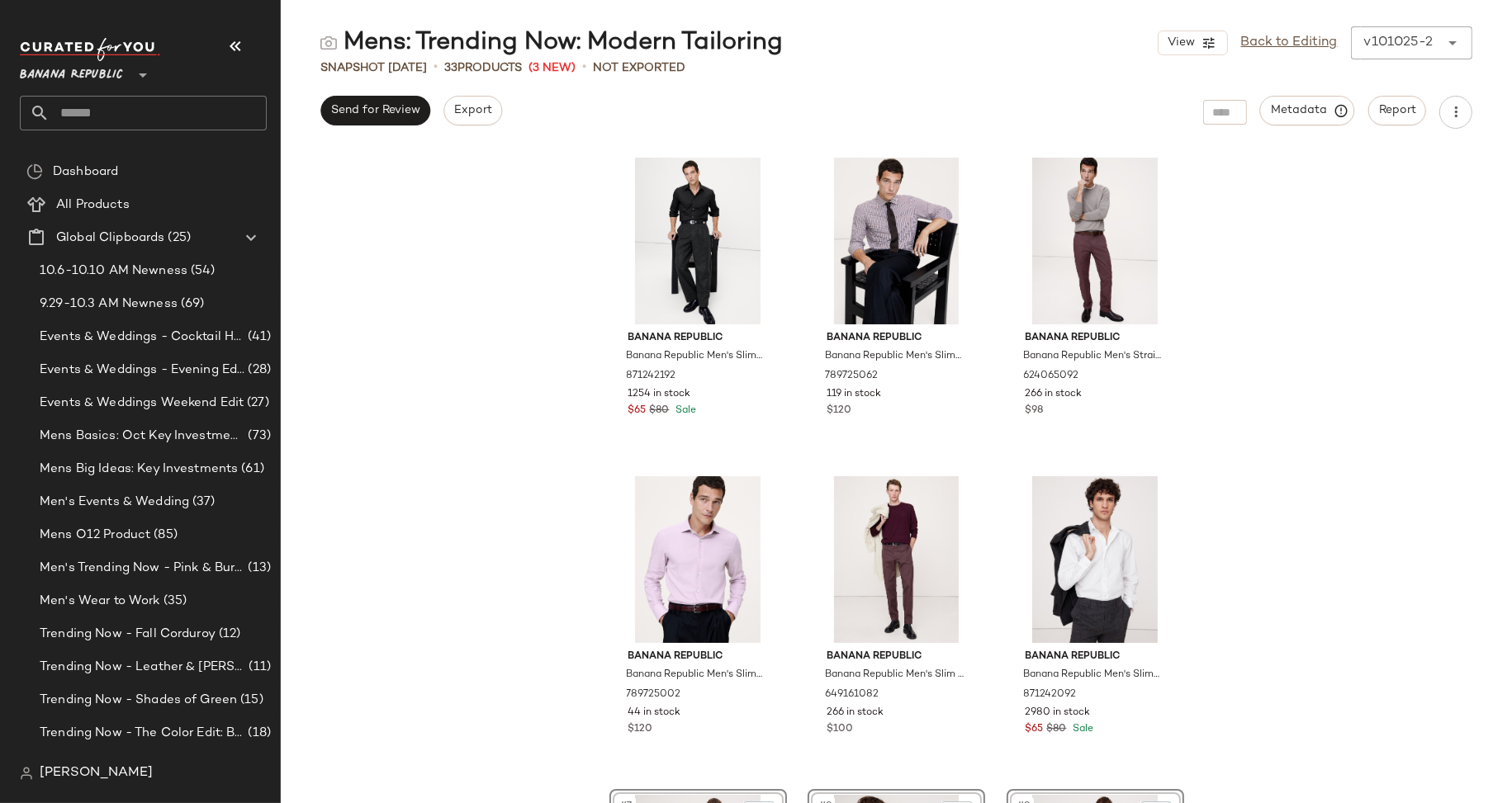
click at [1294, 424] on div "Banana Republic Banana Republic Men's Slim-Fit Wrinkle-Resistant Dress Shirt Bl…" at bounding box center [896, 476] width 1231 height 655
click at [363, 107] on span "Send for Review" at bounding box center [375, 110] width 90 height 13
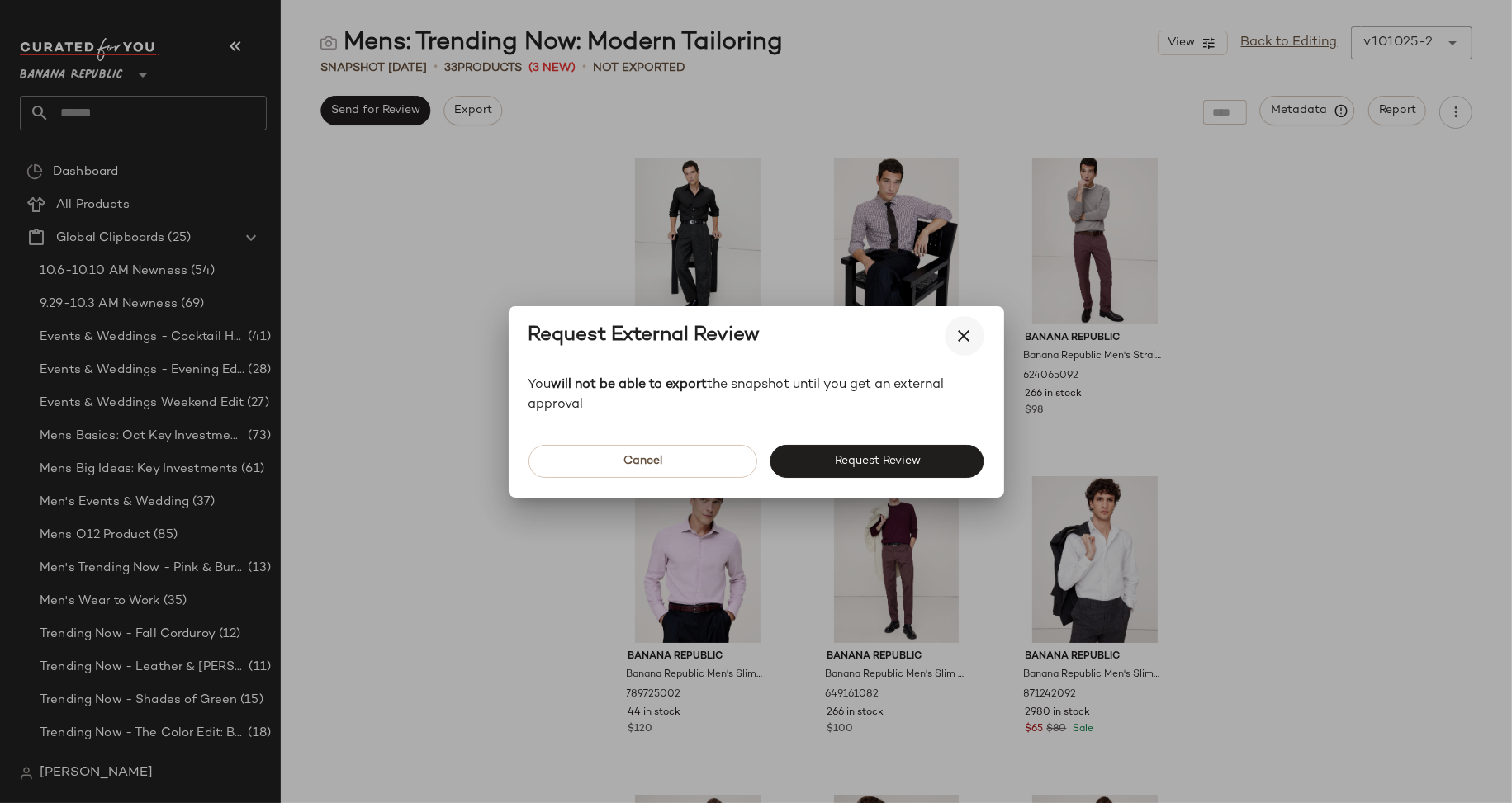
click at [969, 331] on icon "button" at bounding box center [964, 335] width 20 height 20
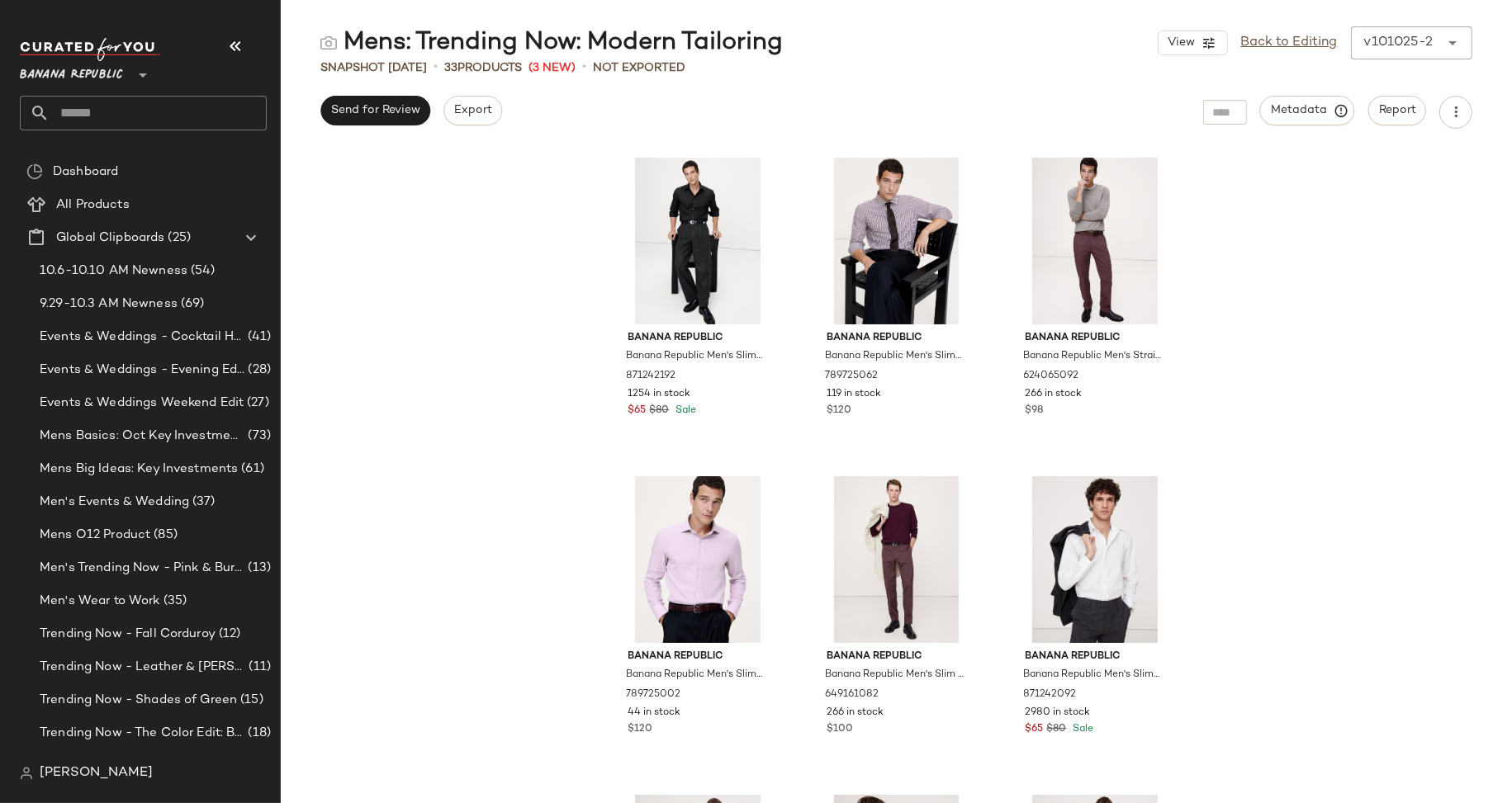
click at [509, 221] on div "Banana Republic Banana Republic Men's Slim-Fit Wrinkle-Resistant Dress Shirt Bl…" at bounding box center [896, 476] width 1231 height 655
click at [534, 571] on div "Banana Republic Banana Republic Men's Slim-Fit Wrinkle-Resistant Dress Shirt Bl…" at bounding box center [896, 476] width 1231 height 655
click at [121, 567] on span "Men's Trending Now - Pink & Burgundy" at bounding box center [142, 568] width 204 height 19
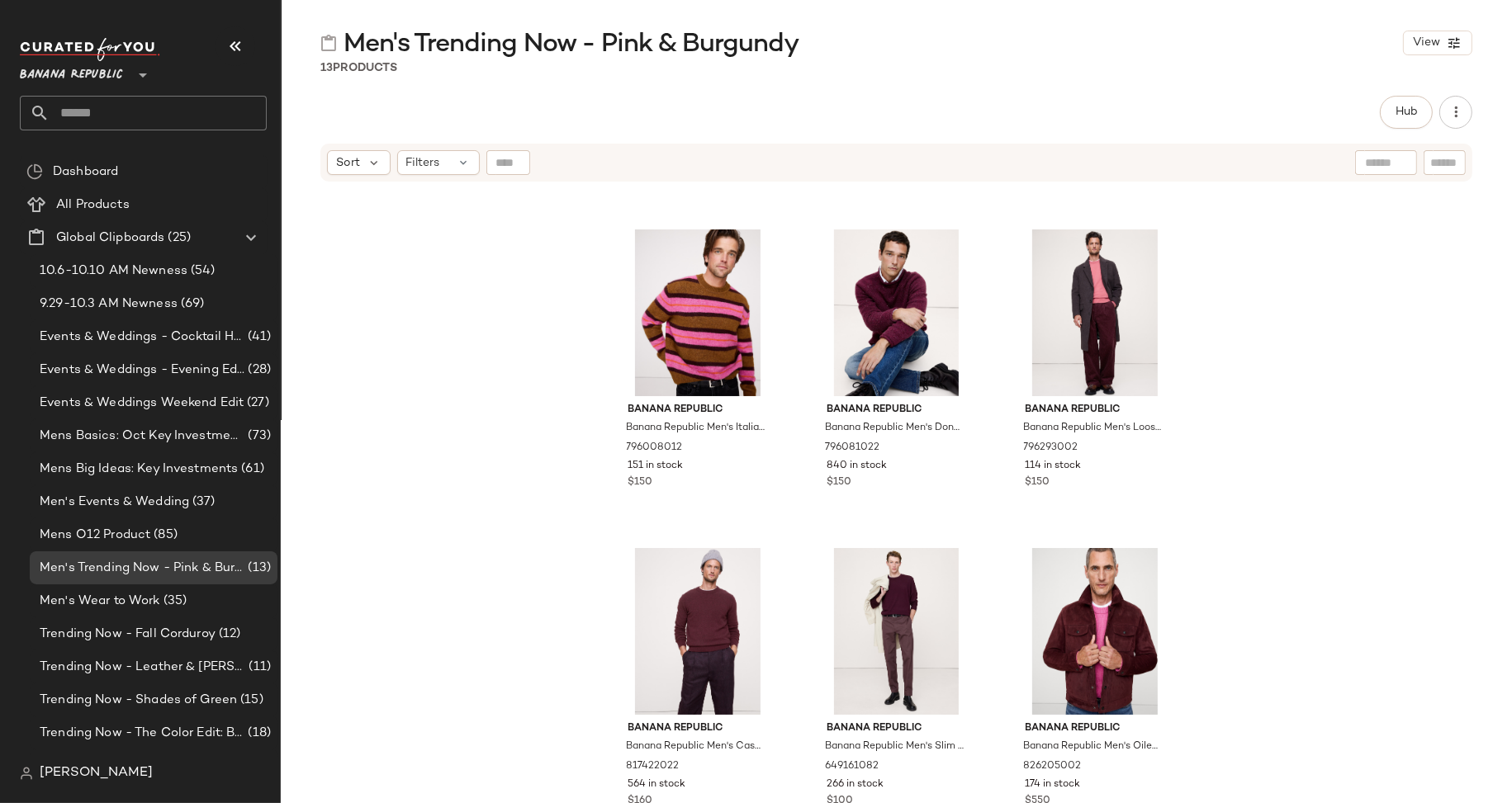
scroll to position [373, 0]
